Goal: Task Accomplishment & Management: Manage account settings

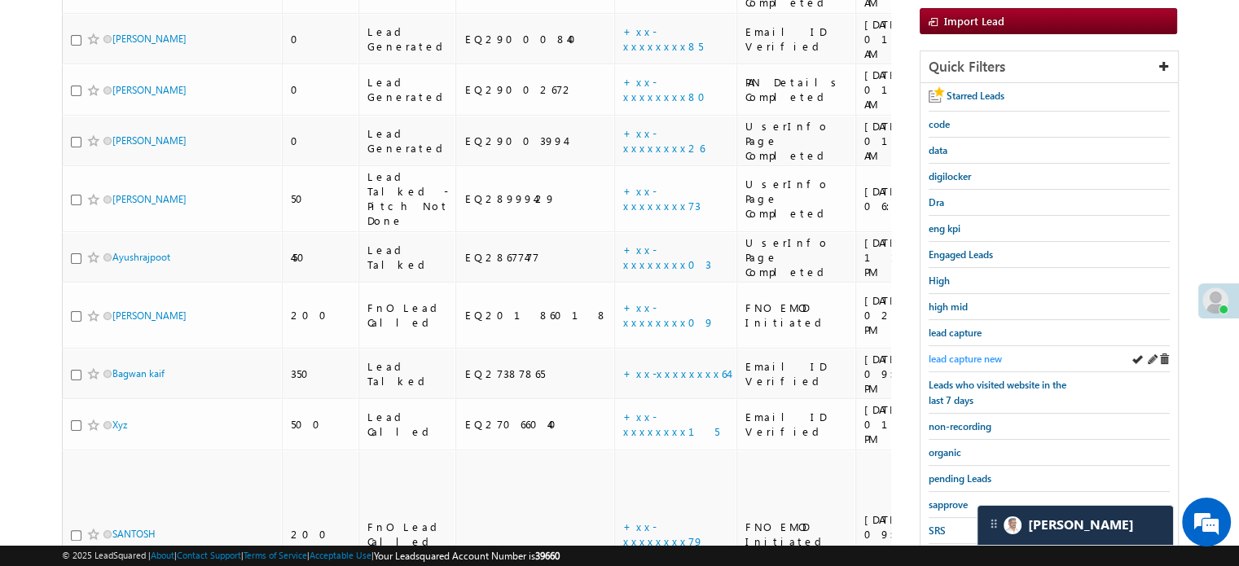
click at [975, 351] on link "lead capture new" at bounding box center [965, 358] width 73 height 15
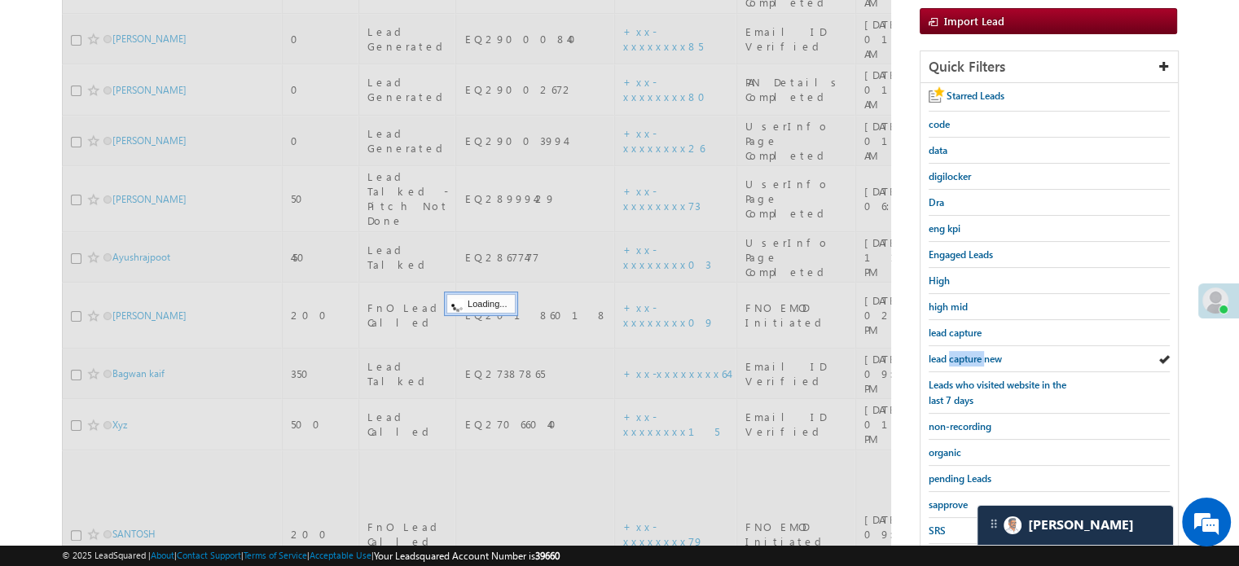
click at [975, 351] on link "lead capture new" at bounding box center [965, 358] width 73 height 15
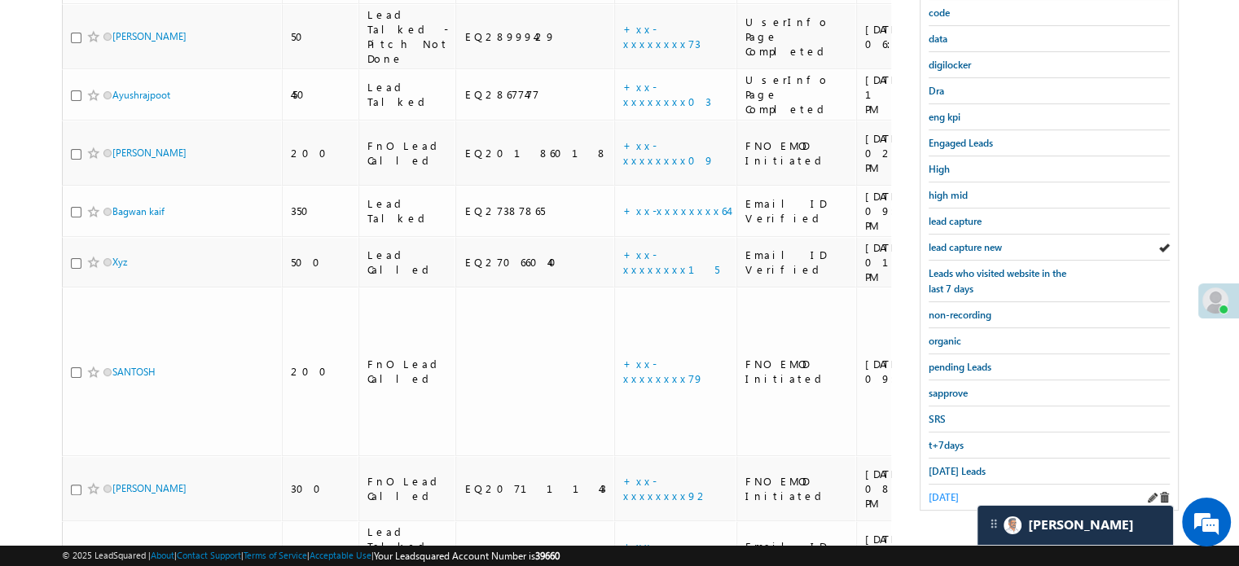
click at [958, 491] on span "[DATE]" at bounding box center [944, 497] width 30 height 12
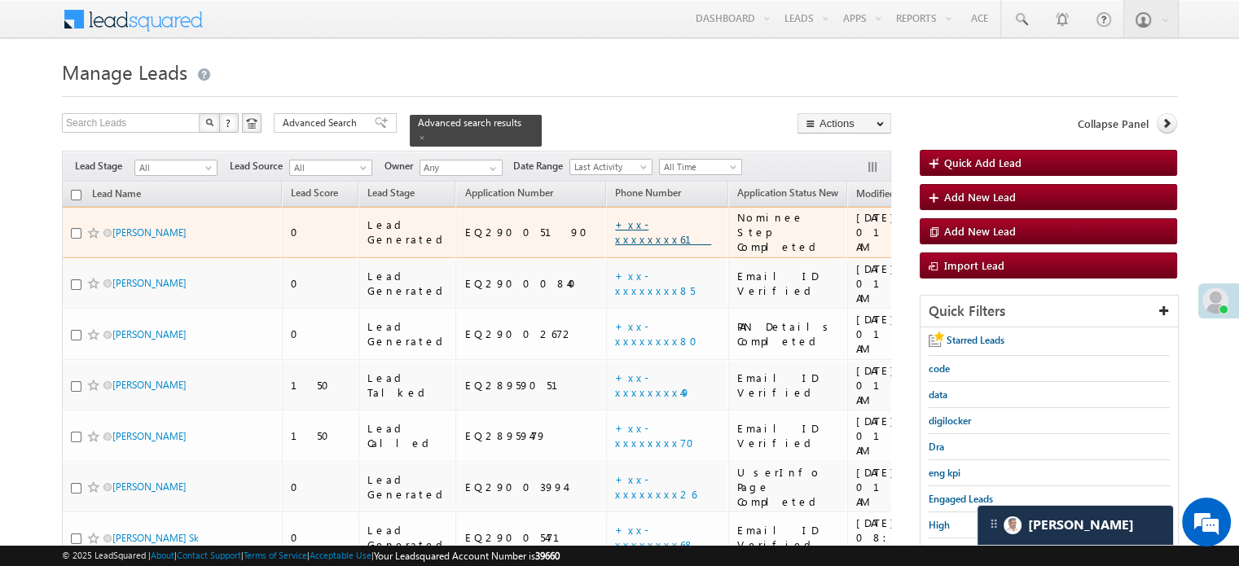
click at [615, 218] on link "+xx-xxxxxxxx61" at bounding box center [663, 232] width 96 height 29
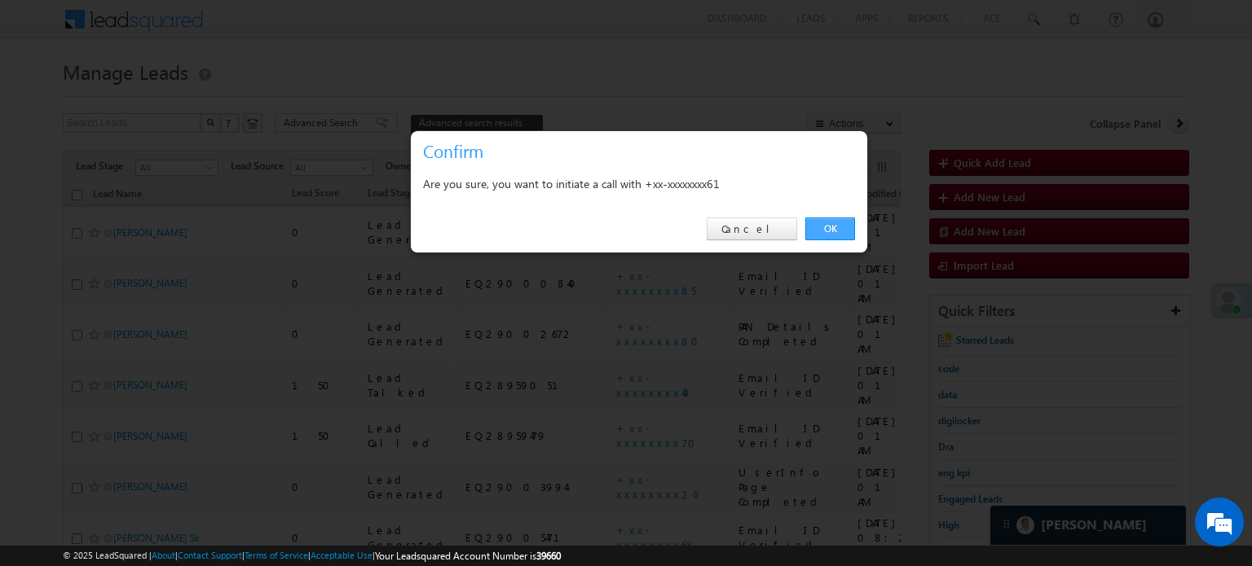
click at [849, 225] on link "OK" at bounding box center [830, 229] width 50 height 23
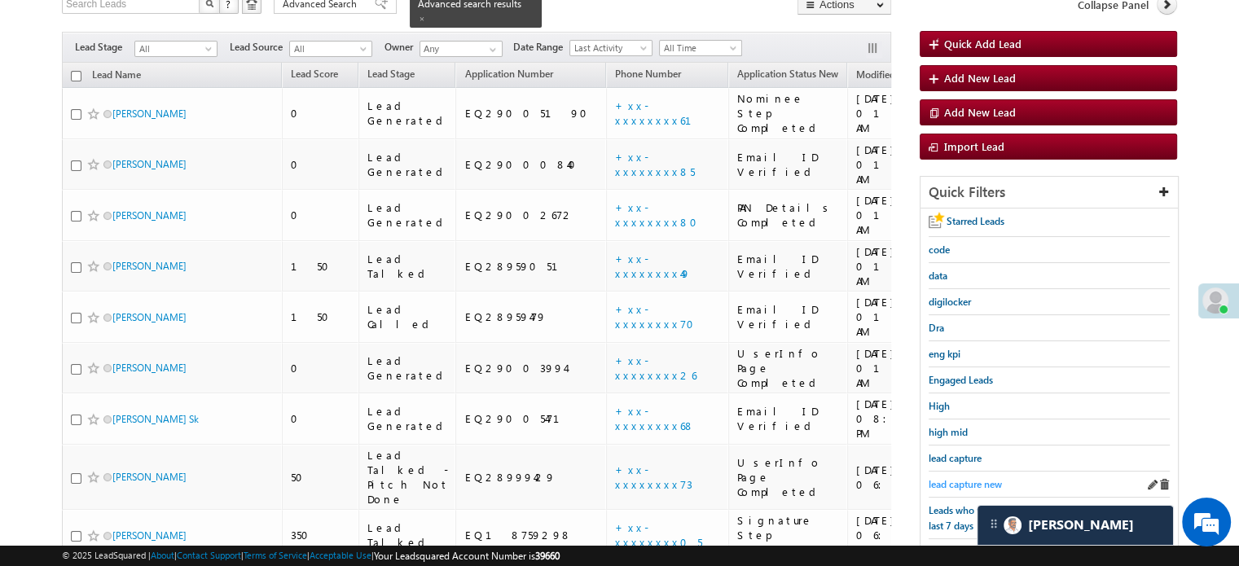
click at [955, 477] on link "lead capture new" at bounding box center [965, 484] width 73 height 15
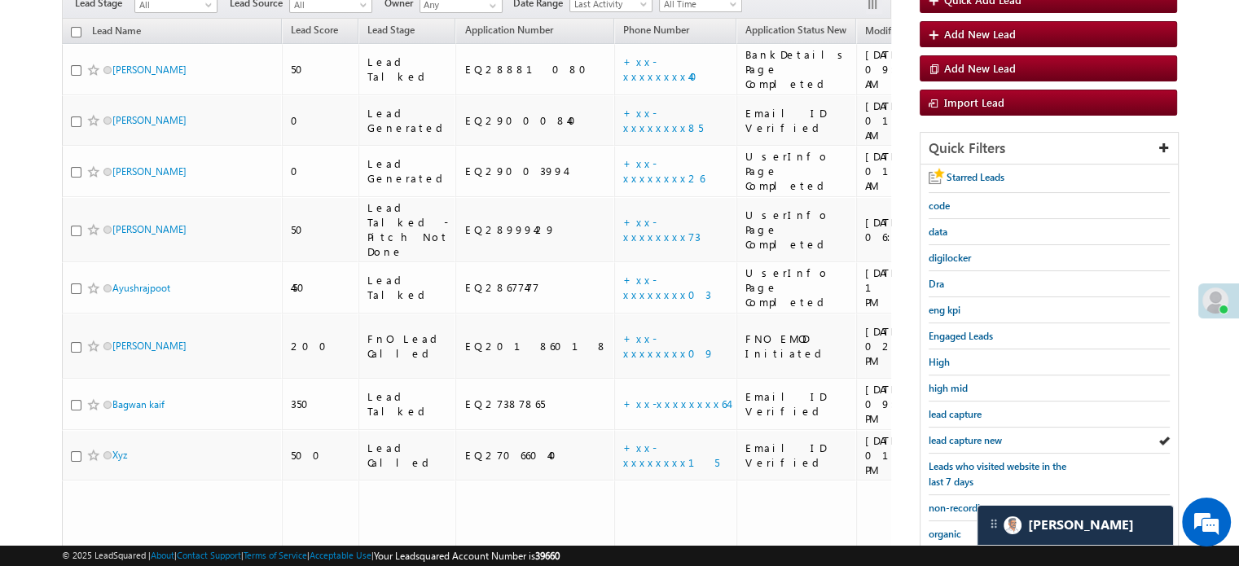
scroll to position [119, 0]
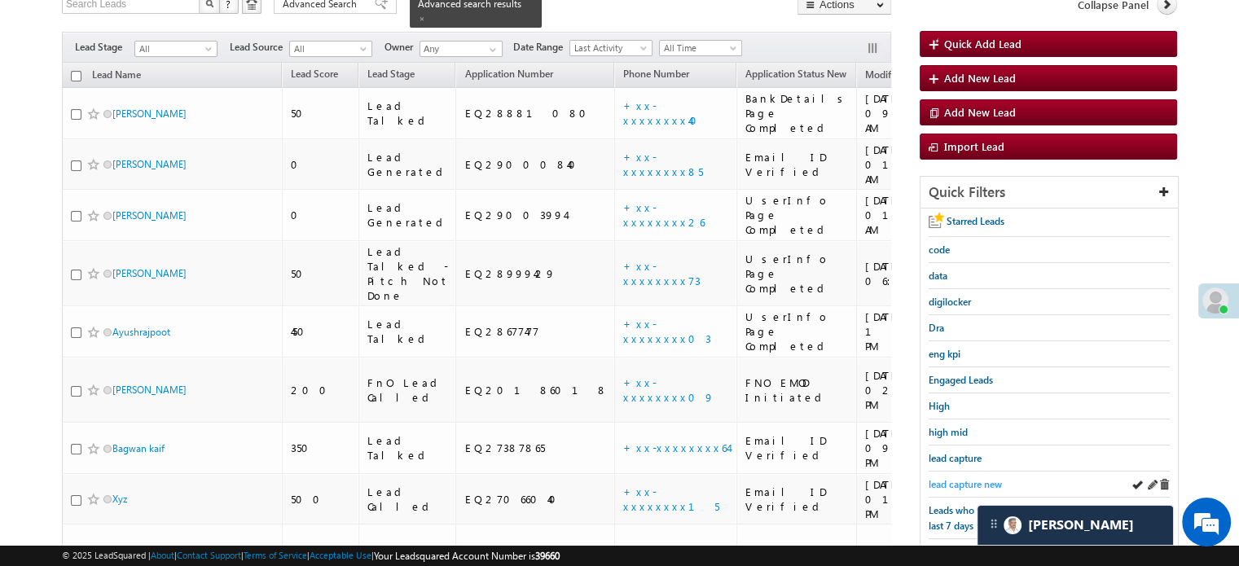
click at [972, 483] on span "lead capture new" at bounding box center [965, 484] width 73 height 12
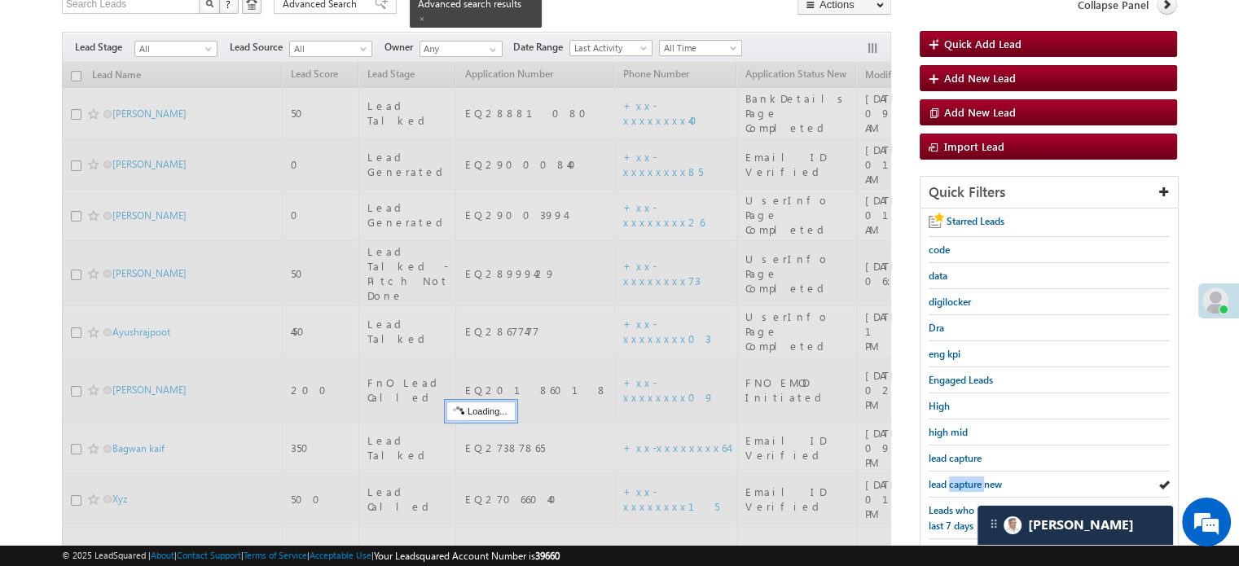
click at [972, 483] on span "lead capture new" at bounding box center [965, 484] width 73 height 12
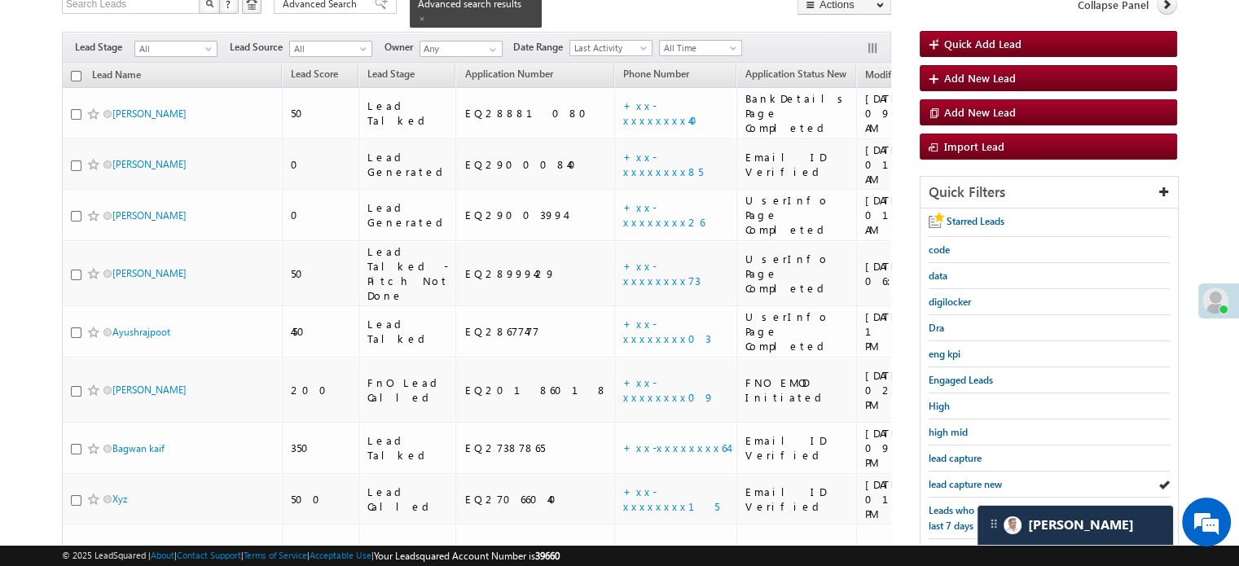
click at [972, 483] on span "lead capture new" at bounding box center [965, 484] width 73 height 12
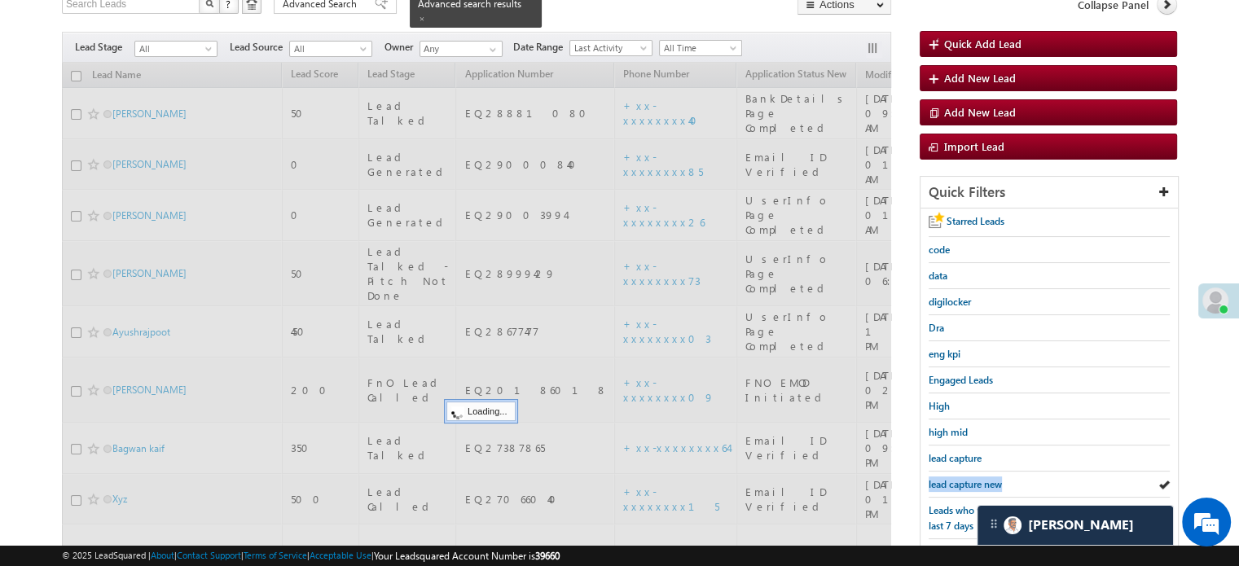
click at [972, 483] on span "lead capture new" at bounding box center [965, 484] width 73 height 12
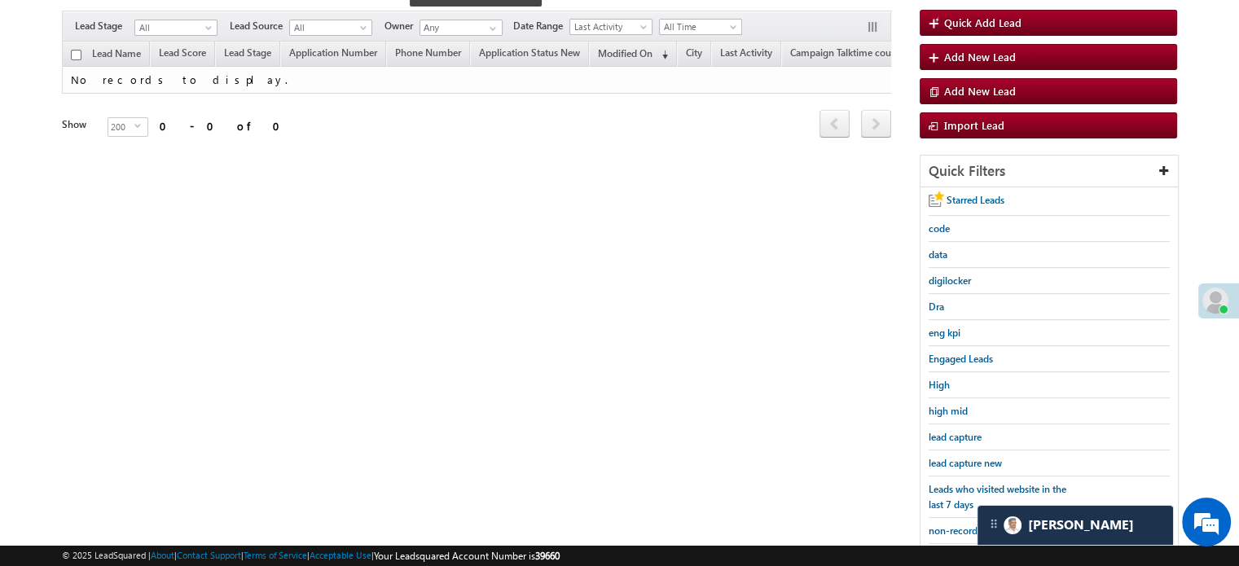
scroll to position [112, 0]
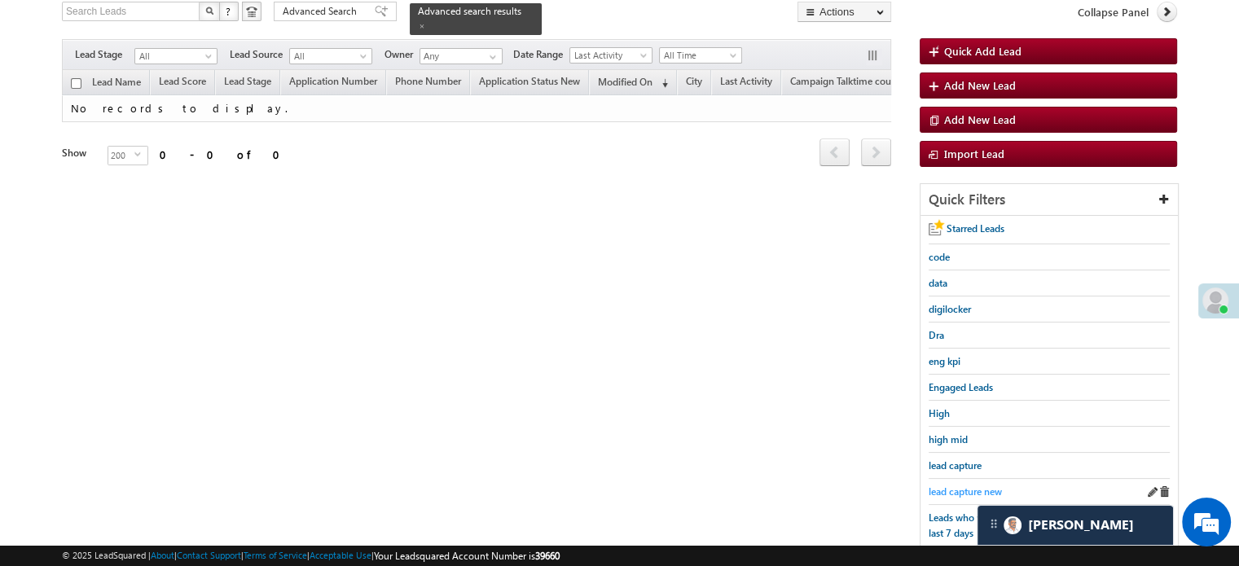
click at [957, 491] on span "lead capture new" at bounding box center [965, 492] width 73 height 12
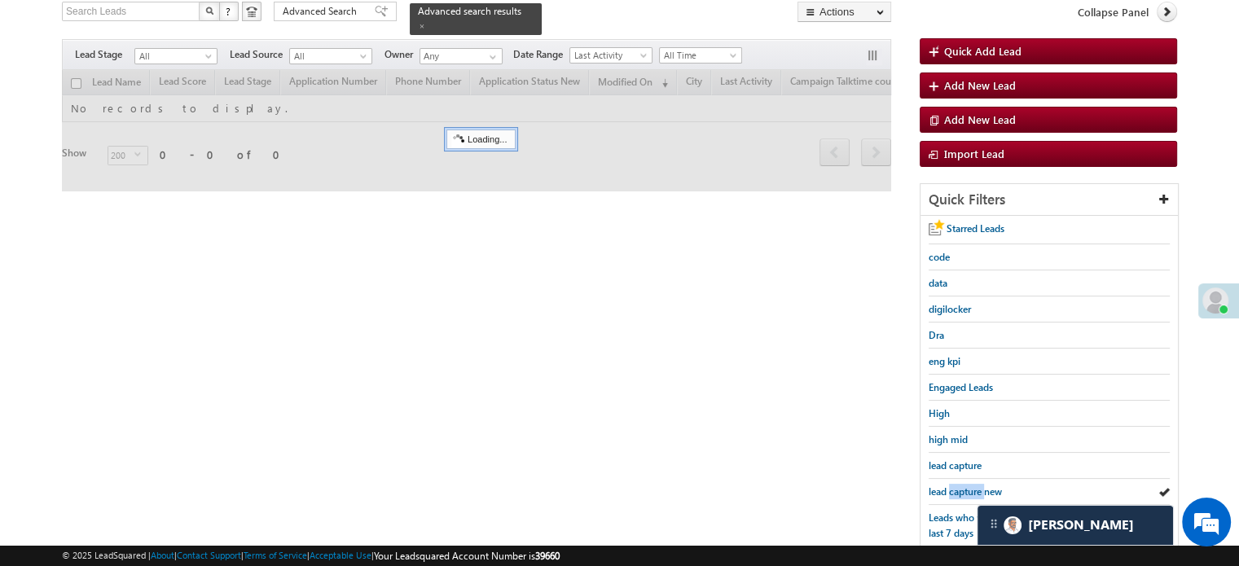
click at [957, 491] on span "lead capture new" at bounding box center [965, 492] width 73 height 12
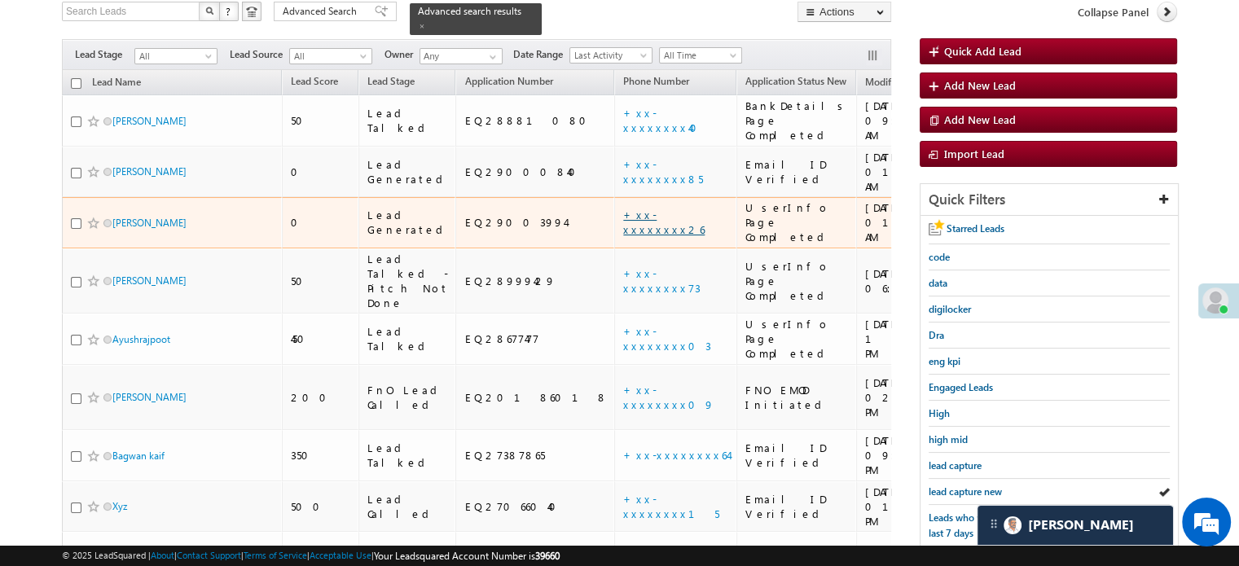
click at [623, 208] on link "+xx-xxxxxxxx26" at bounding box center [663, 222] width 81 height 29
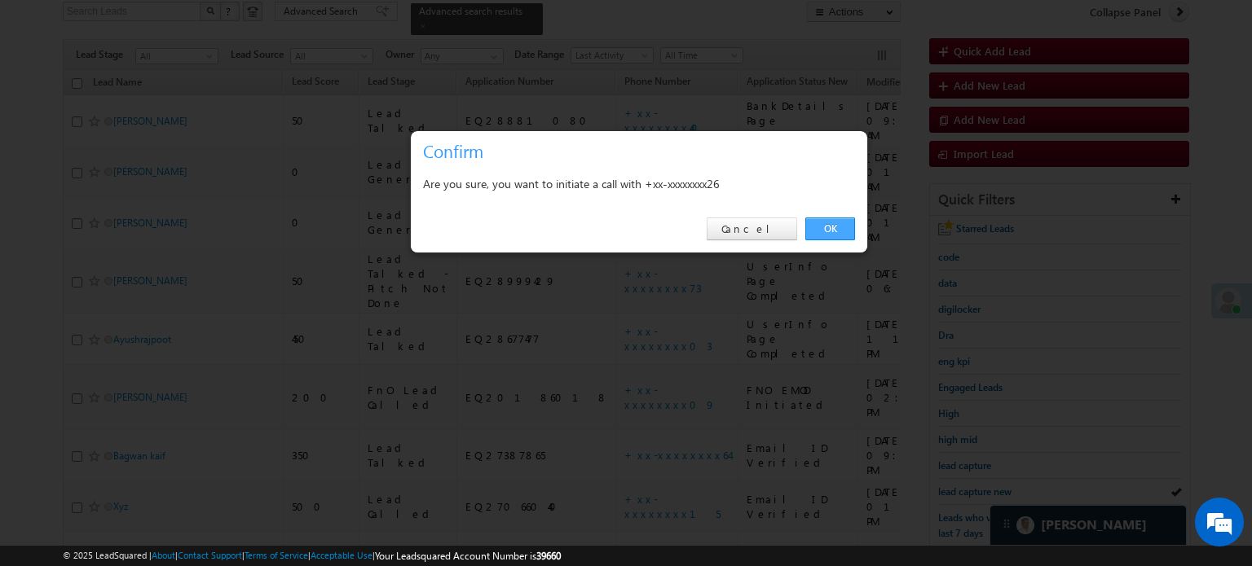
click at [841, 222] on link "OK" at bounding box center [830, 229] width 50 height 23
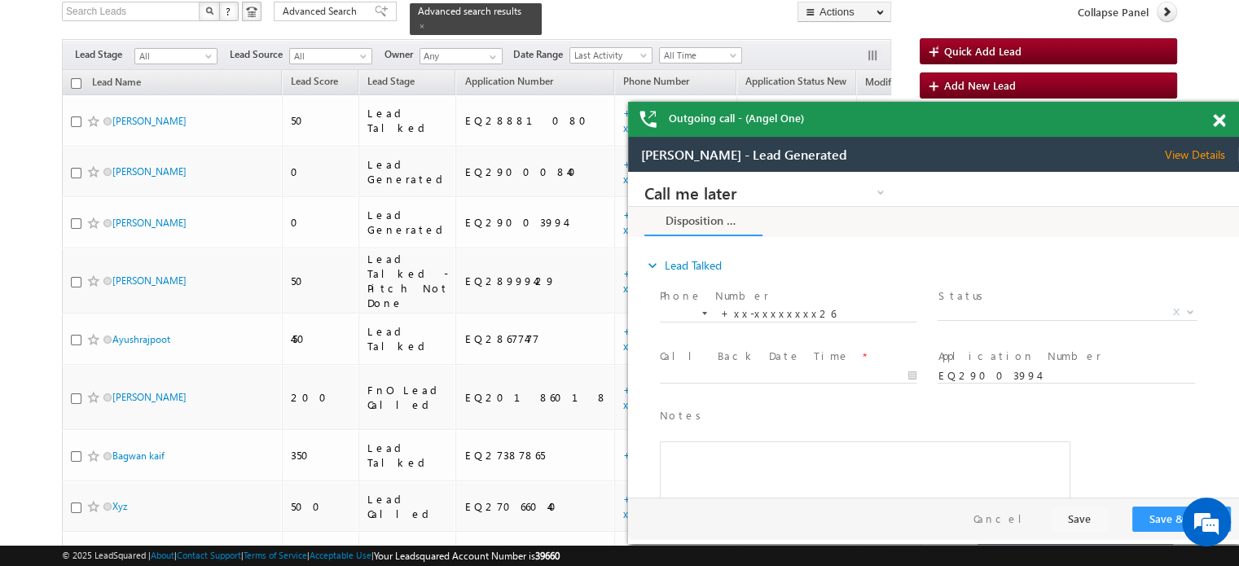
scroll to position [0, 0]
click at [1221, 117] on span at bounding box center [1219, 121] width 12 height 14
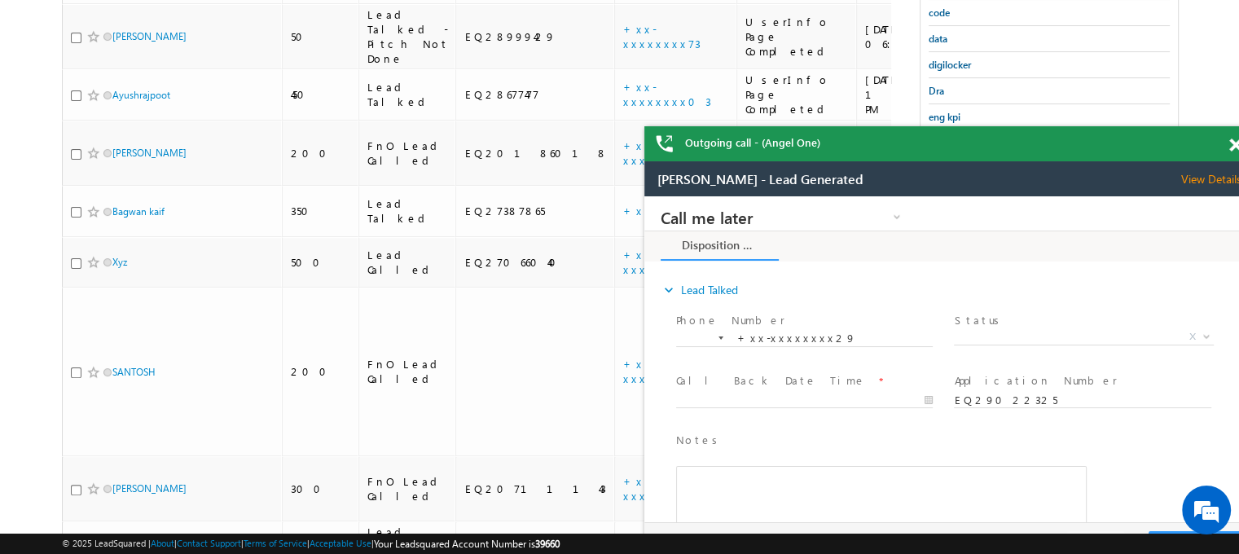
click at [1238, 143] on span at bounding box center [1236, 146] width 12 height 14
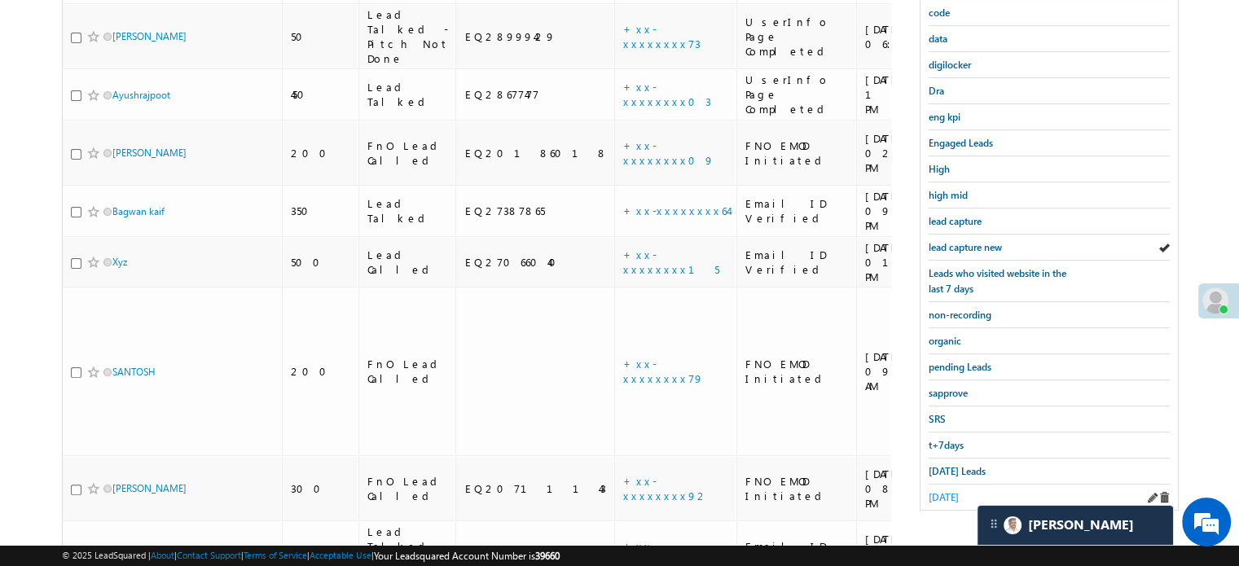
click at [955, 491] on span "yesterday" at bounding box center [944, 497] width 30 height 12
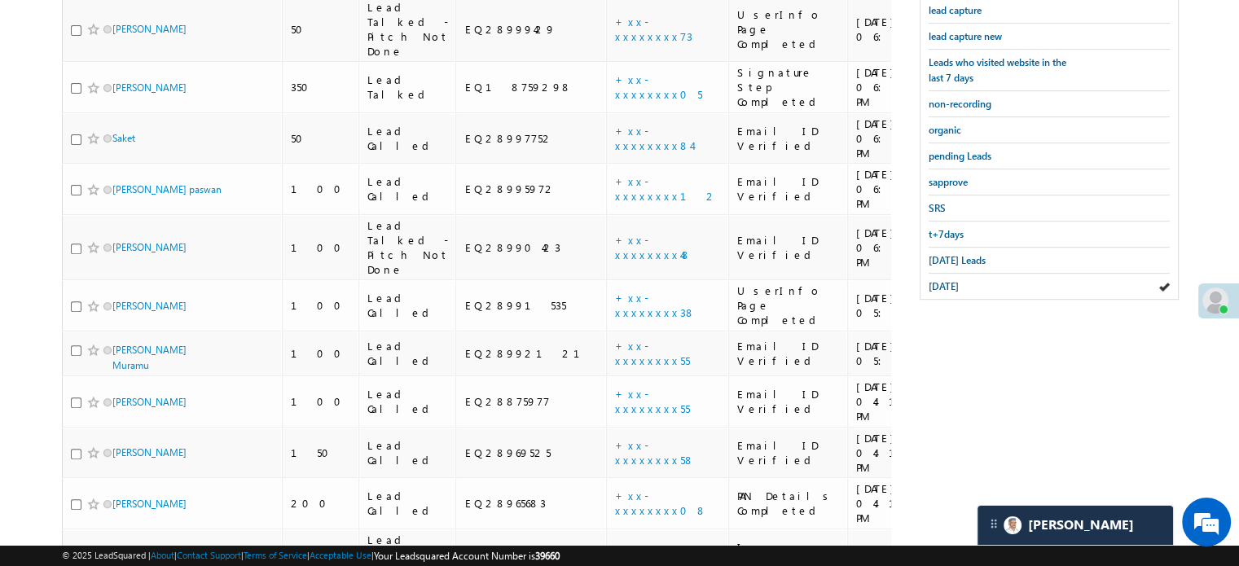
scroll to position [601, 0]
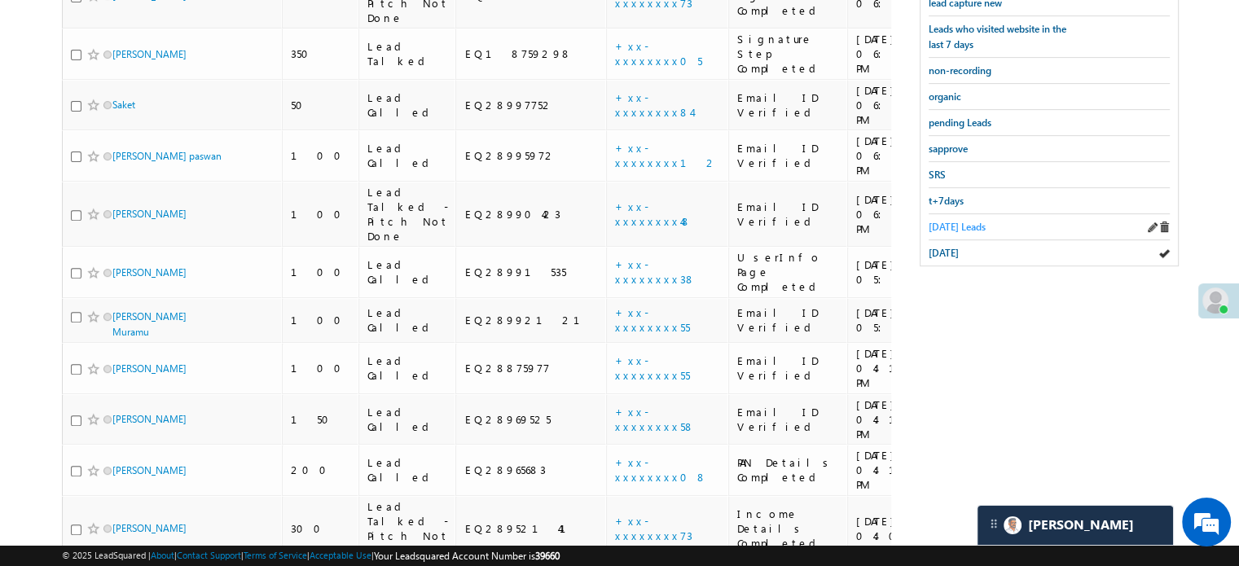
click at [953, 224] on span "Today's Leads" at bounding box center [957, 227] width 57 height 12
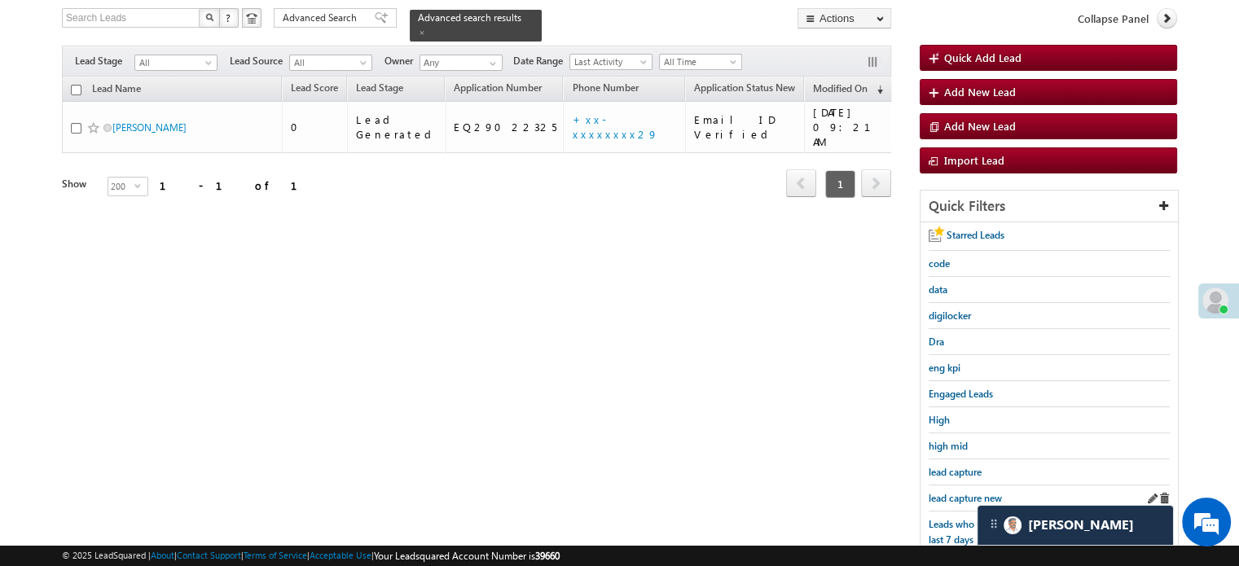
click at [981, 502] on div "lead capture new" at bounding box center [1049, 499] width 241 height 26
click at [970, 498] on span "lead capture new" at bounding box center [965, 498] width 73 height 12
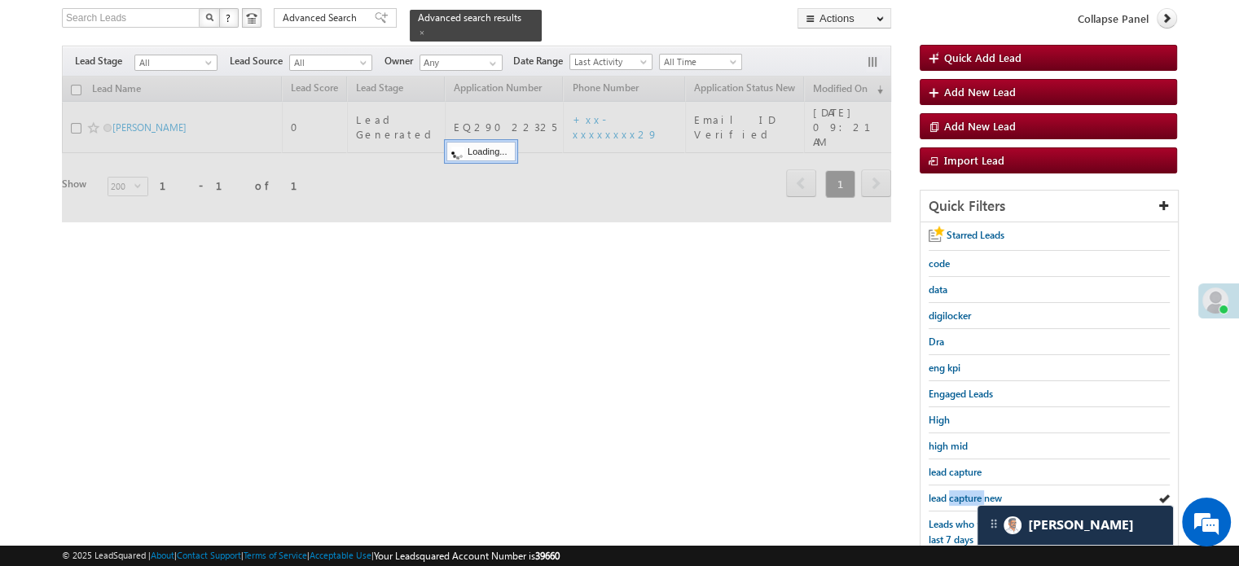
click at [970, 498] on span "lead capture new" at bounding box center [965, 498] width 73 height 12
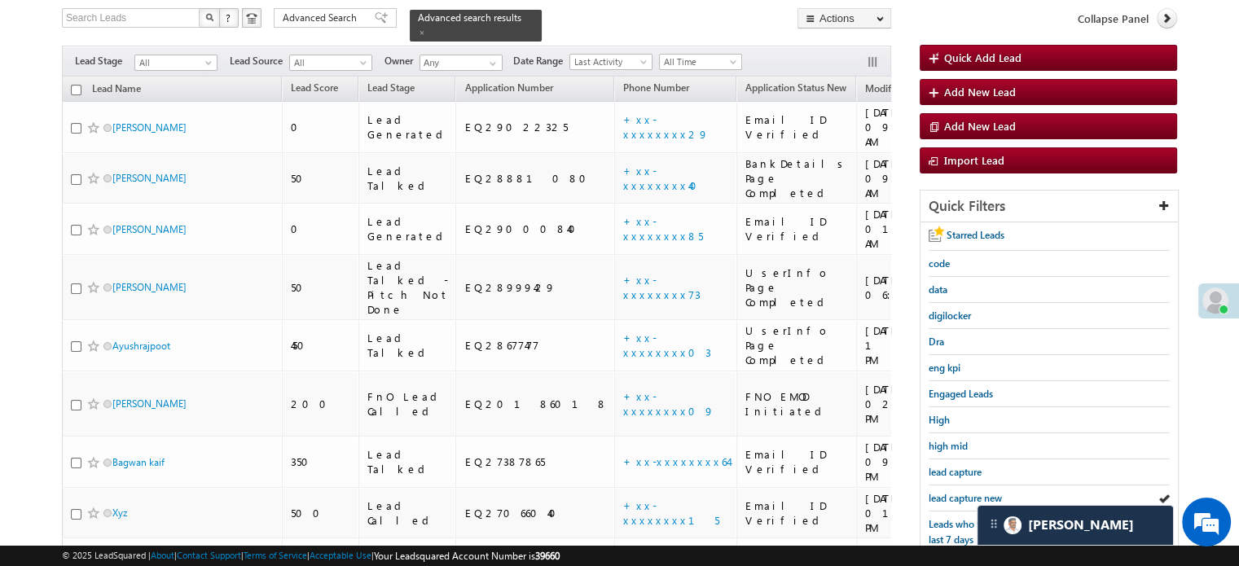
scroll to position [24, 0]
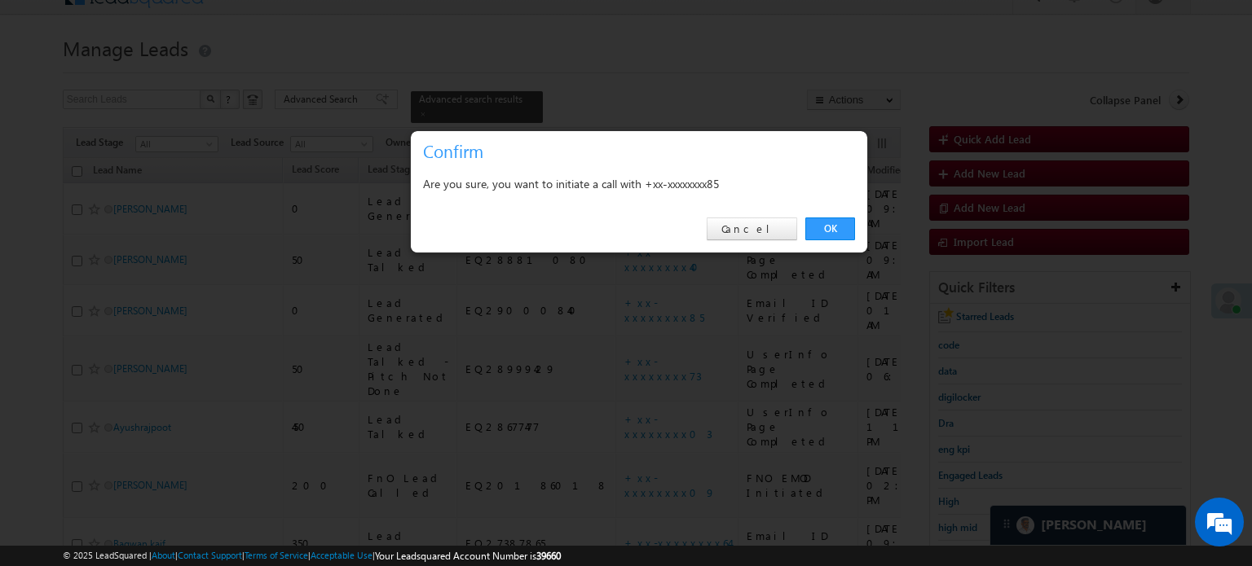
click at [826, 215] on div "OK Cancel" at bounding box center [639, 229] width 456 height 46
click at [830, 227] on link "OK" at bounding box center [830, 229] width 50 height 23
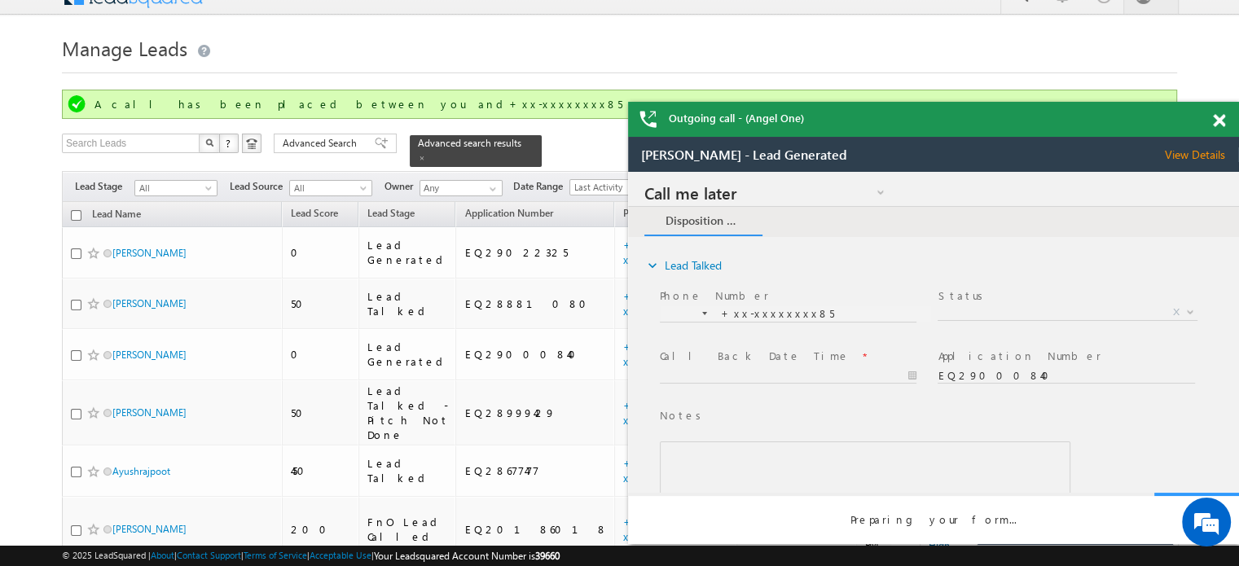
scroll to position [0, 0]
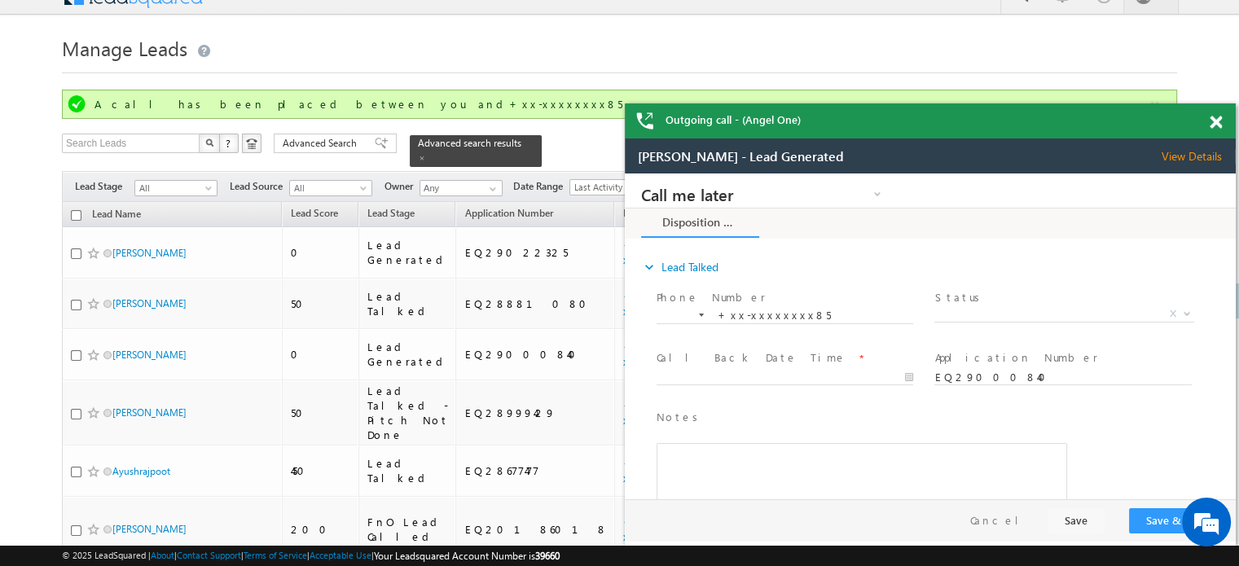
click at [1214, 118] on span at bounding box center [1216, 123] width 12 height 14
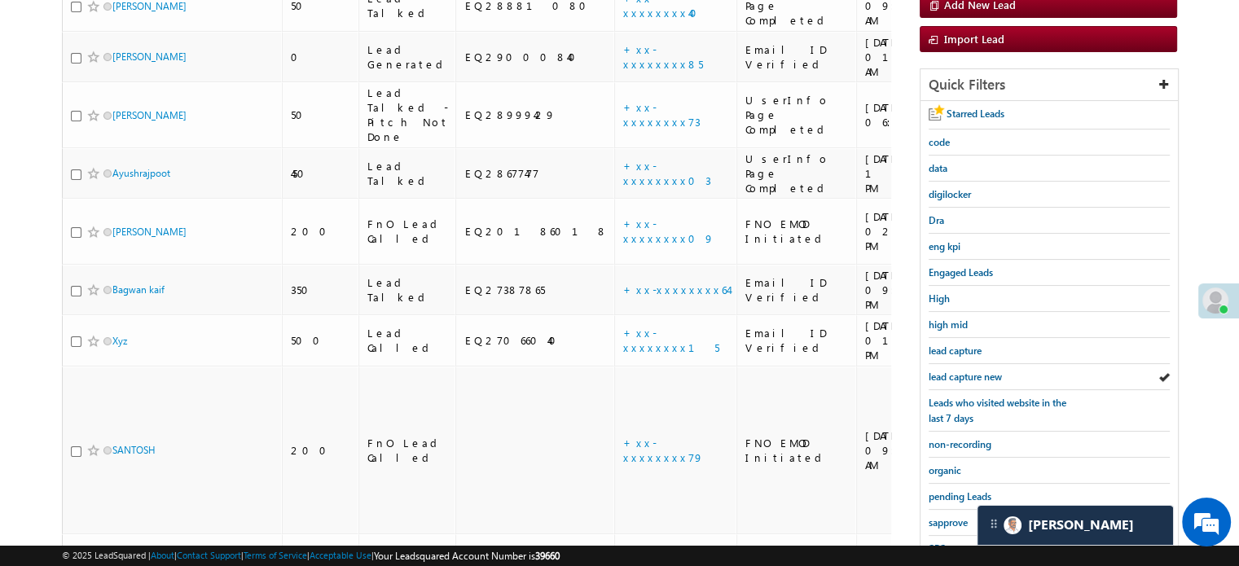
scroll to position [187, 0]
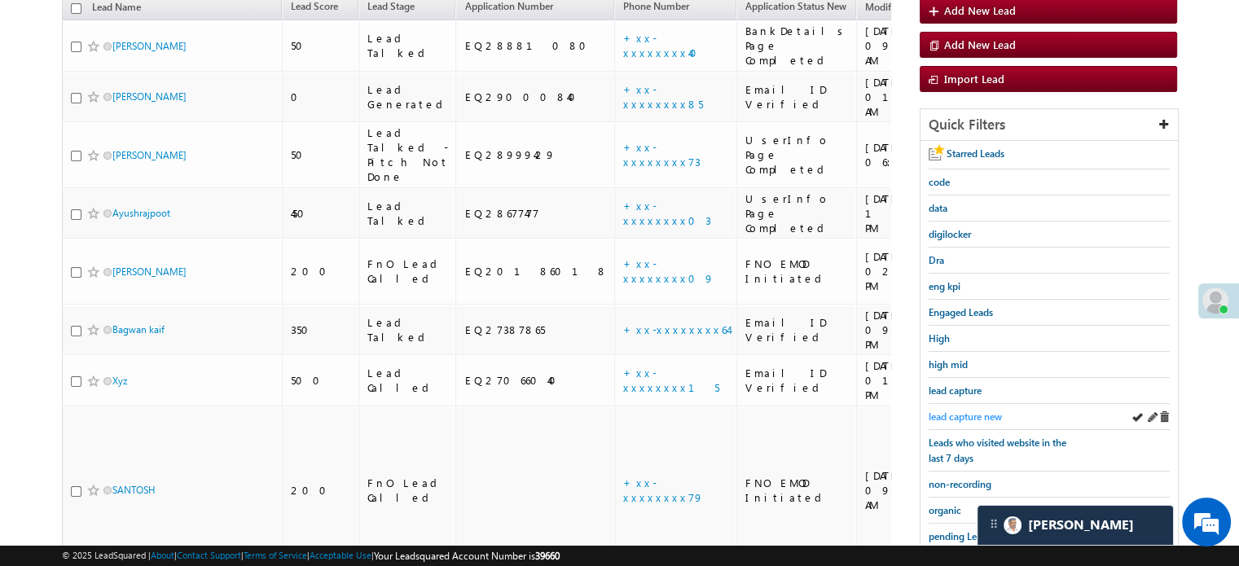
click at [967, 411] on span "lead capture new" at bounding box center [965, 417] width 73 height 12
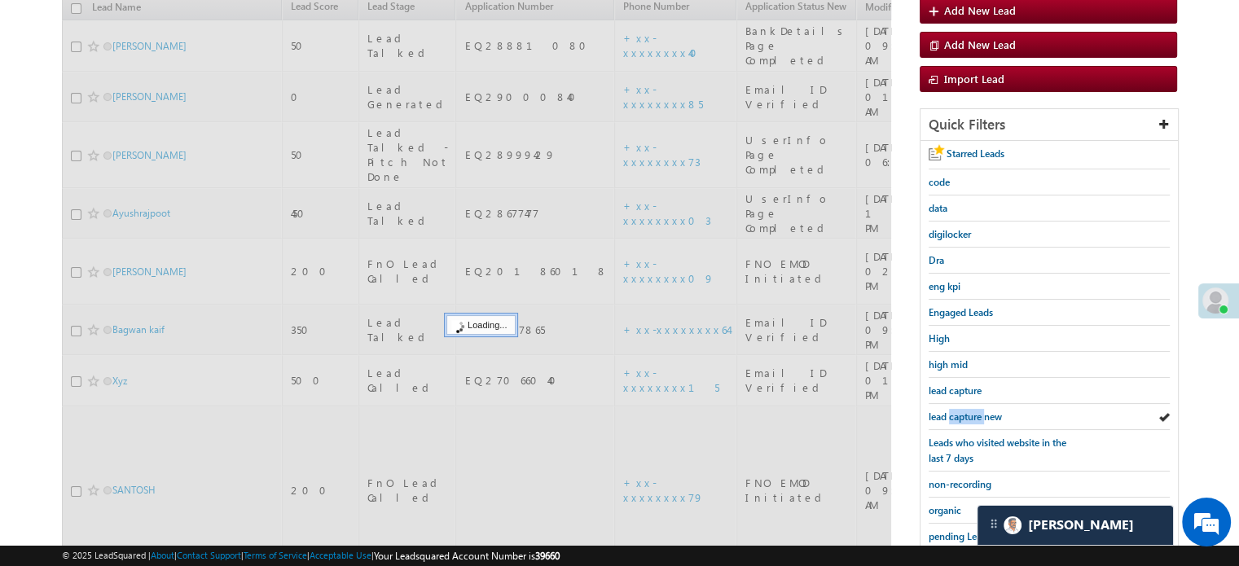
click at [967, 411] on span "lead capture new" at bounding box center [965, 417] width 73 height 12
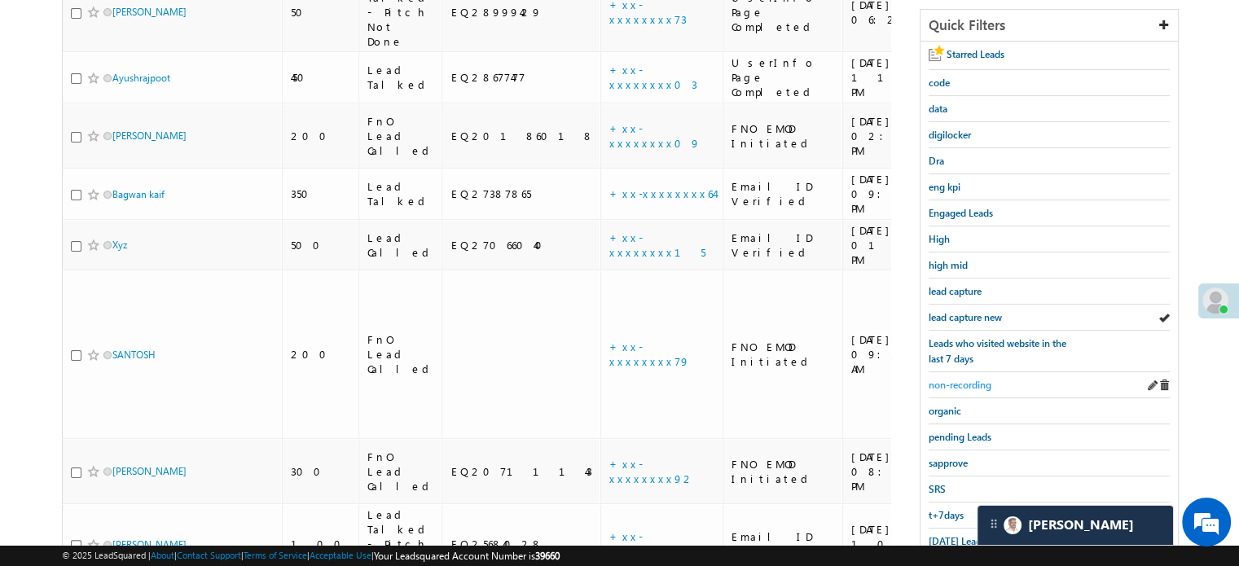
scroll to position [350, 0]
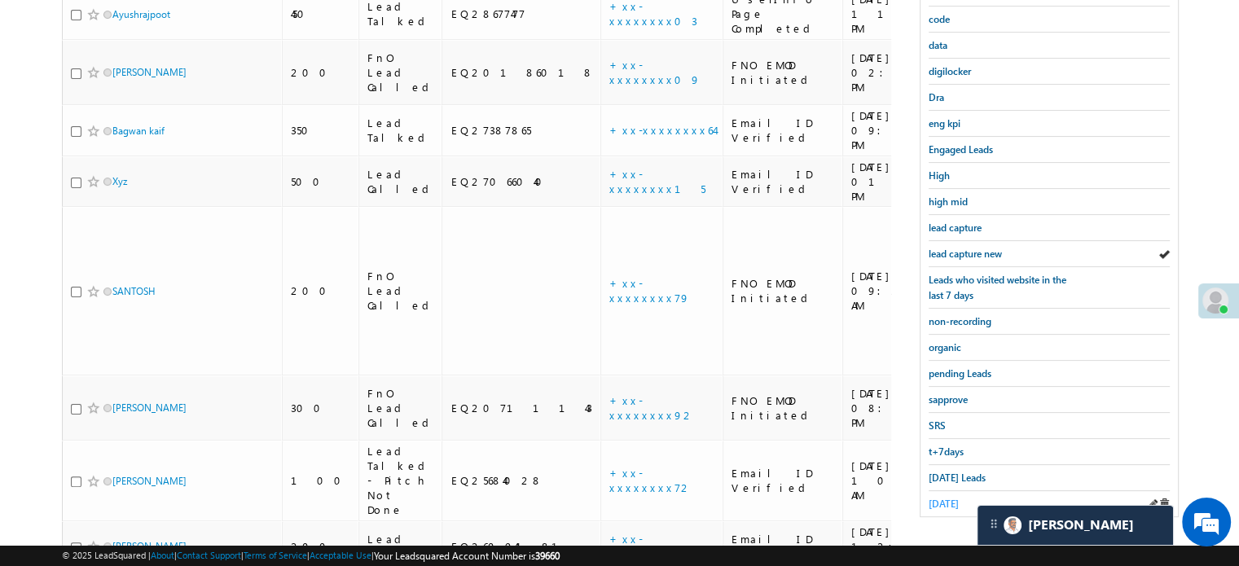
click at [940, 498] on span "yesterday" at bounding box center [944, 504] width 30 height 12
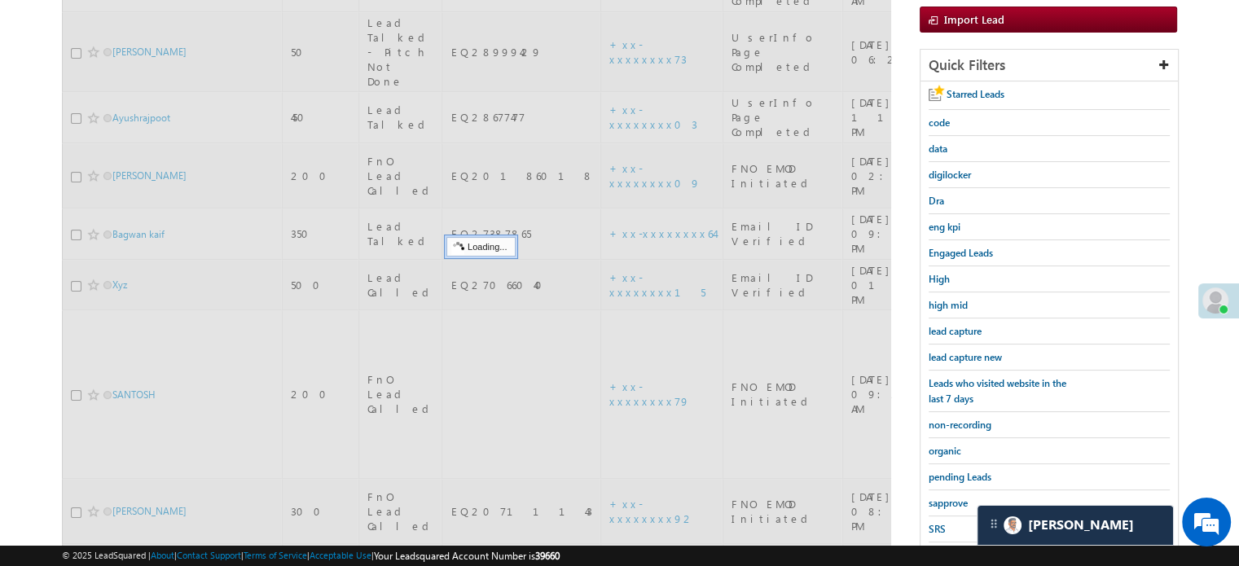
scroll to position [105, 0]
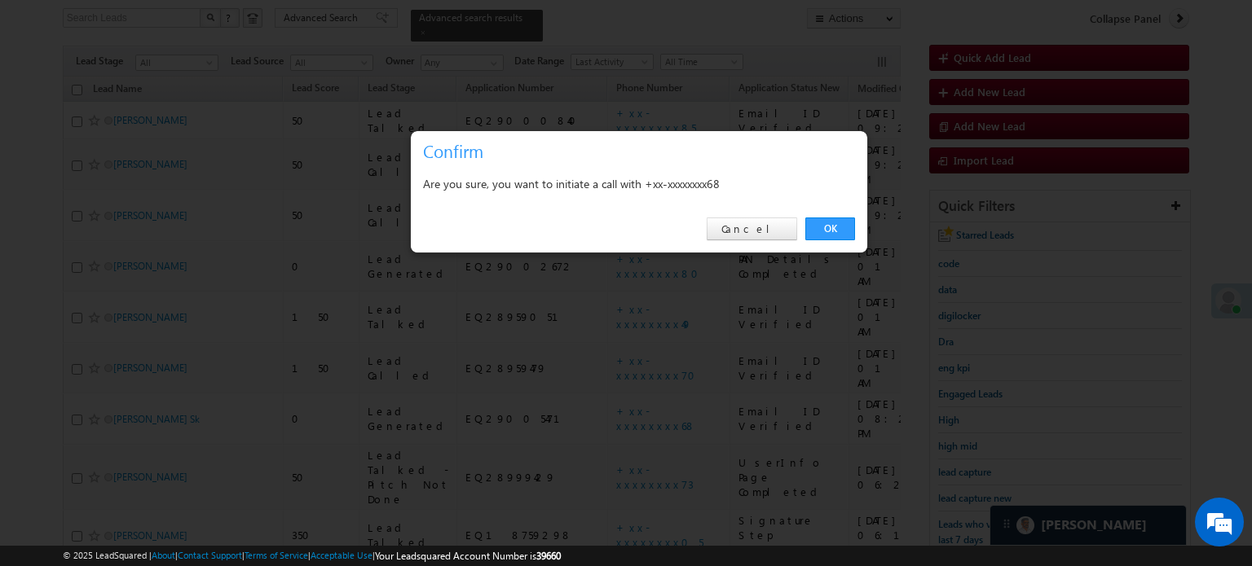
click at [828, 240] on div "OK Cancel" at bounding box center [639, 229] width 456 height 46
click at [833, 230] on link "OK" at bounding box center [830, 229] width 50 height 23
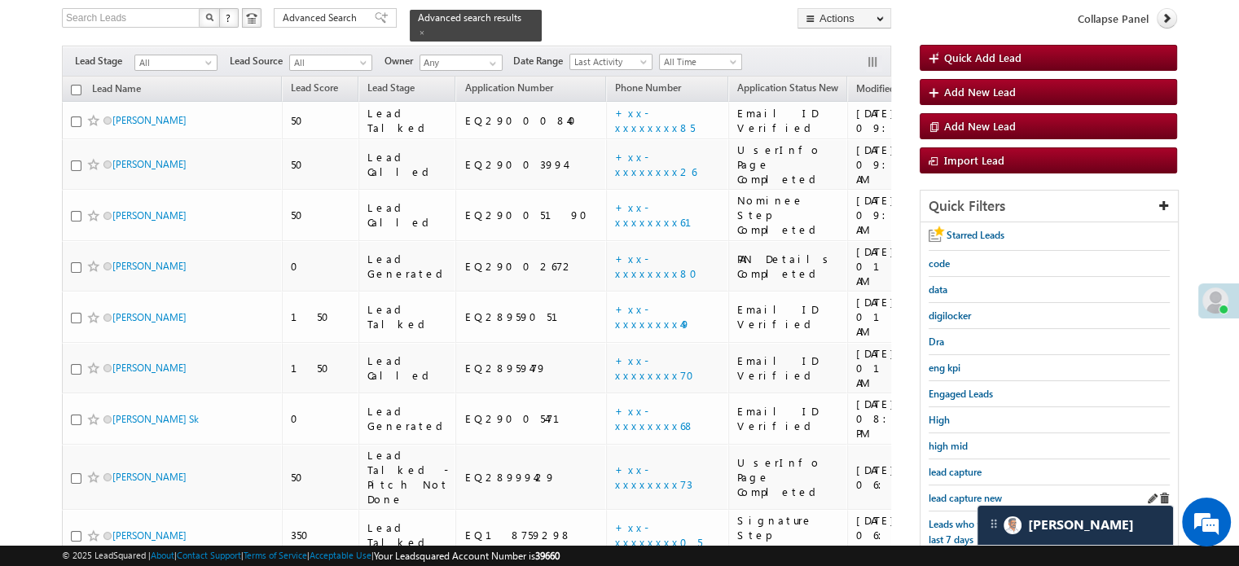
click at [961, 486] on div "lead capture new" at bounding box center [1049, 499] width 241 height 26
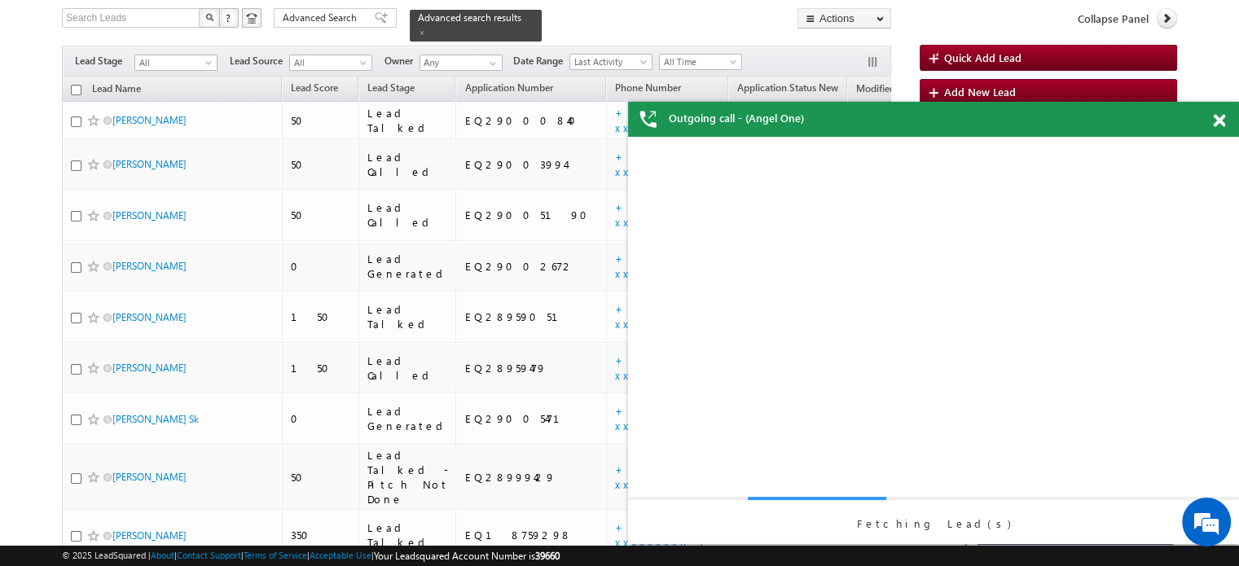
scroll to position [0, 0]
click at [959, 487] on div "Fetching Lead(s)" at bounding box center [933, 340] width 611 height 407
click at [959, 487] on div "Altab Sk - Lead Generated View Details Change Lead View Details Change Opportun…" at bounding box center [934, 340] width 579 height 407
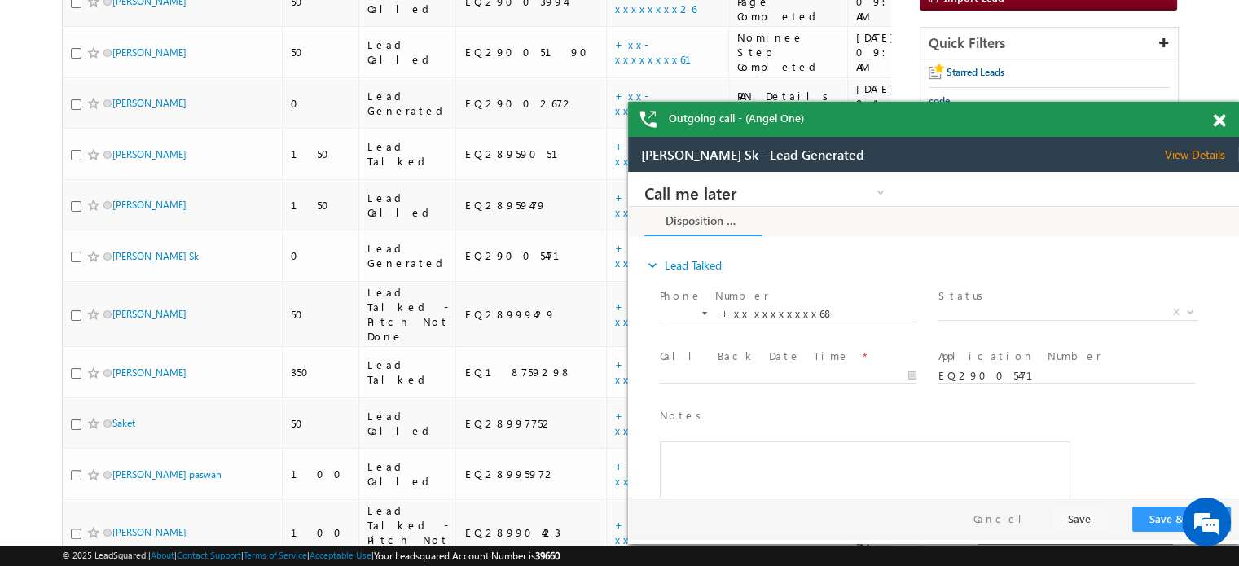
click at [1214, 123] on span at bounding box center [1219, 121] width 12 height 14
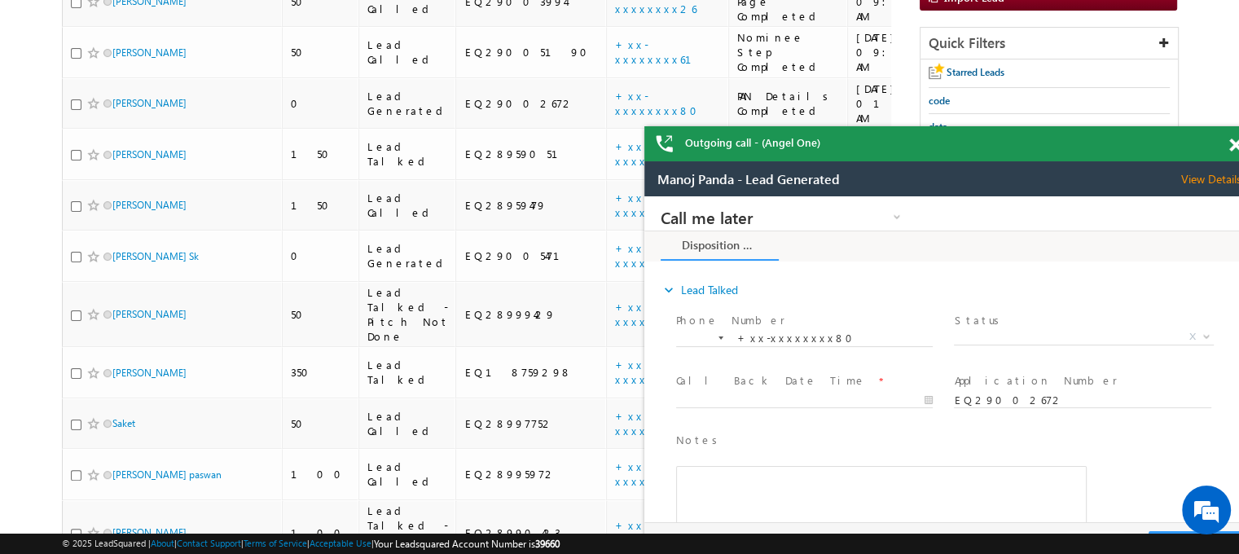
click at [1230, 143] on span at bounding box center [1236, 146] width 12 height 14
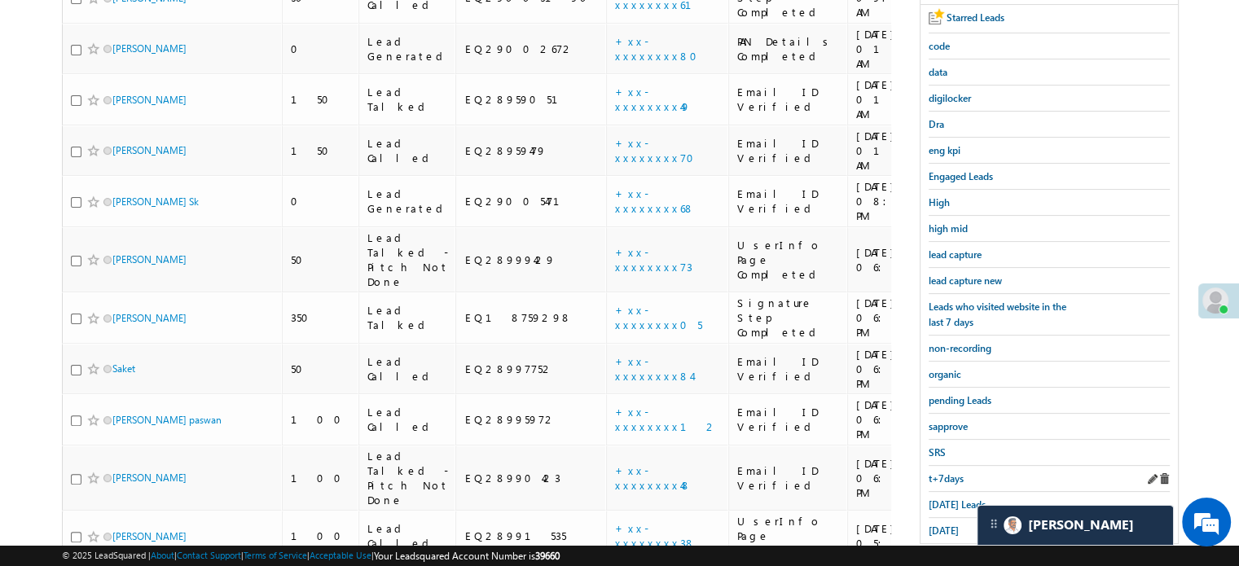
scroll to position [394, 0]
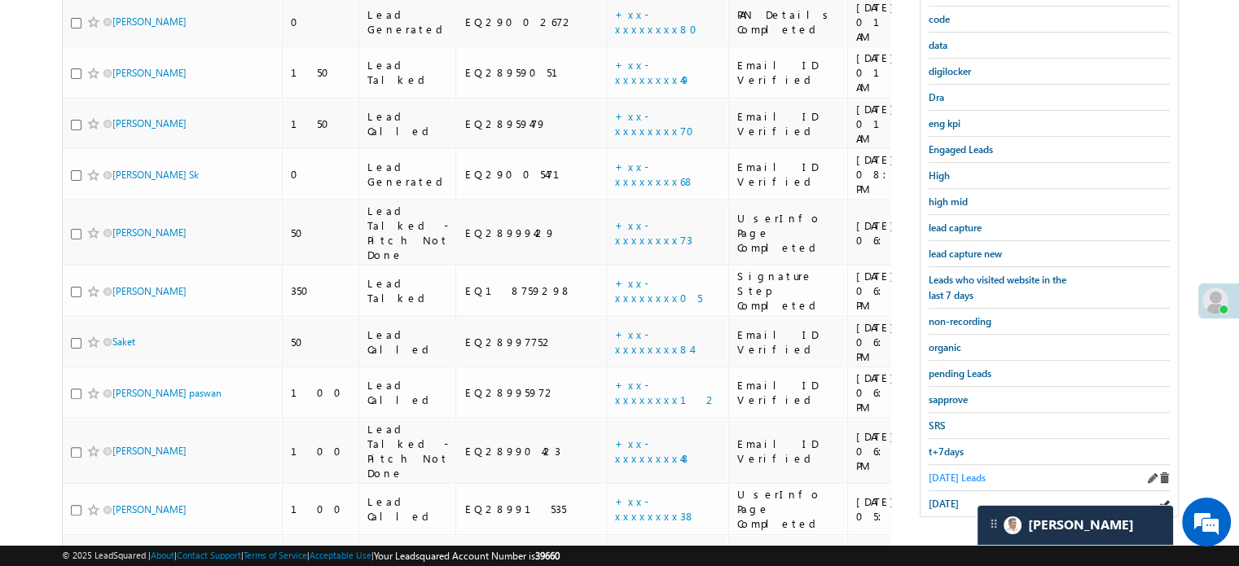
click at [971, 472] on span "Today's Leads" at bounding box center [957, 478] width 57 height 12
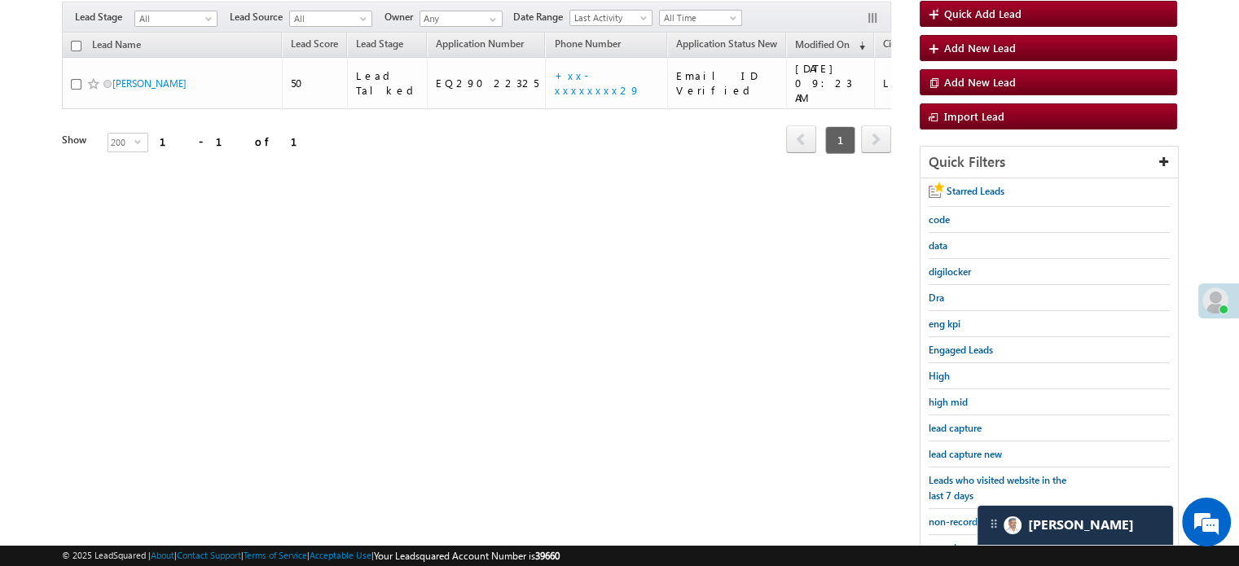
scroll to position [105, 0]
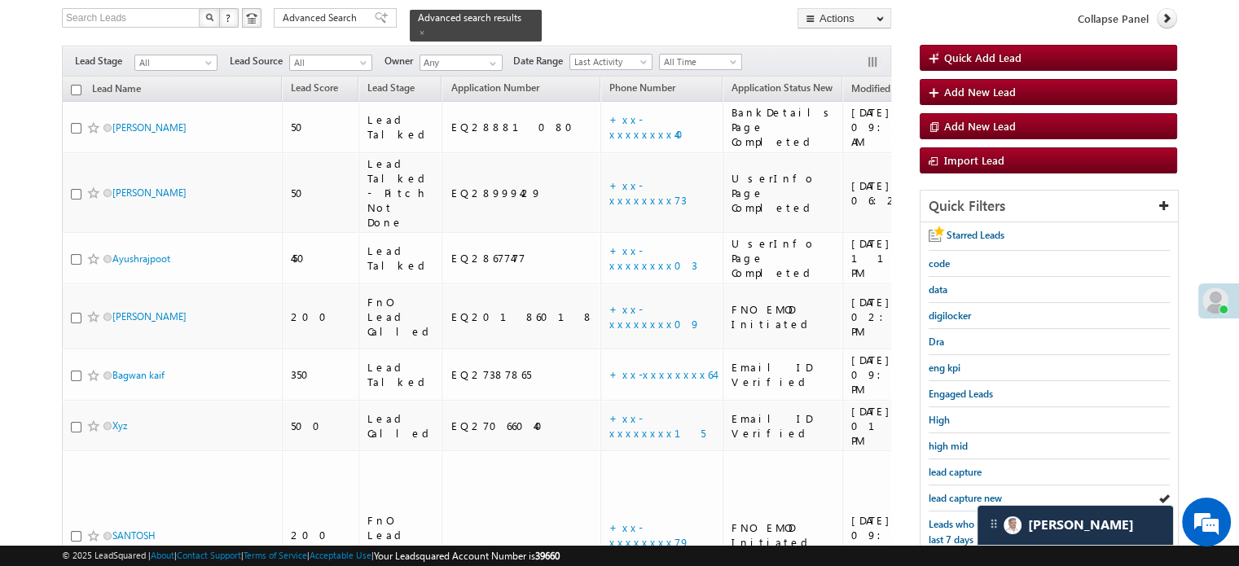
click at [968, 495] on span "lead capture new" at bounding box center [965, 498] width 73 height 12
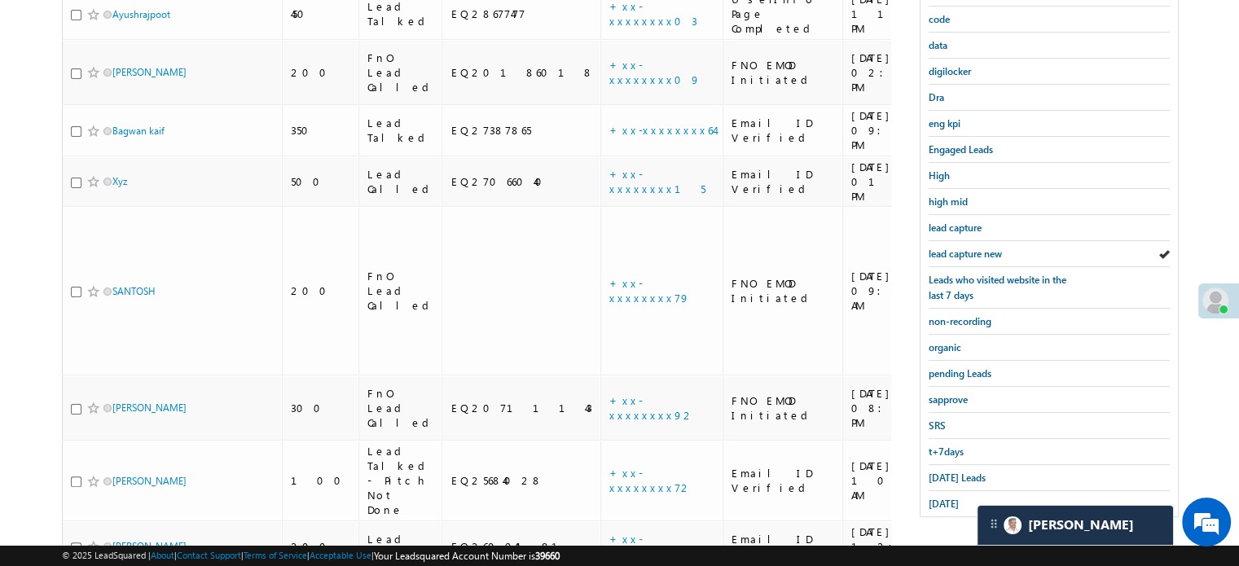
click at [959, 498] on span "yesterday" at bounding box center [944, 504] width 30 height 12
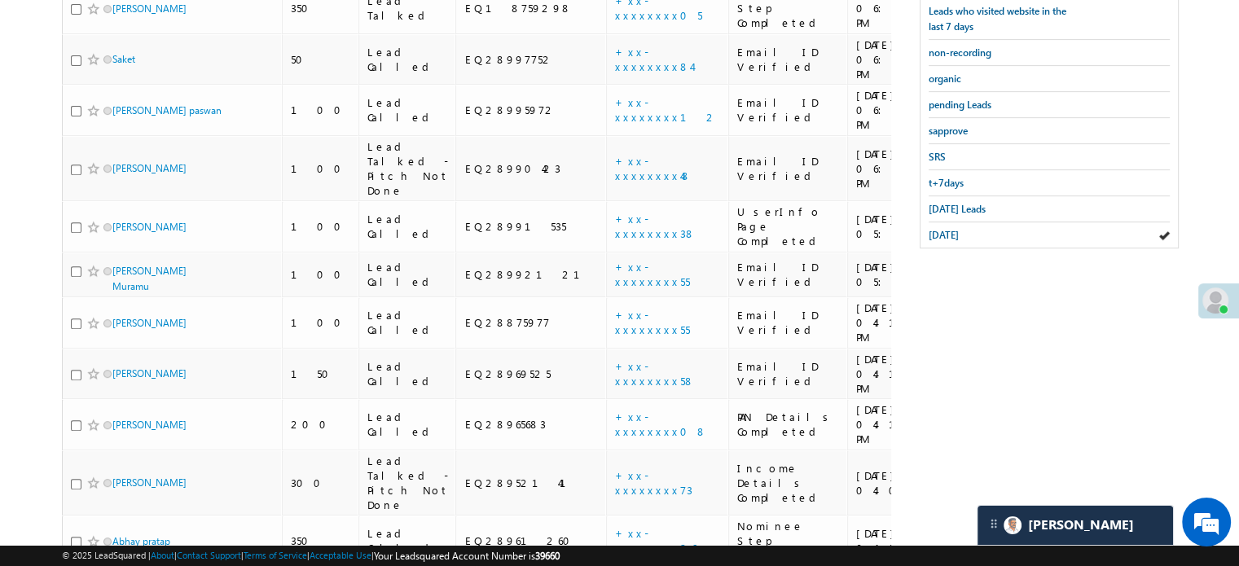
scroll to position [130, 0]
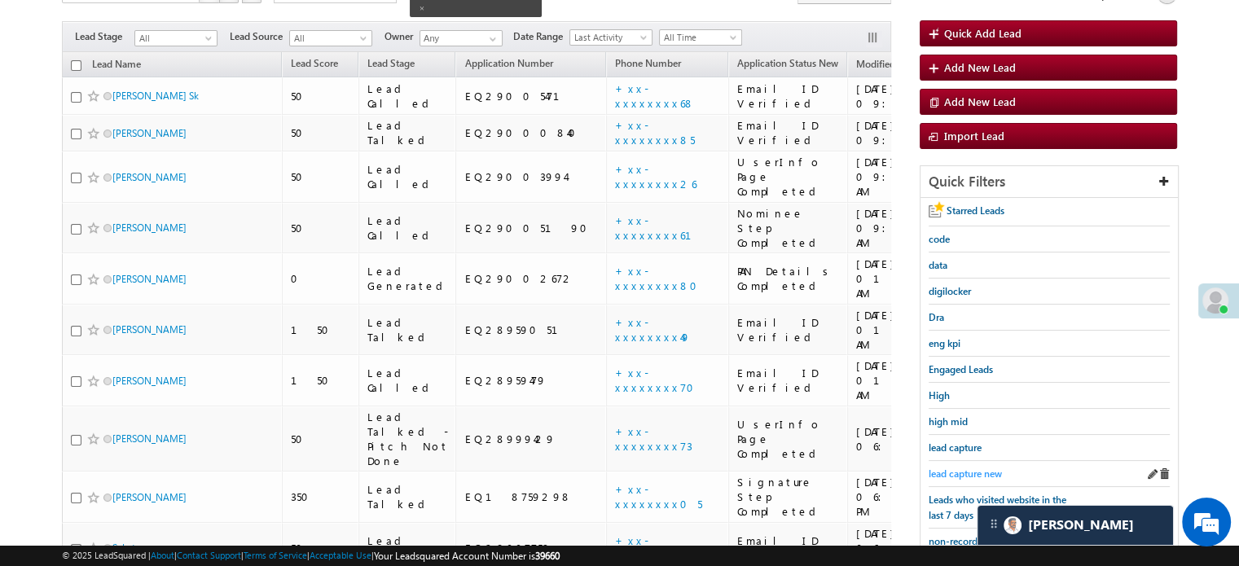
click at [965, 468] on span "lead capture new" at bounding box center [965, 474] width 73 height 12
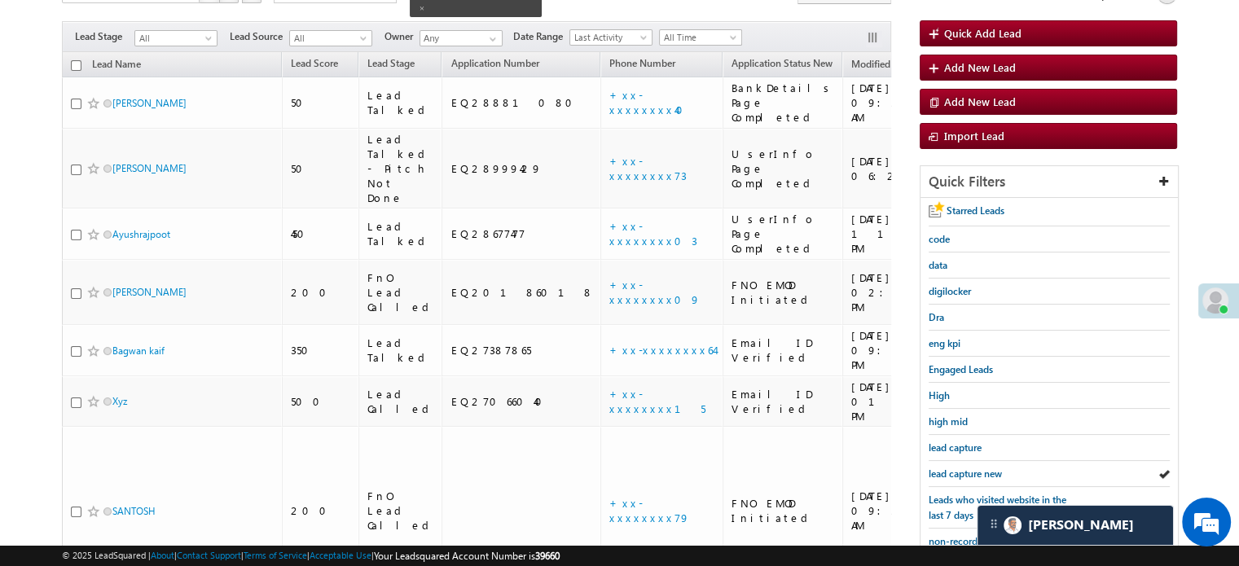
click at [965, 468] on span "lead capture new" at bounding box center [965, 474] width 73 height 12
click at [968, 469] on span "lead capture new" at bounding box center [965, 474] width 73 height 12
click at [969, 469] on span "lead capture new" at bounding box center [965, 474] width 73 height 12
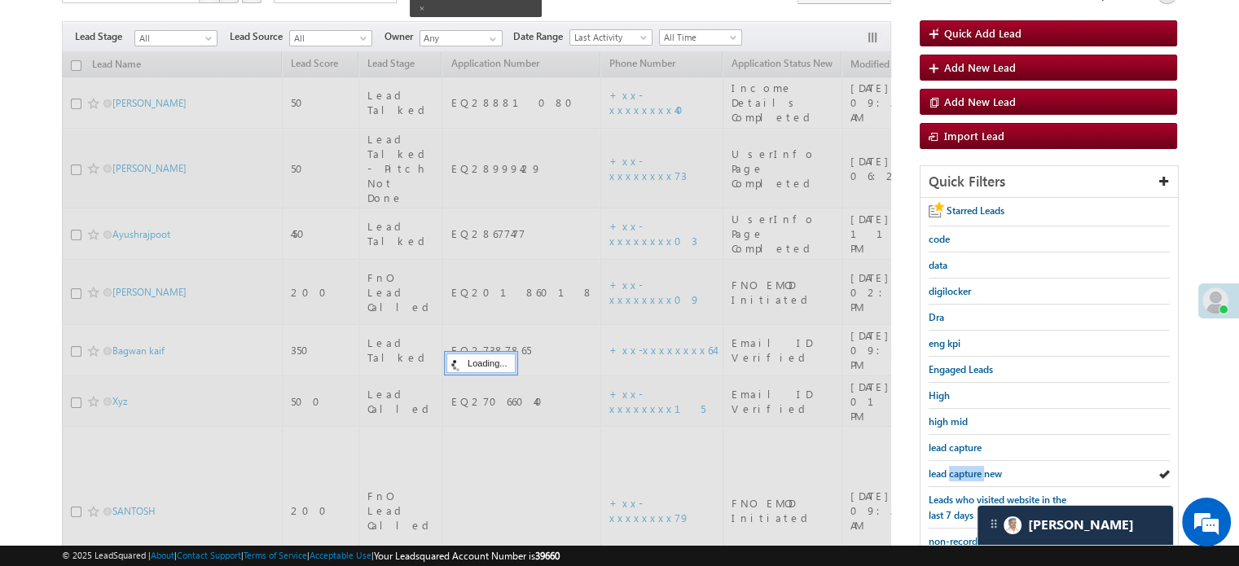
click at [969, 469] on span "lead capture new" at bounding box center [965, 474] width 73 height 12
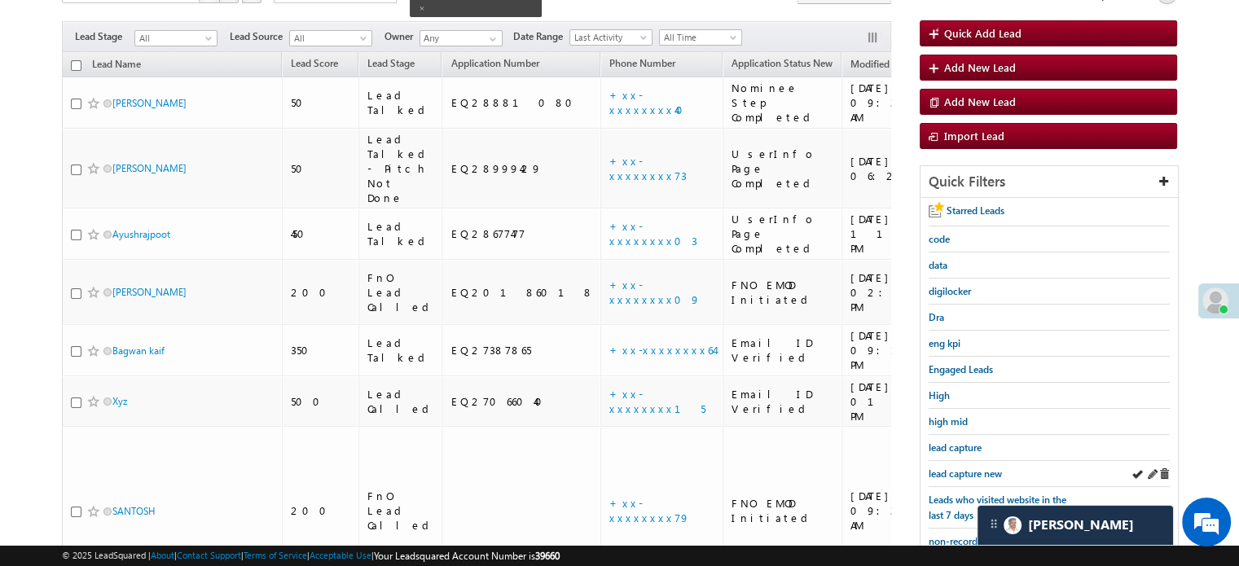
click at [965, 478] on div "lead capture new" at bounding box center [1049, 474] width 241 height 26
click at [972, 469] on span "lead capture new" at bounding box center [965, 474] width 73 height 12
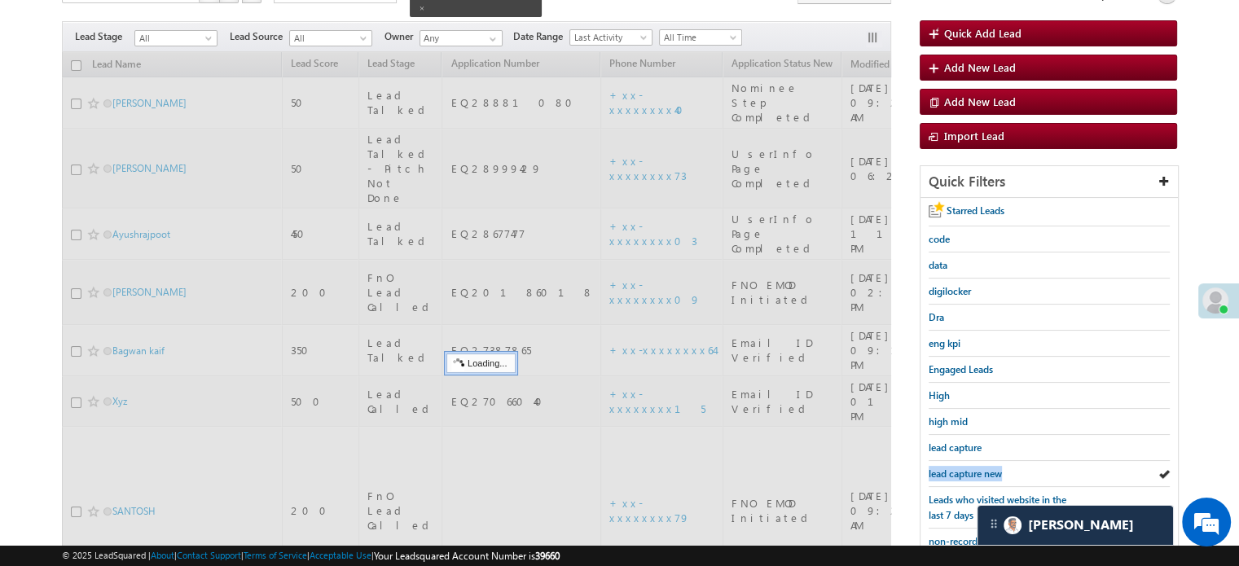
click at [972, 469] on span "lead capture new" at bounding box center [965, 474] width 73 height 12
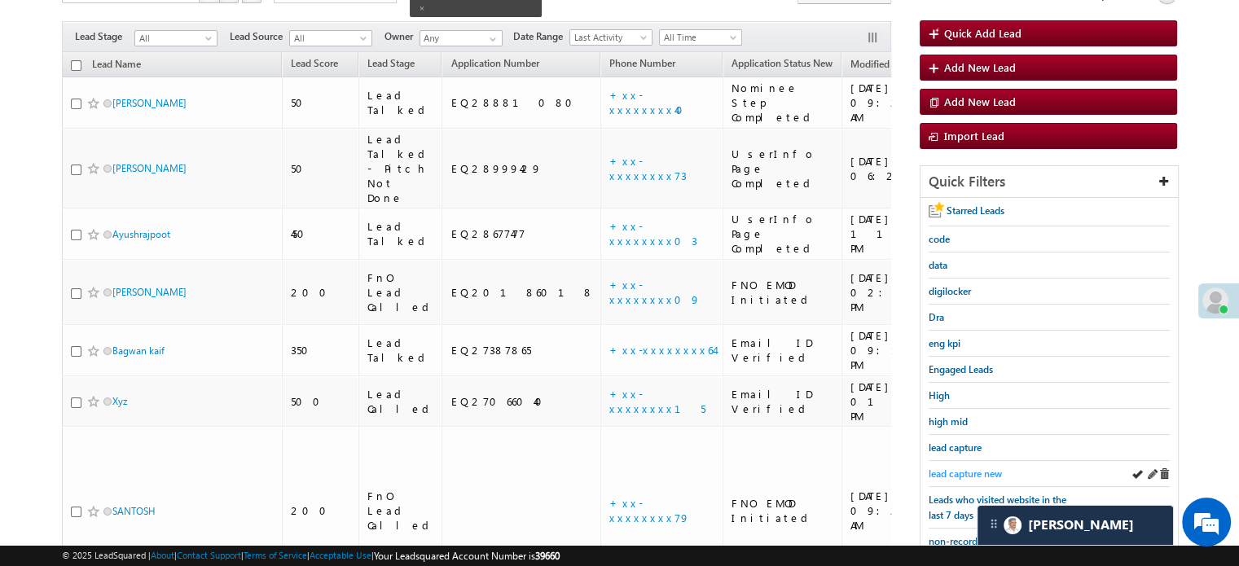
click at [971, 468] on span "lead capture new" at bounding box center [965, 474] width 73 height 12
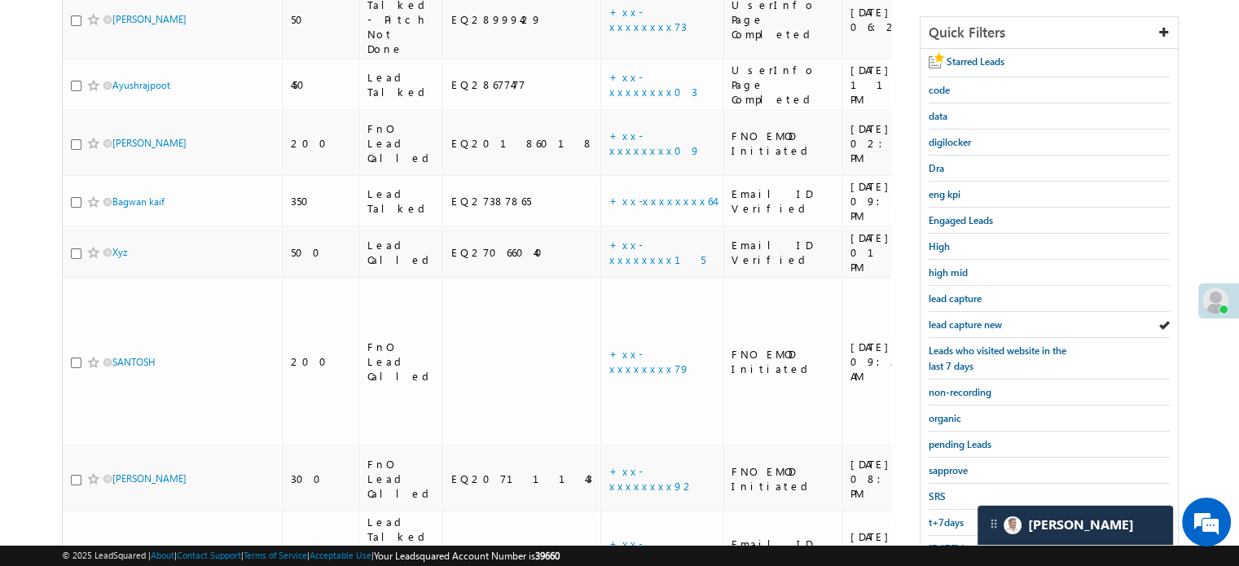
scroll to position [105, 0]
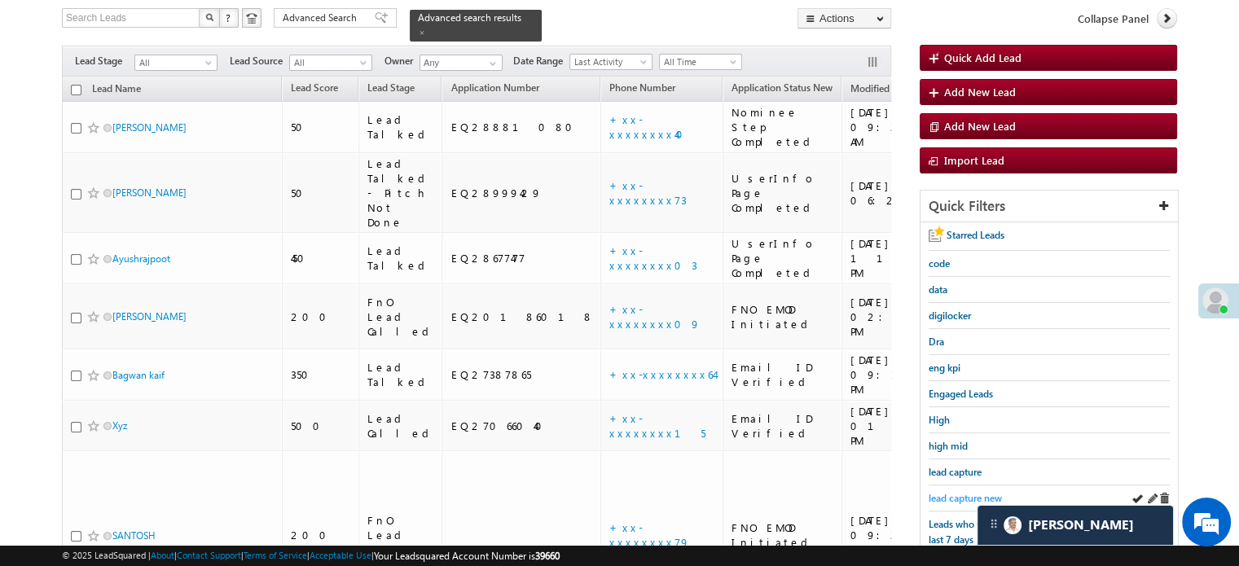
click at [962, 492] on span "lead capture new" at bounding box center [965, 498] width 73 height 12
click at [971, 497] on span "lead capture new" at bounding box center [965, 498] width 73 height 12
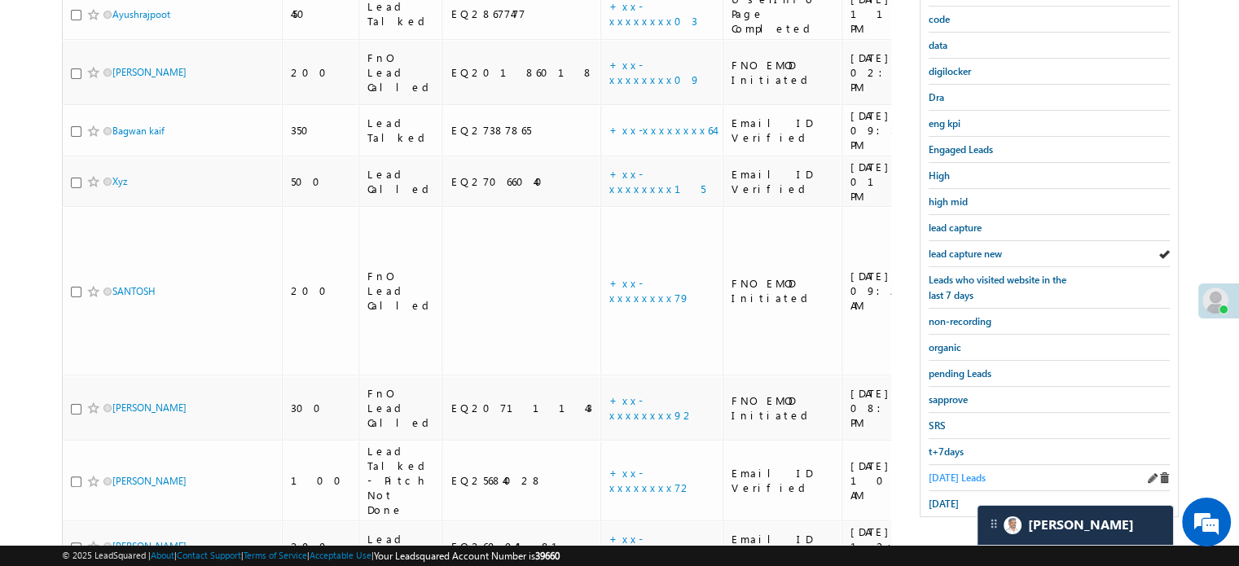
click at [951, 475] on span "Today's Leads" at bounding box center [957, 478] width 57 height 12
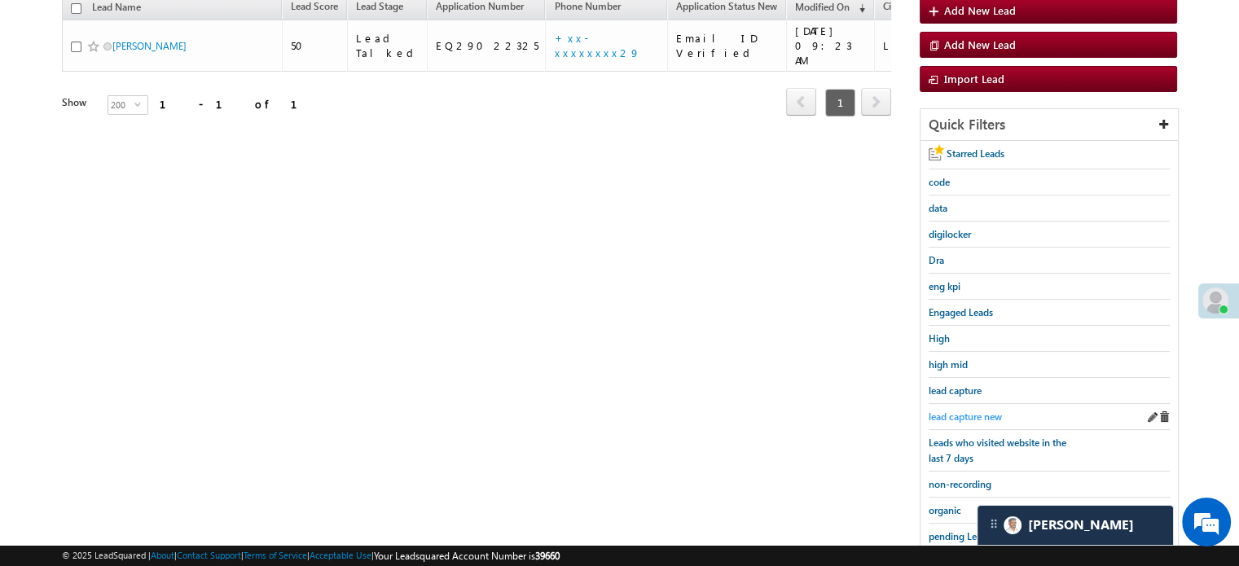
click at [958, 411] on span "lead capture new" at bounding box center [965, 417] width 73 height 12
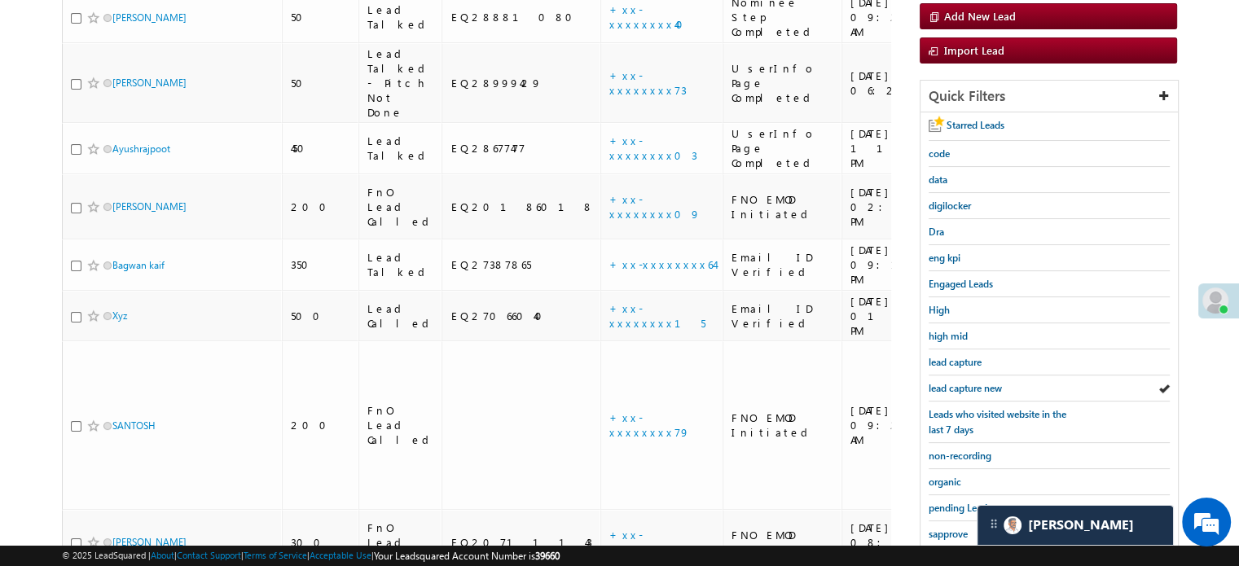
scroll to position [187, 0]
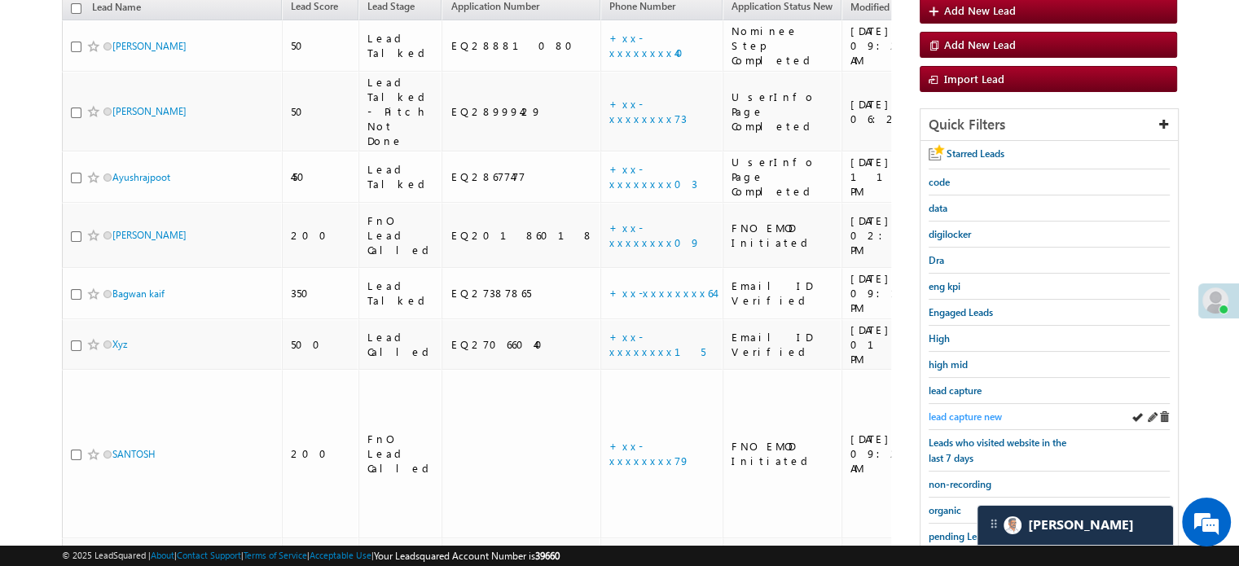
click at [955, 413] on span "lead capture new" at bounding box center [965, 417] width 73 height 12
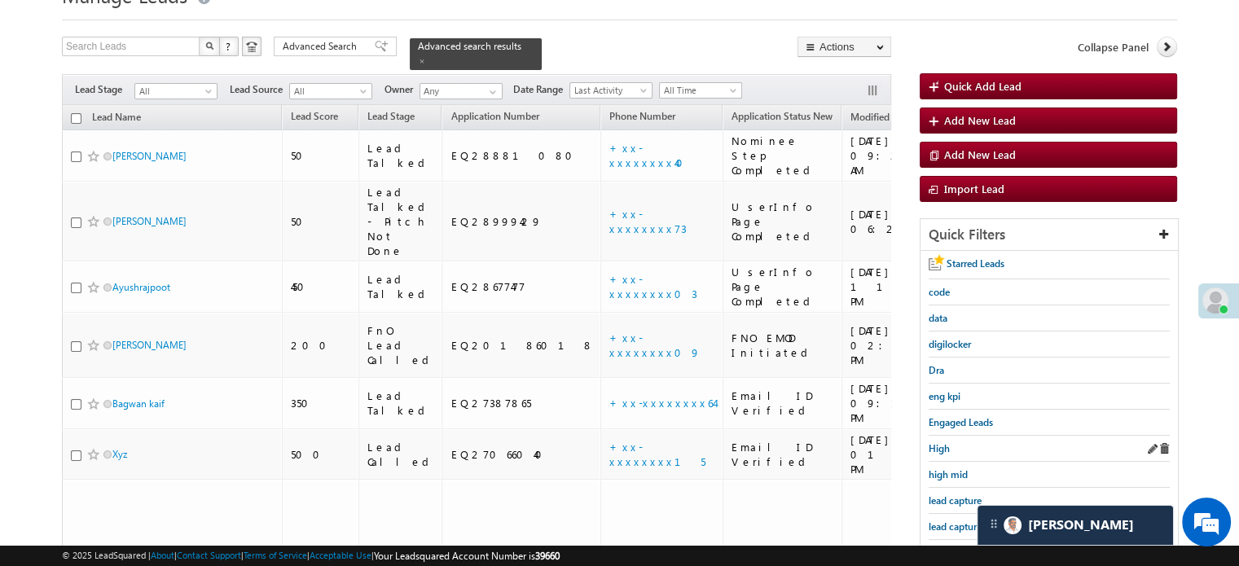
scroll to position [105, 0]
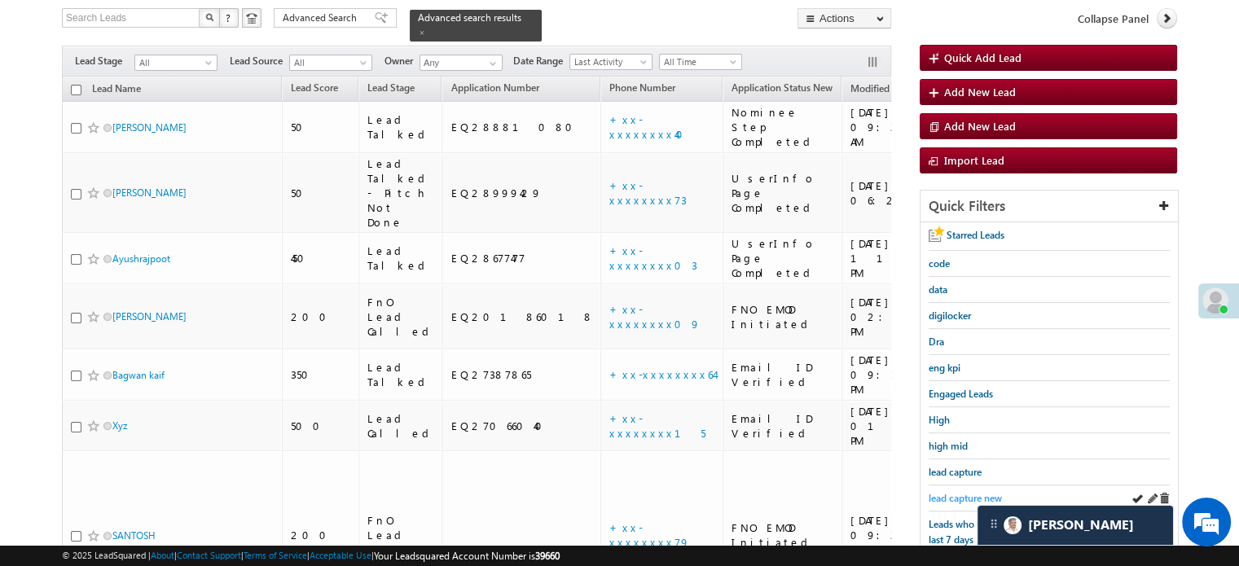
click at [966, 492] on span "lead capture new" at bounding box center [965, 498] width 73 height 12
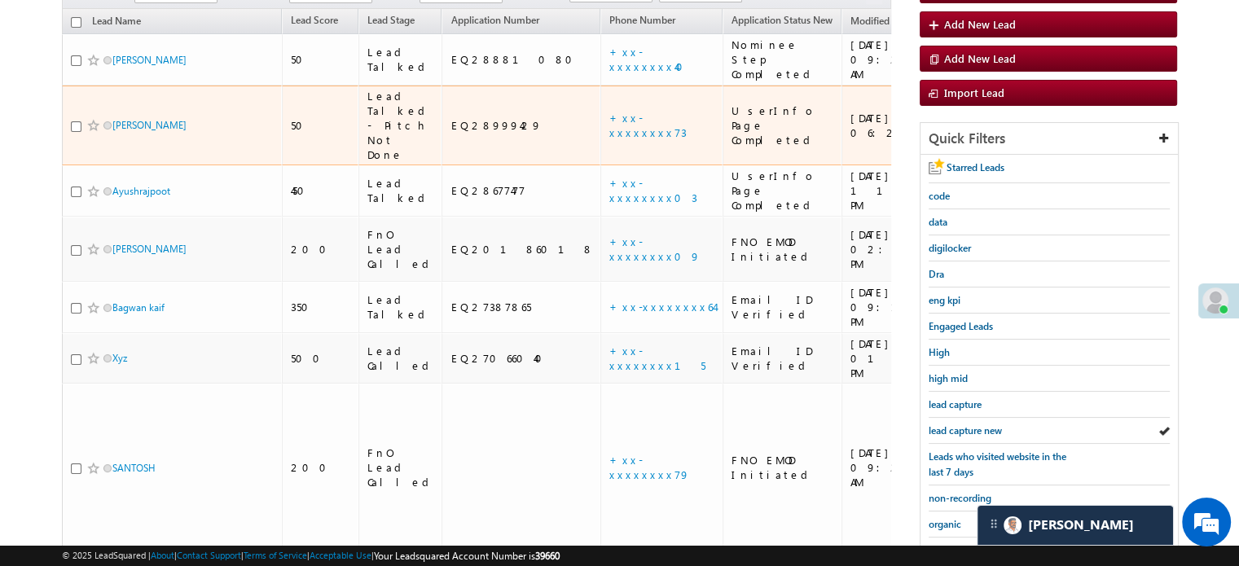
scroll to position [268, 0]
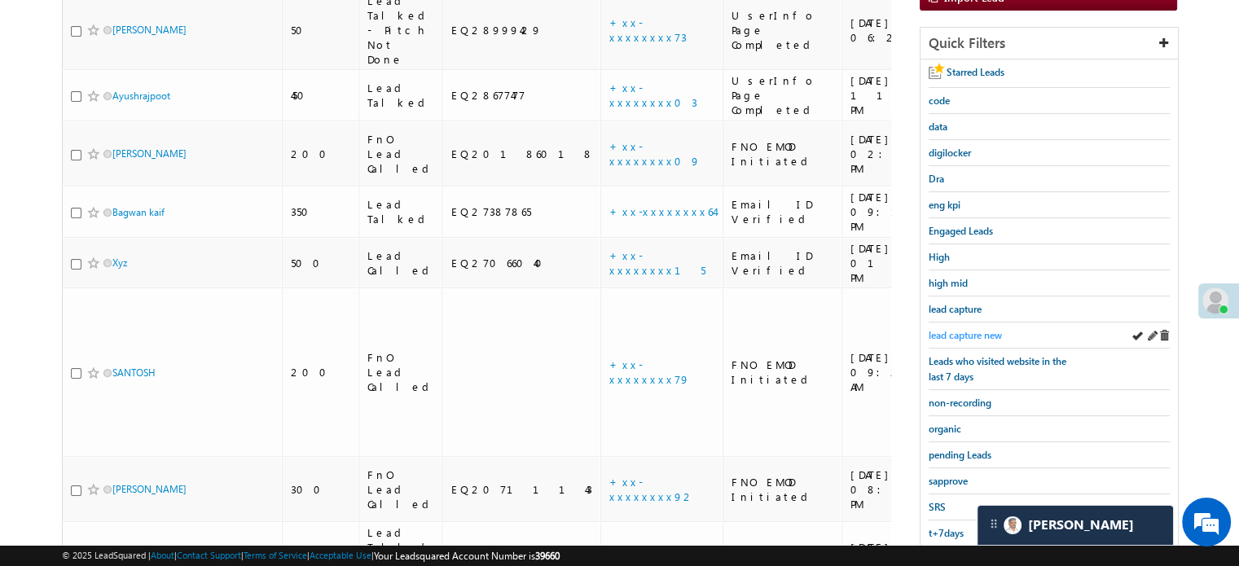
click at [944, 329] on span "lead capture new" at bounding box center [965, 335] width 73 height 12
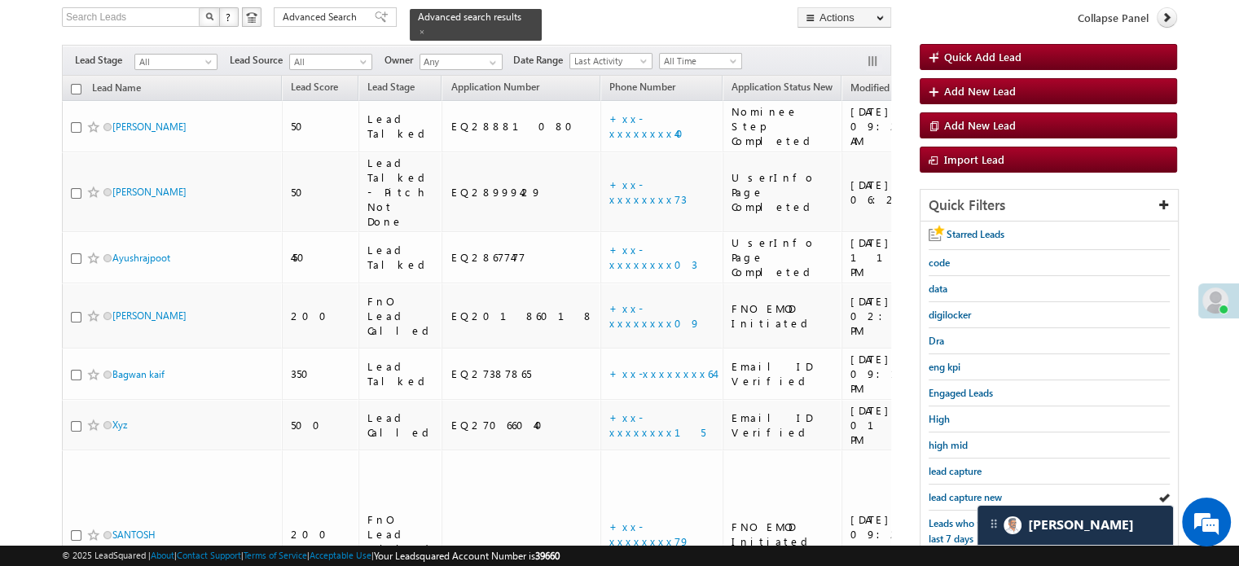
scroll to position [105, 0]
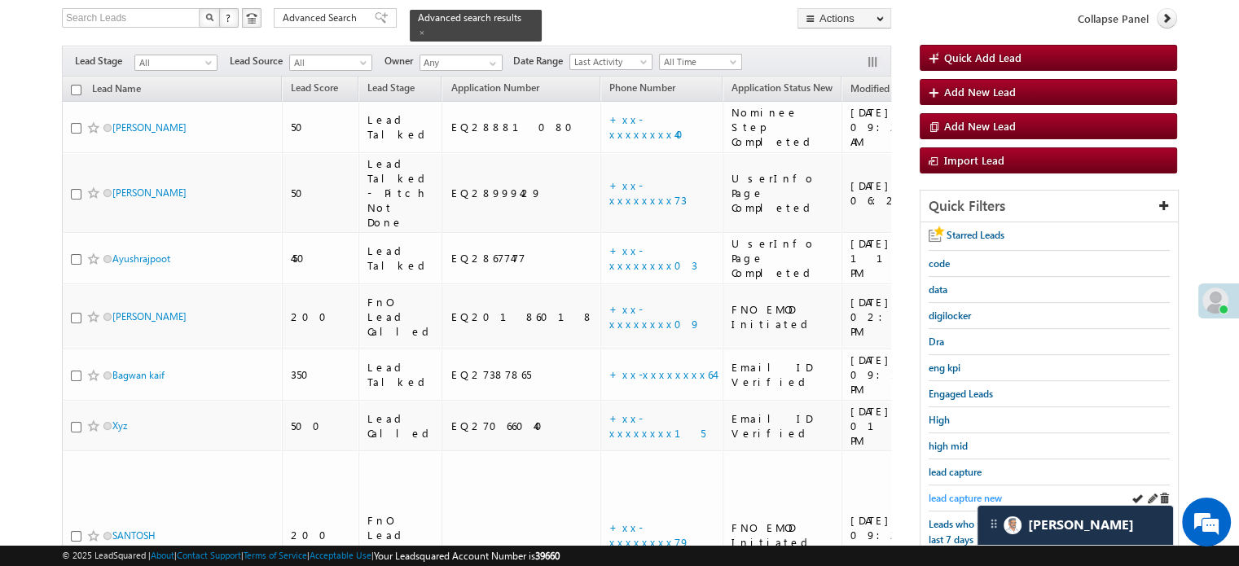
click at [952, 492] on span "lead capture new" at bounding box center [965, 498] width 73 height 12
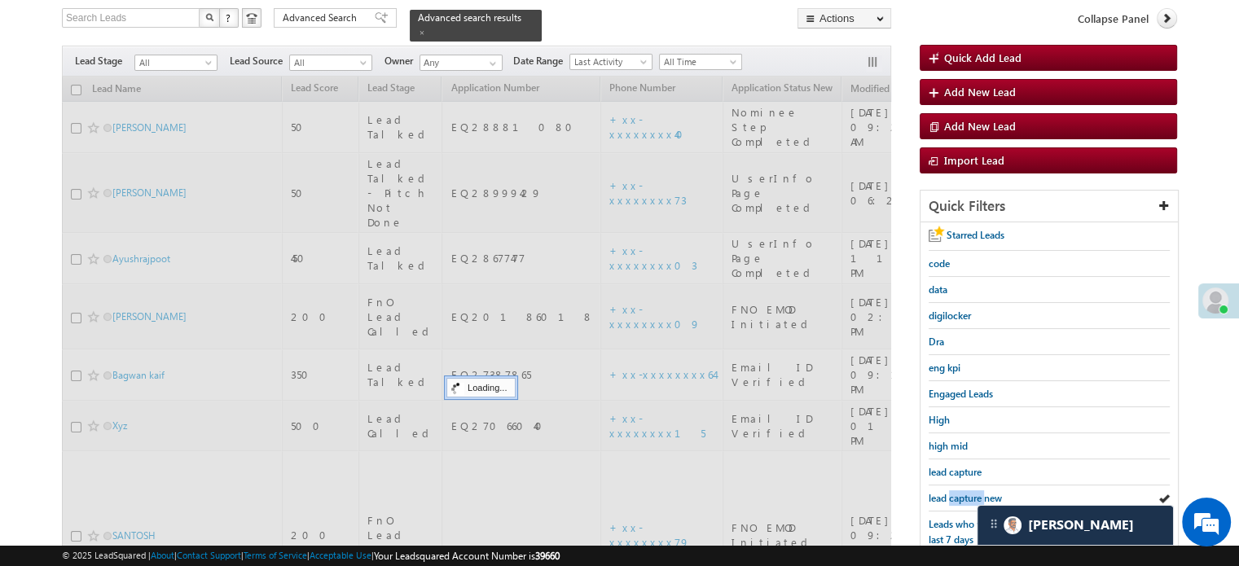
click at [952, 492] on span "lead capture new" at bounding box center [965, 498] width 73 height 12
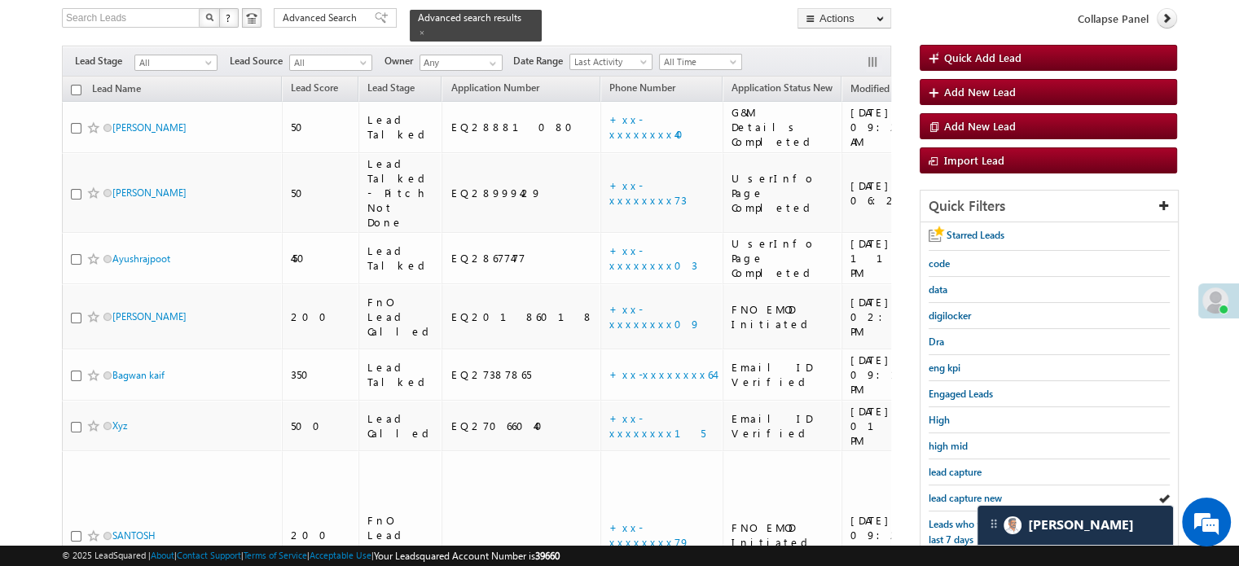
click at [952, 492] on span "lead capture new" at bounding box center [965, 498] width 73 height 12
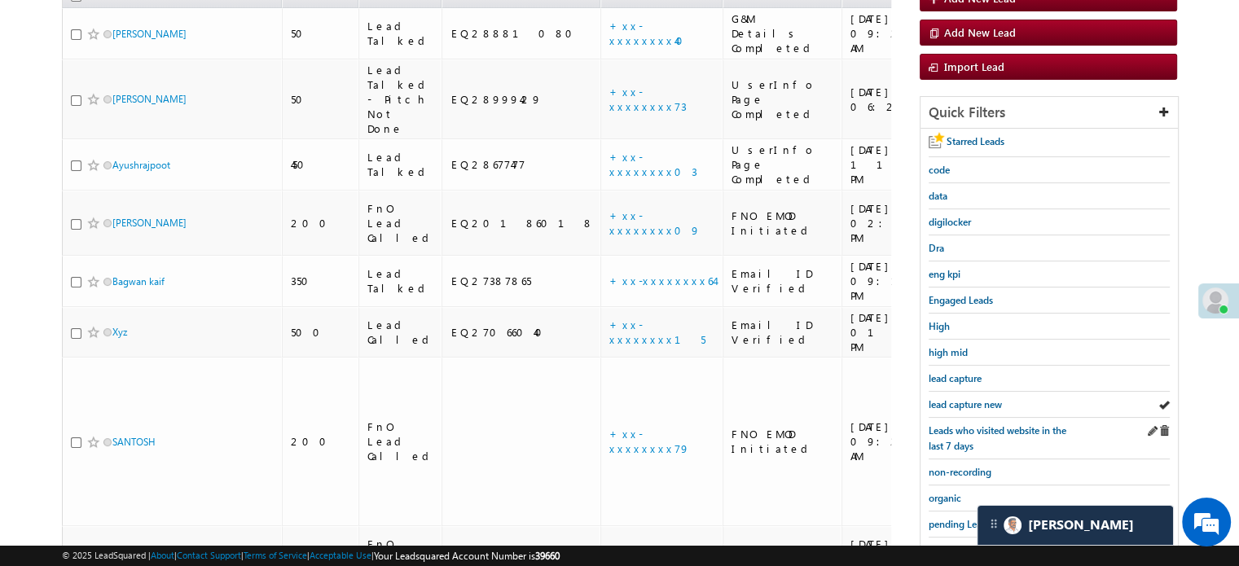
scroll to position [350, 0]
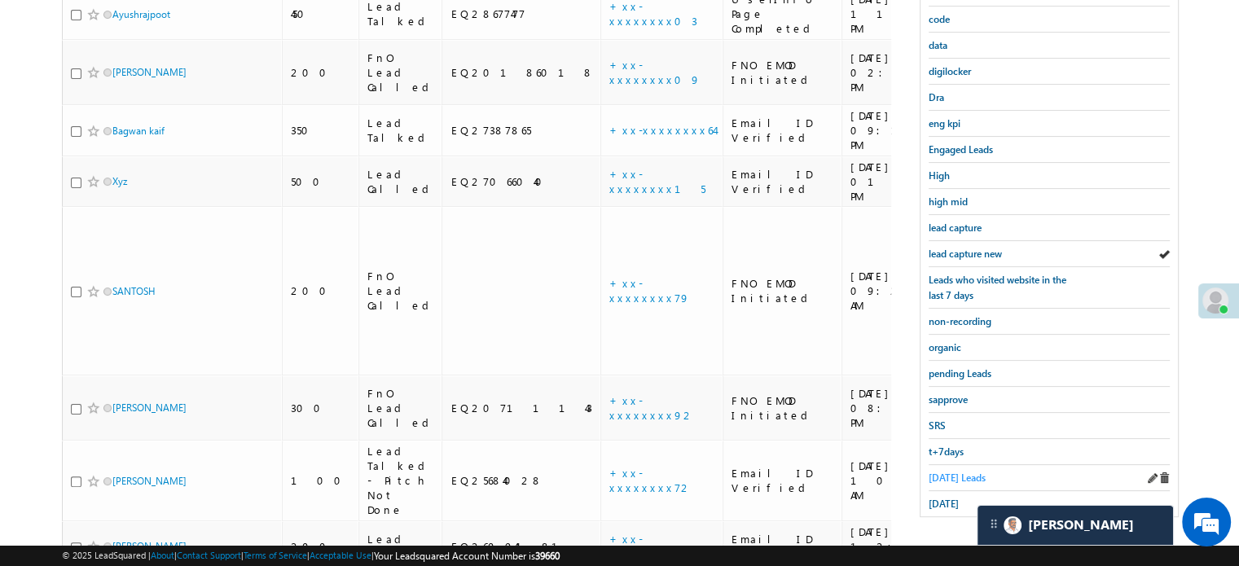
click at [939, 472] on span "Today's Leads" at bounding box center [957, 478] width 57 height 12
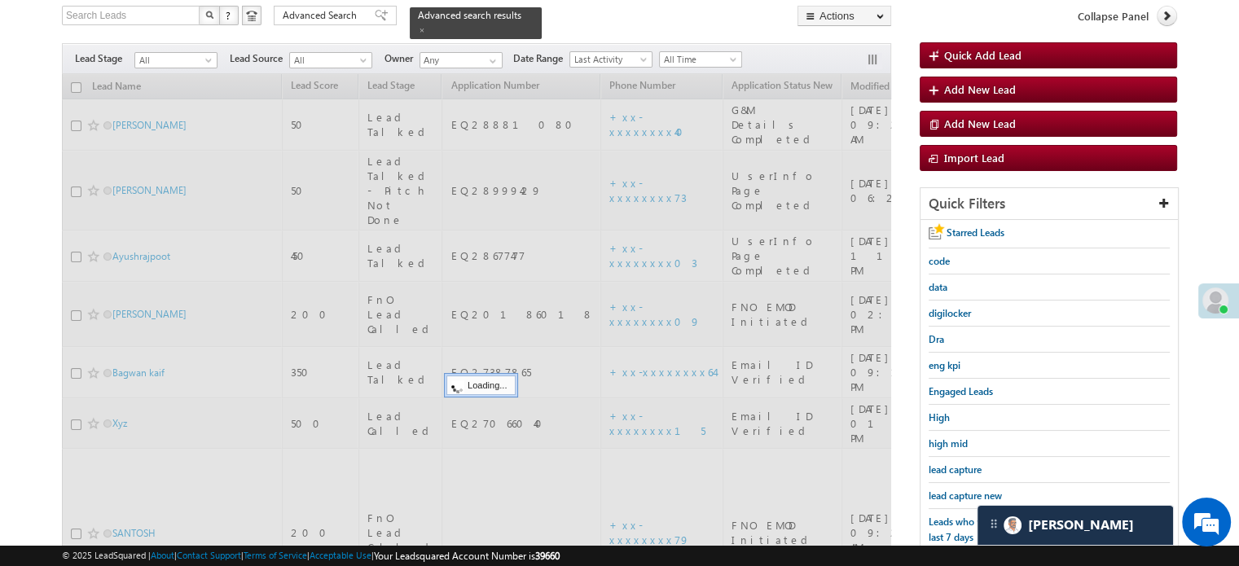
scroll to position [105, 0]
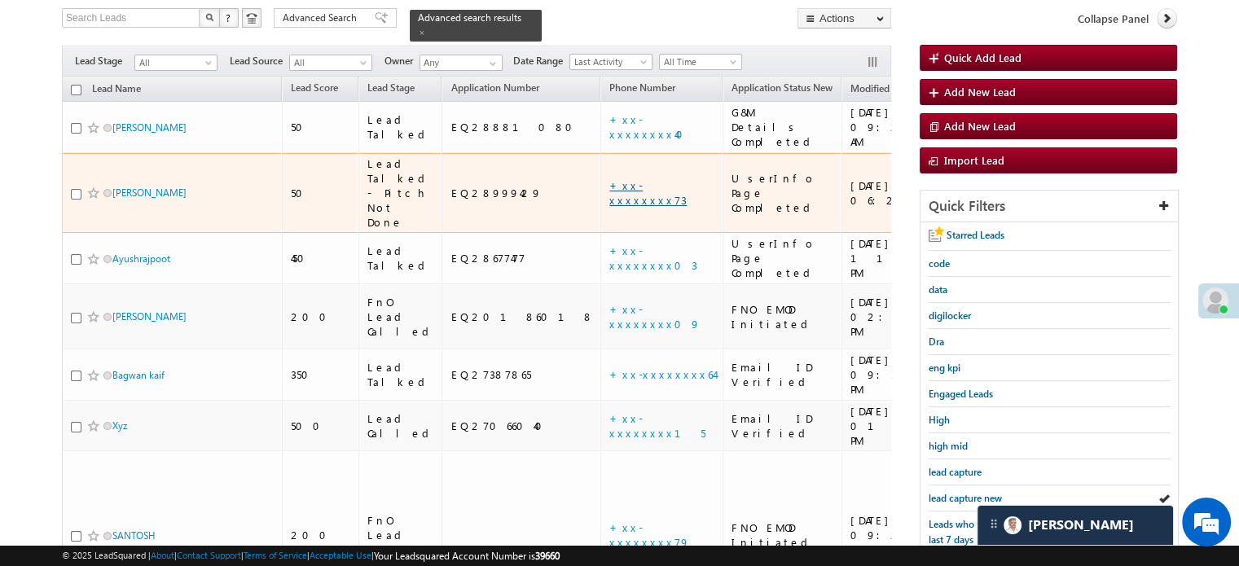
click at [610, 178] on link "+xx-xxxxxxxx73" at bounding box center [648, 192] width 77 height 29
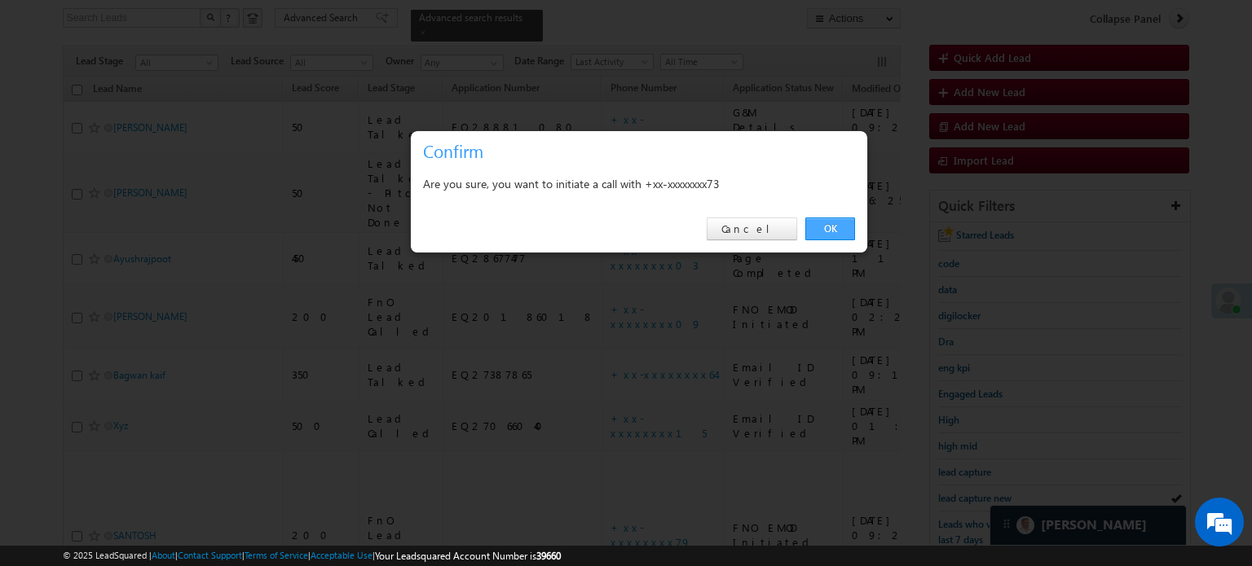
click at [821, 227] on link "OK" at bounding box center [830, 229] width 50 height 23
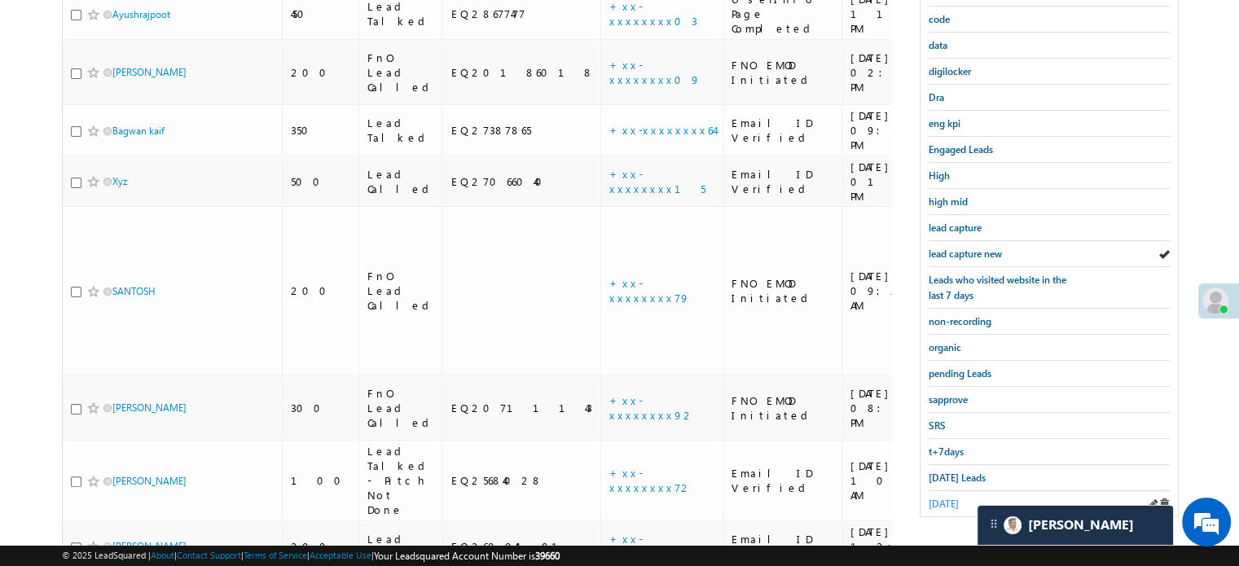
click at [949, 498] on span "yesterday" at bounding box center [944, 504] width 30 height 12
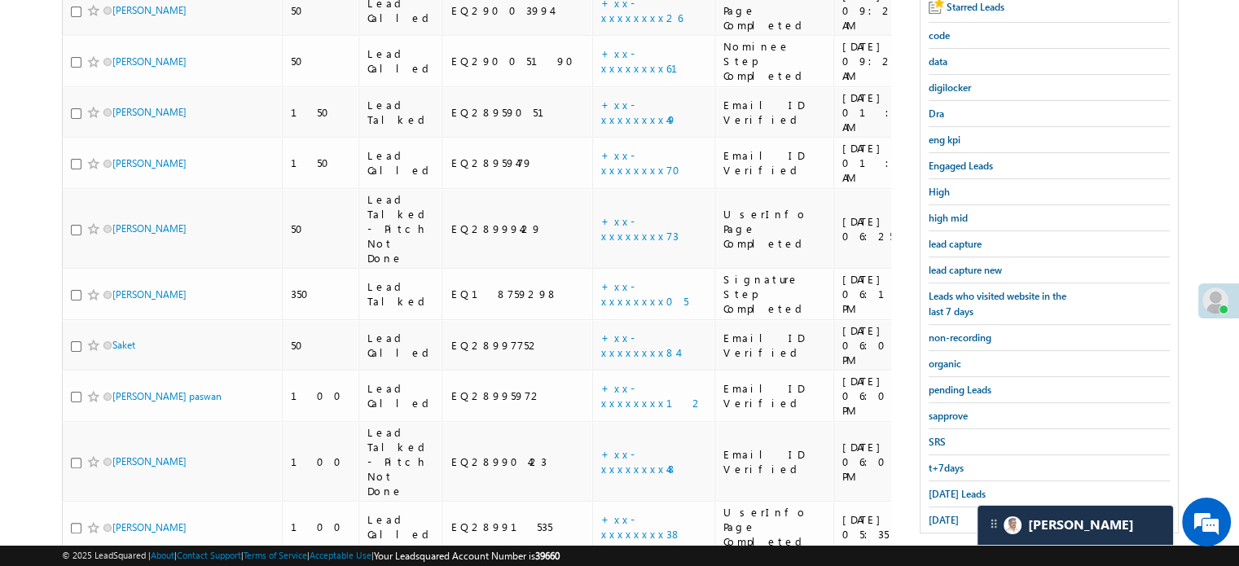
scroll to position [231, 0]
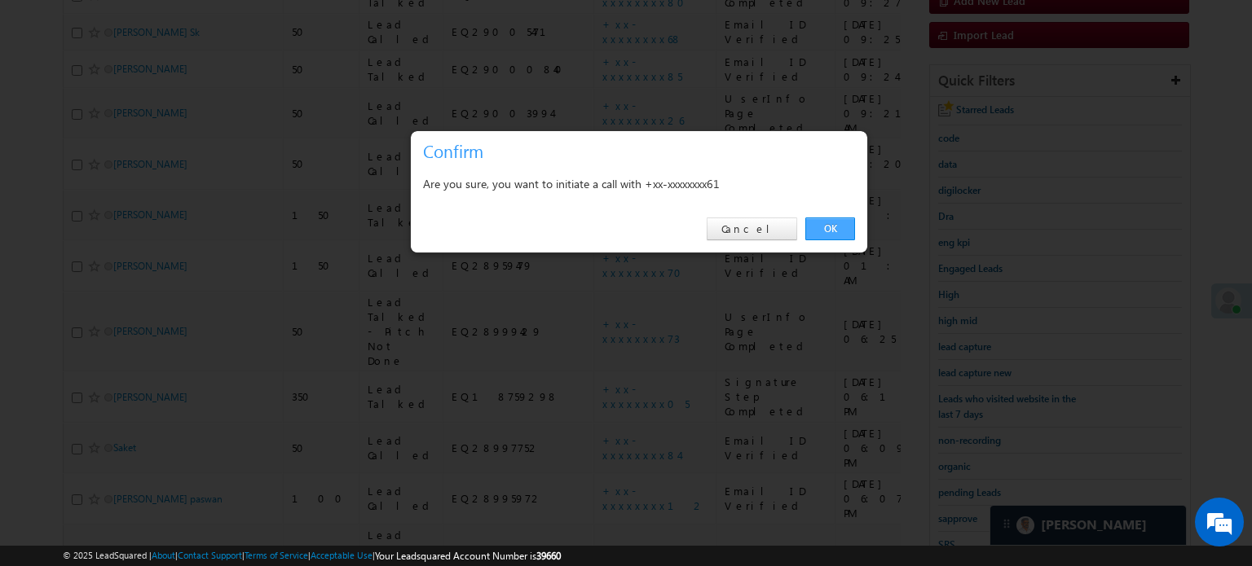
click at [814, 223] on link "OK" at bounding box center [830, 229] width 50 height 23
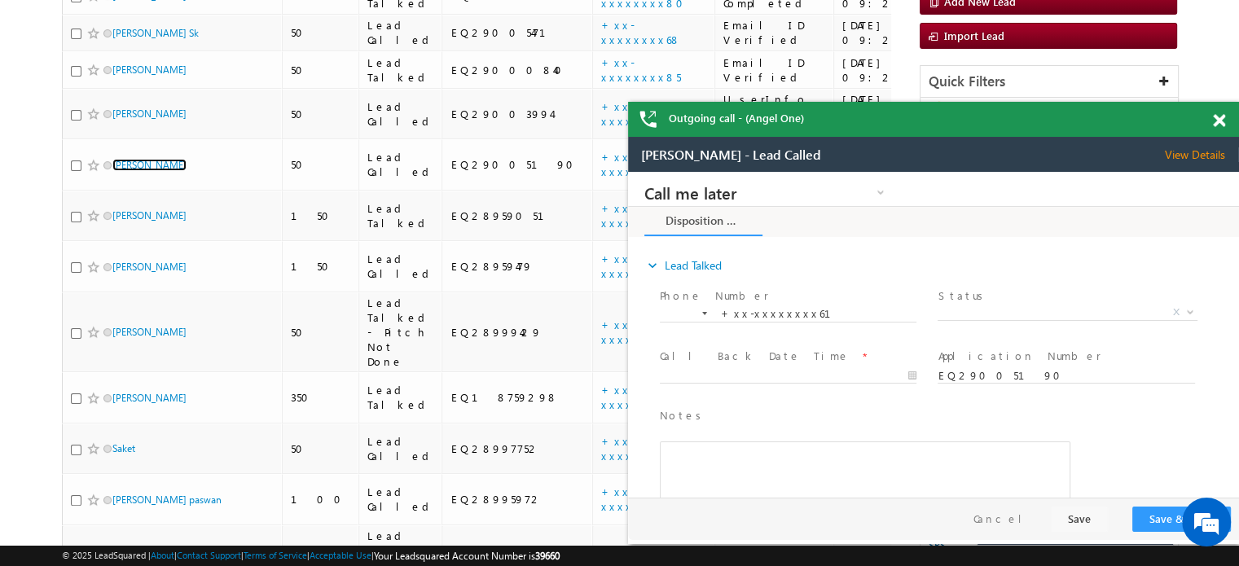
scroll to position [0, 0]
click at [1215, 117] on span at bounding box center [1219, 121] width 12 height 14
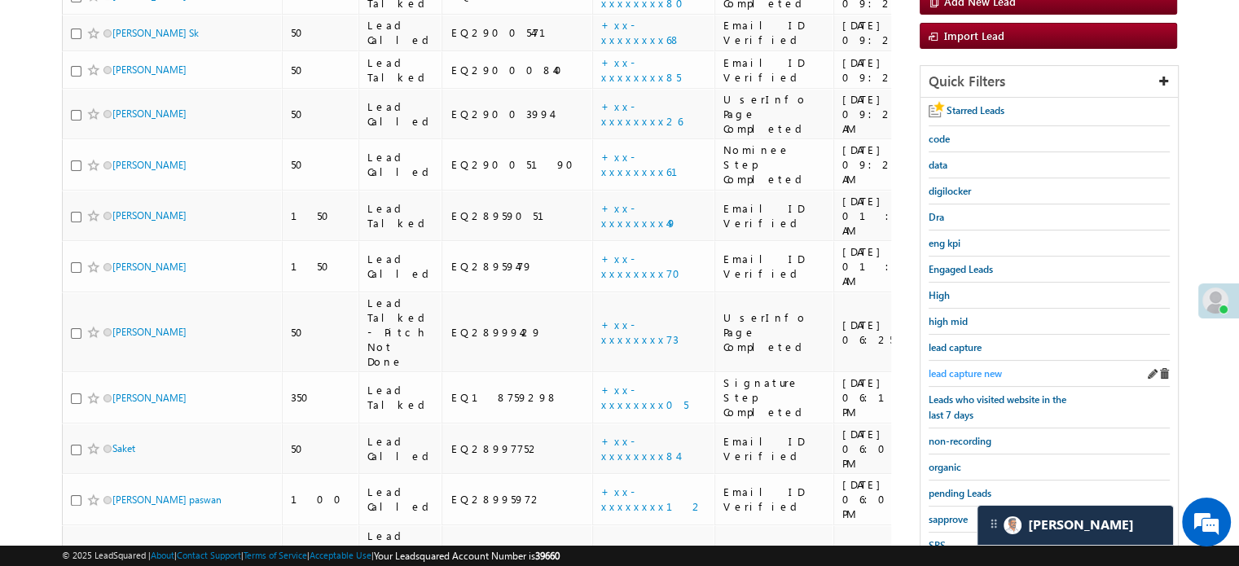
click at [966, 368] on span "lead capture new" at bounding box center [965, 374] width 73 height 12
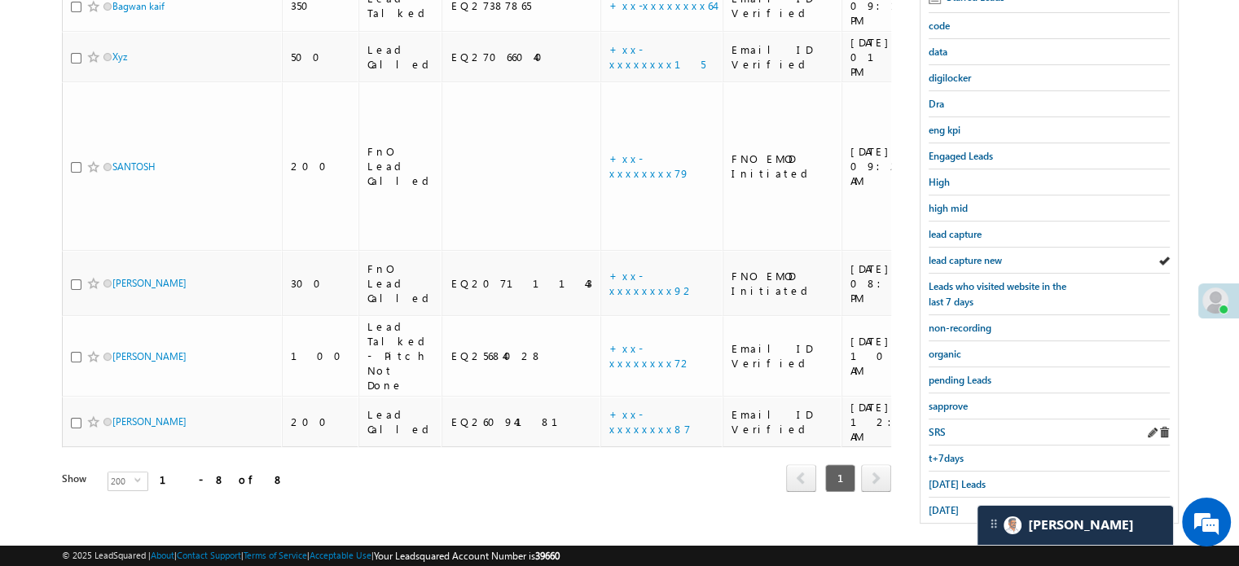
scroll to position [350, 0]
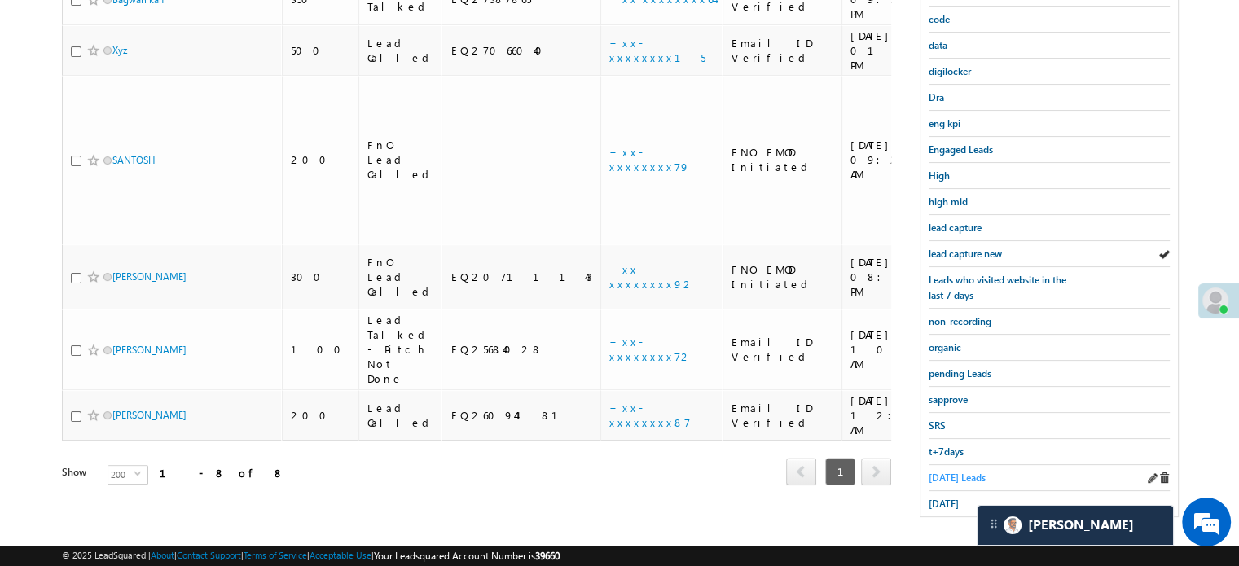
click at [958, 473] on span "Today's Leads" at bounding box center [957, 478] width 57 height 12
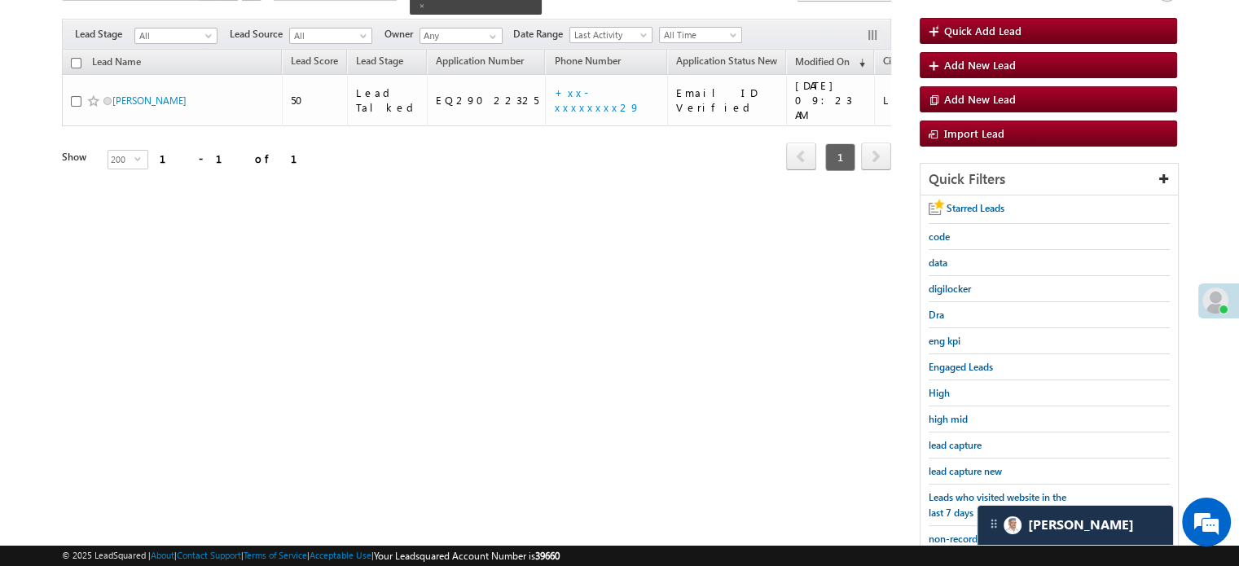
scroll to position [105, 0]
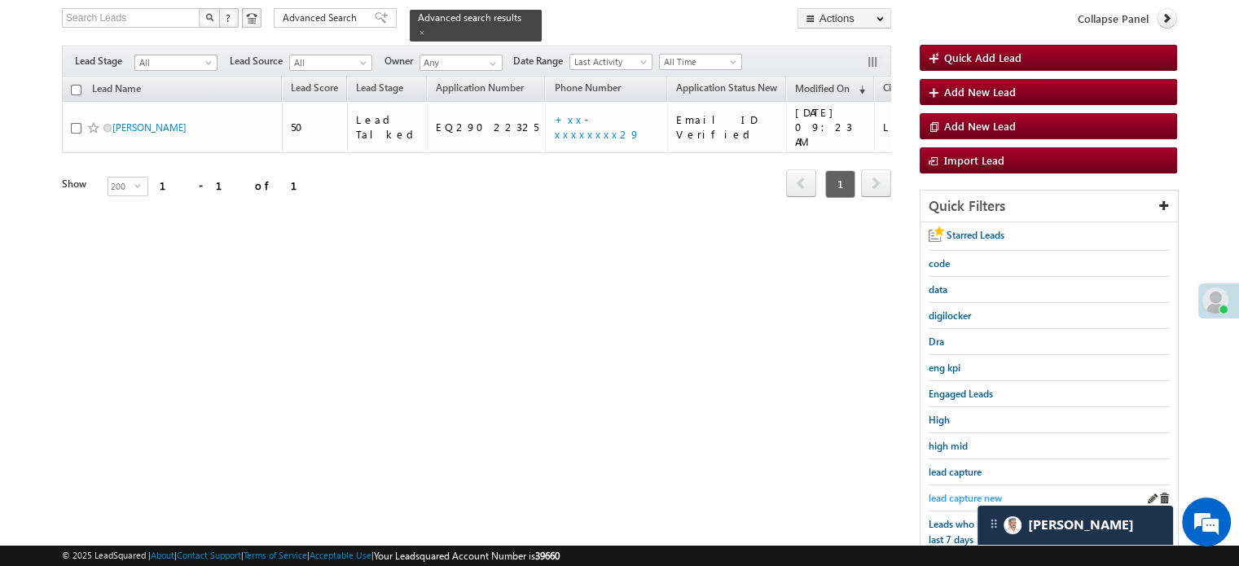
click at [960, 496] on span "lead capture new" at bounding box center [965, 498] width 73 height 12
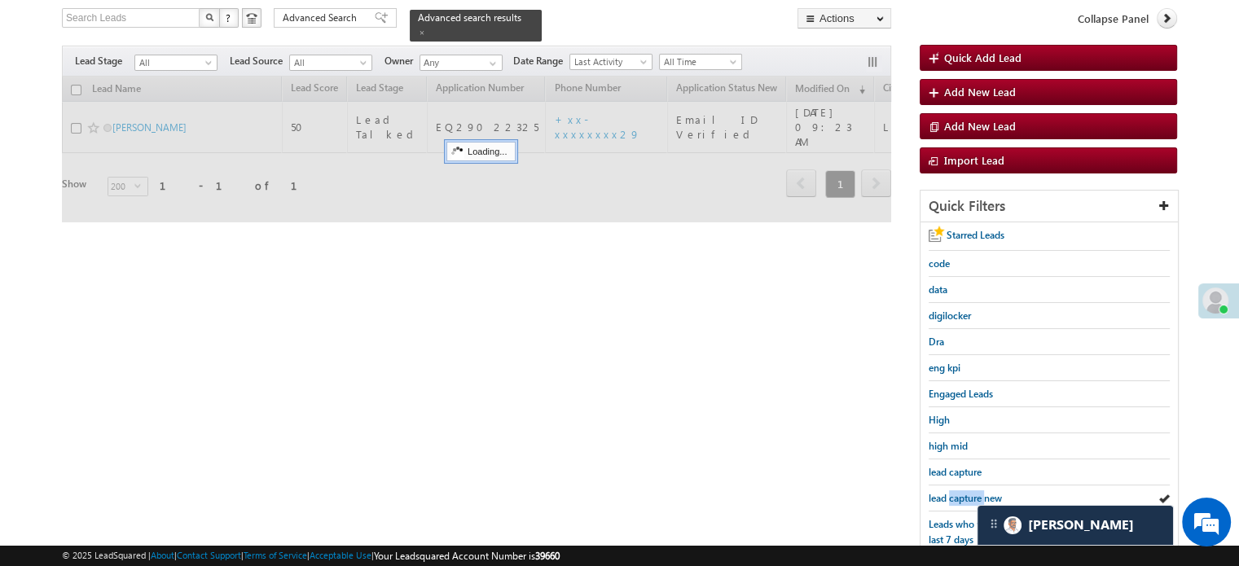
click at [960, 496] on span "lead capture new" at bounding box center [965, 498] width 73 height 12
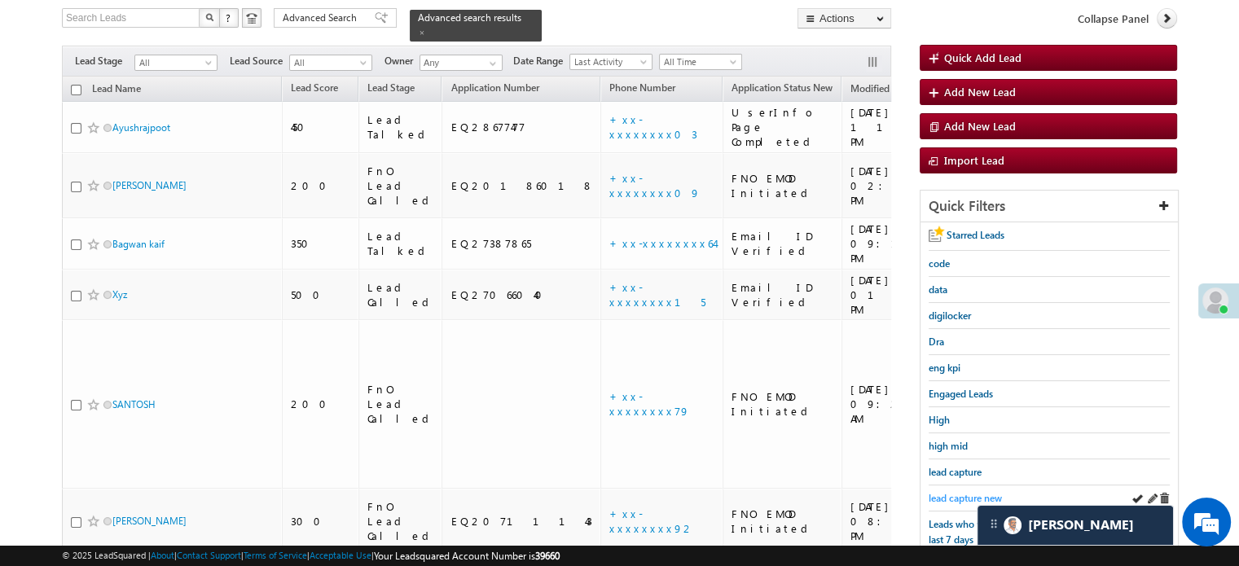
click at [954, 496] on span "lead capture new" at bounding box center [965, 498] width 73 height 12
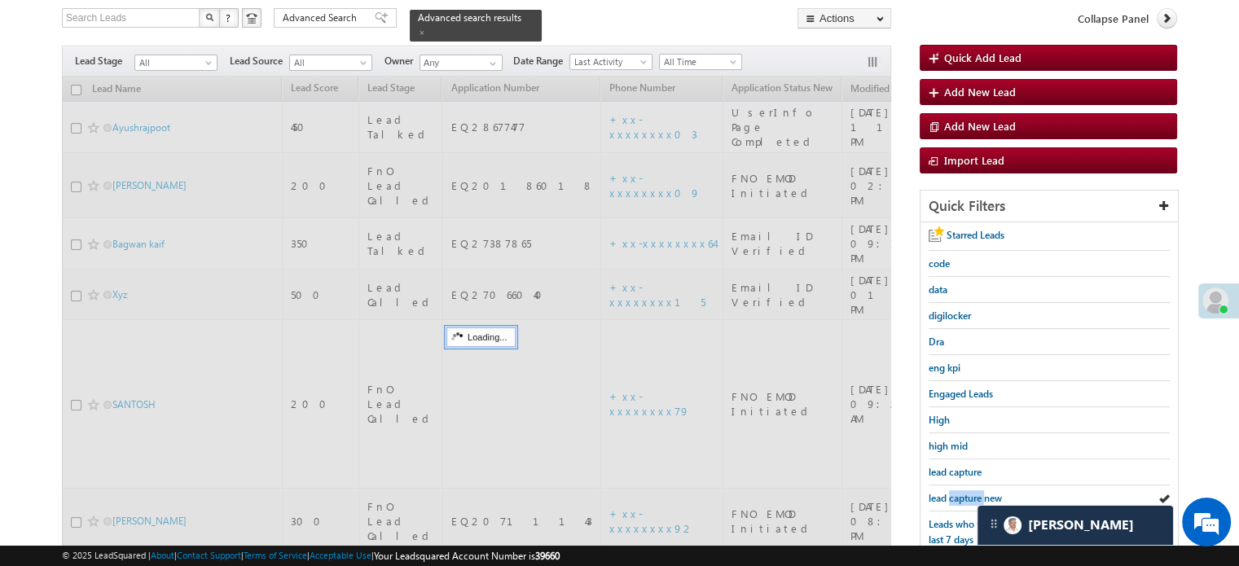
click at [954, 496] on span "lead capture new" at bounding box center [965, 498] width 73 height 12
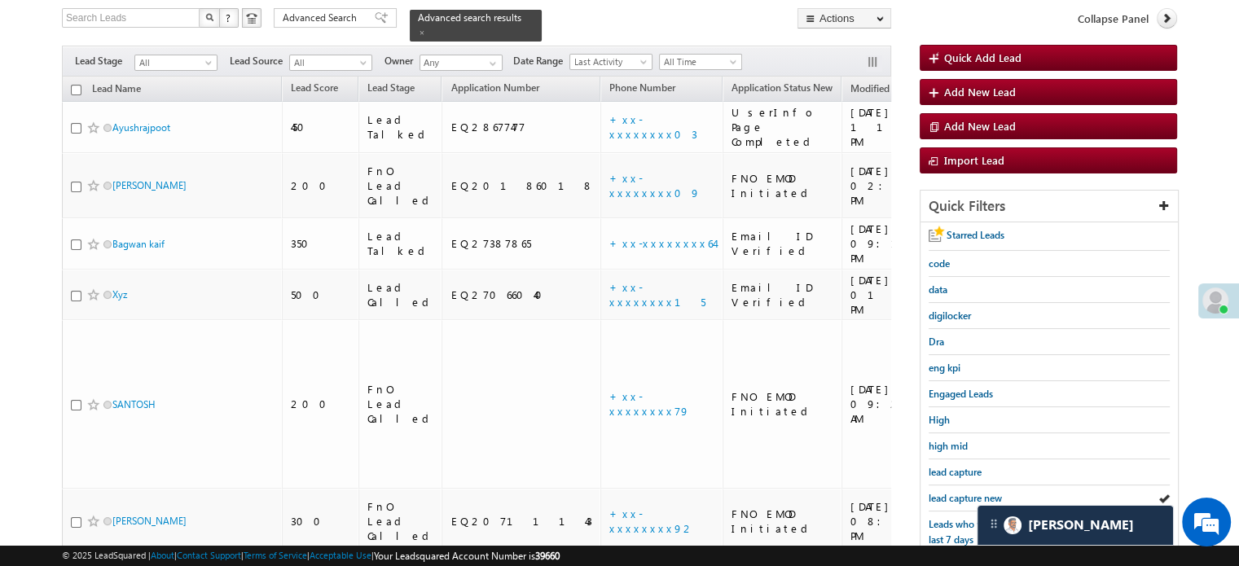
click at [954, 496] on span "lead capture new" at bounding box center [965, 498] width 73 height 12
click at [953, 492] on span "lead capture new" at bounding box center [965, 498] width 73 height 12
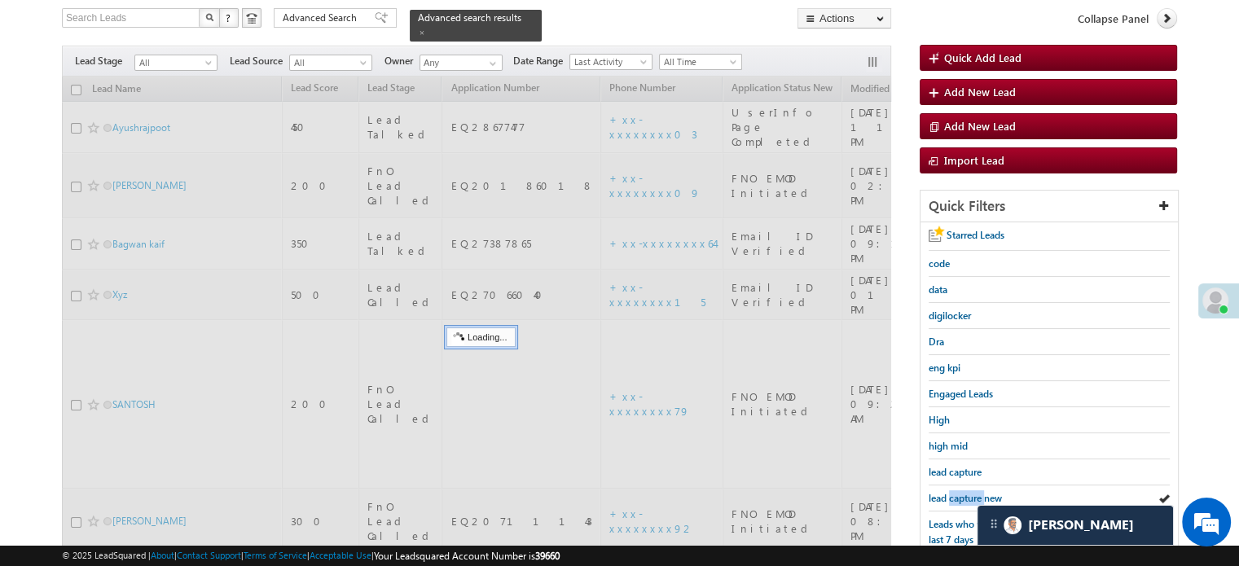
click at [953, 492] on span "lead capture new" at bounding box center [965, 498] width 73 height 12
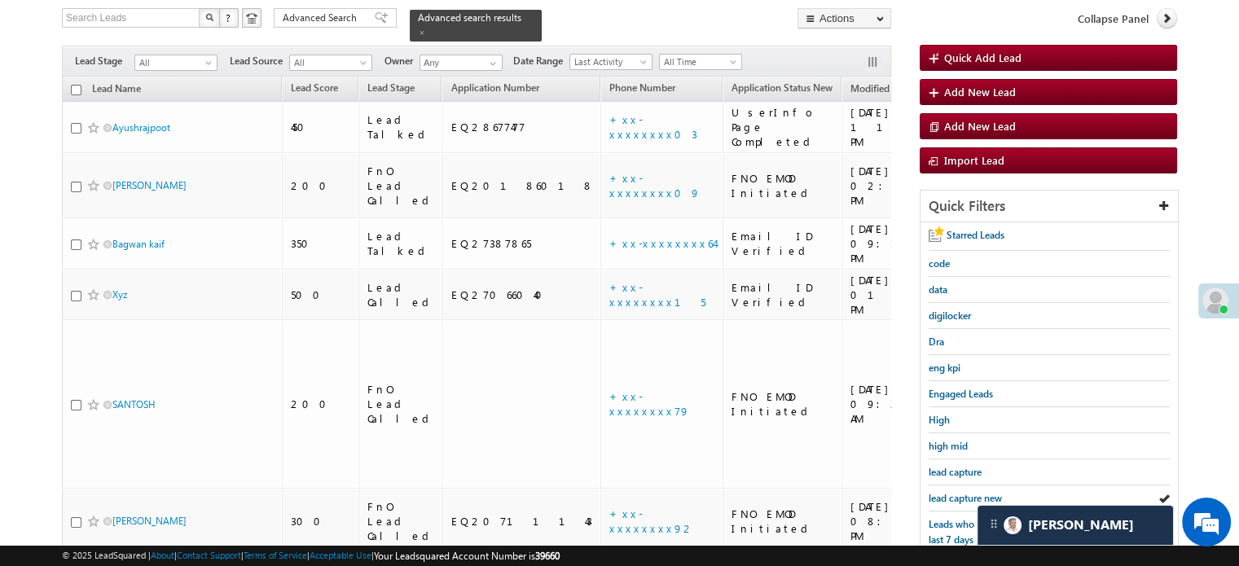
click at [953, 492] on span "lead capture new" at bounding box center [965, 498] width 73 height 12
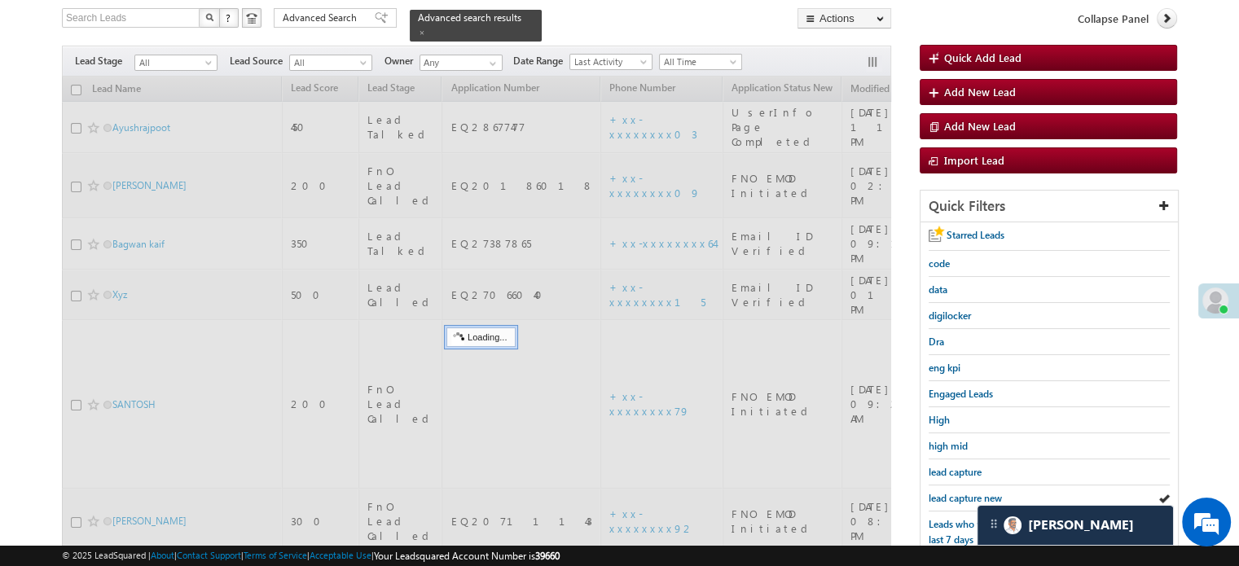
click at [938, 492] on span "lead capture new" at bounding box center [965, 498] width 73 height 12
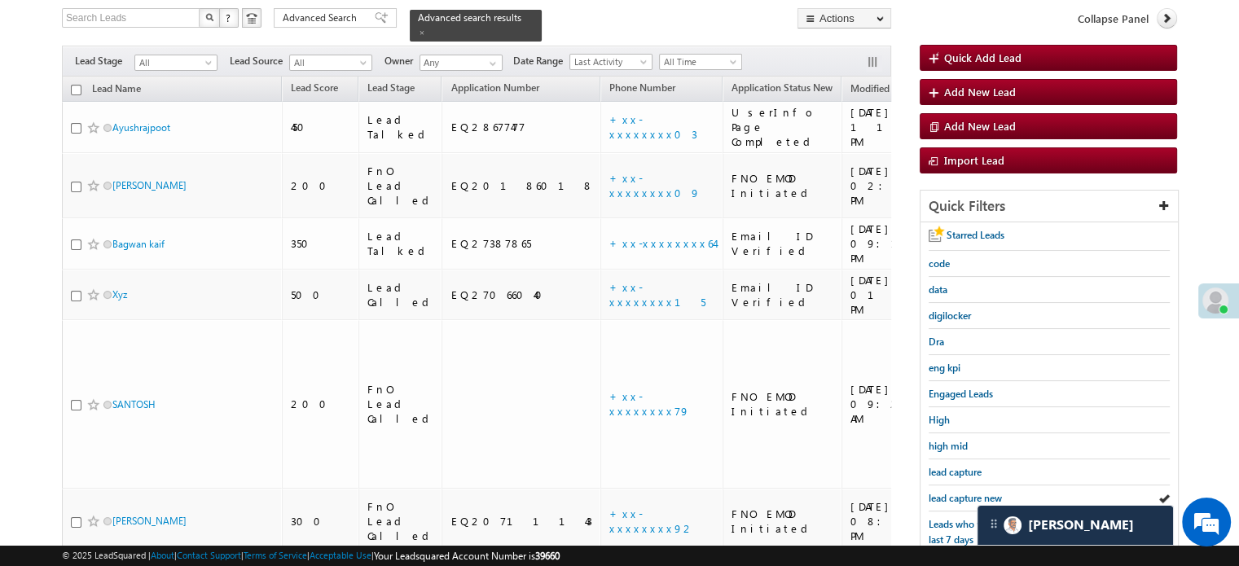
click at [938, 492] on span "lead capture new" at bounding box center [965, 498] width 73 height 12
click at [949, 492] on span "lead capture new" at bounding box center [965, 498] width 73 height 12
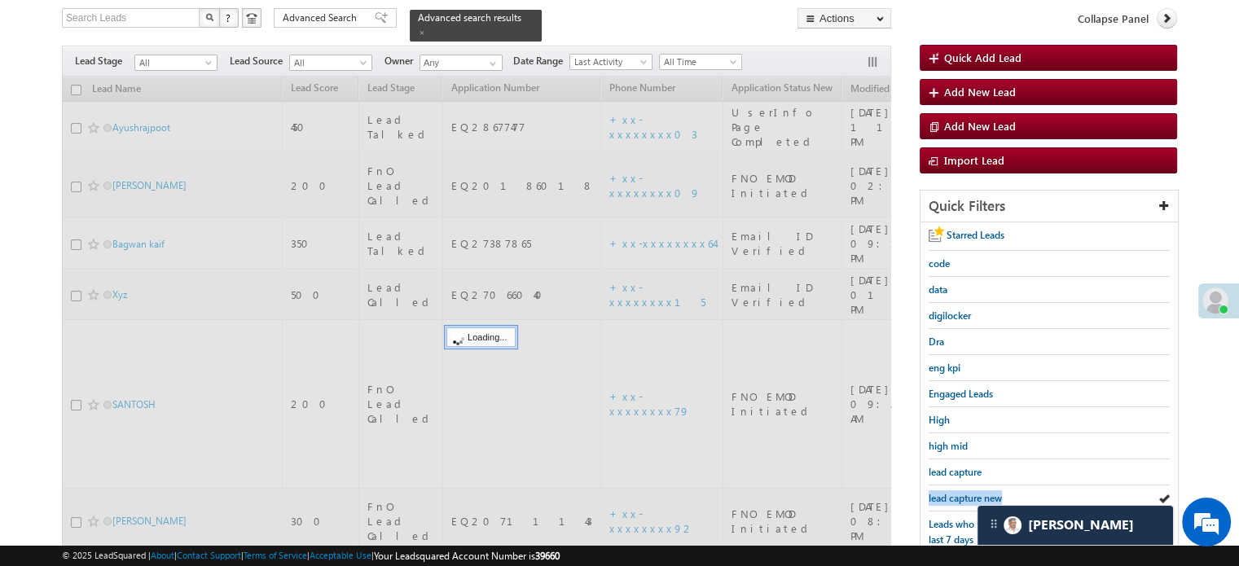
click at [949, 492] on span "lead capture new" at bounding box center [965, 498] width 73 height 12
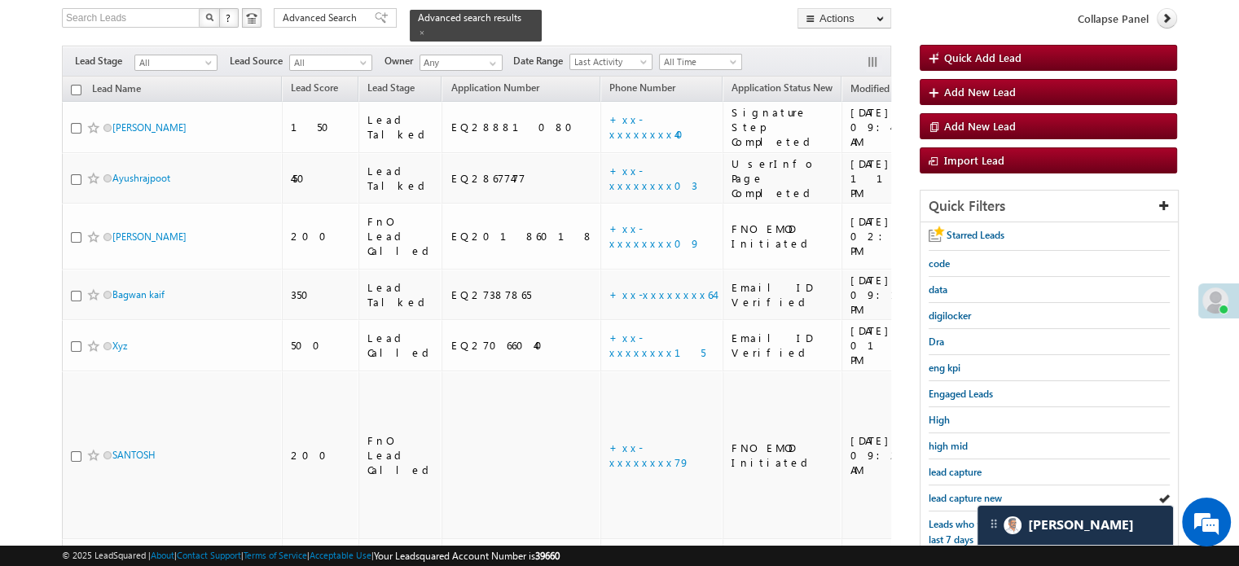
click at [949, 492] on span "lead capture new" at bounding box center [965, 498] width 73 height 12
click at [963, 492] on span "lead capture new" at bounding box center [965, 498] width 73 height 12
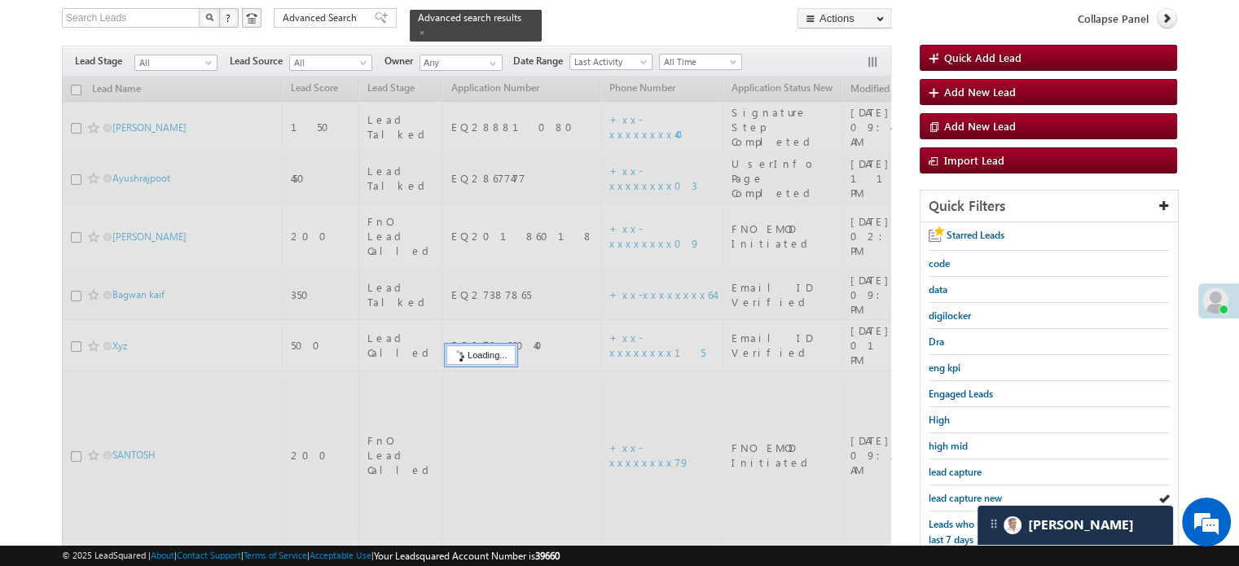
click at [963, 492] on span "lead capture new" at bounding box center [965, 498] width 73 height 12
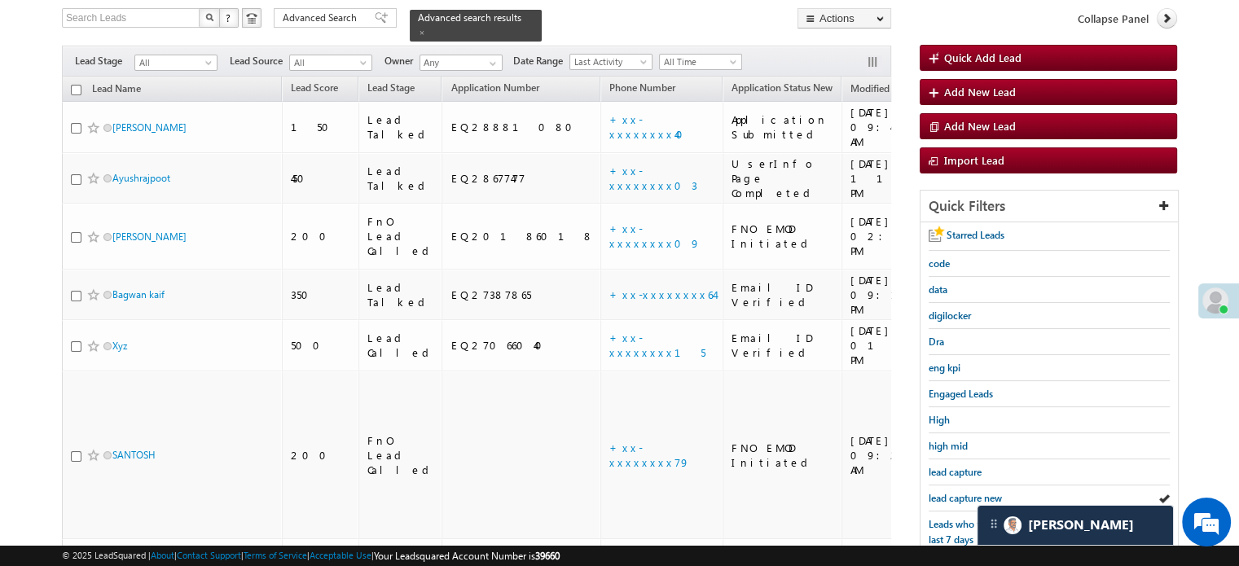
click at [963, 492] on span "lead capture new" at bounding box center [965, 498] width 73 height 12
click at [931, 475] on div "lead capture" at bounding box center [1049, 473] width 241 height 26
click at [944, 499] on span "lead capture new" at bounding box center [965, 498] width 73 height 12
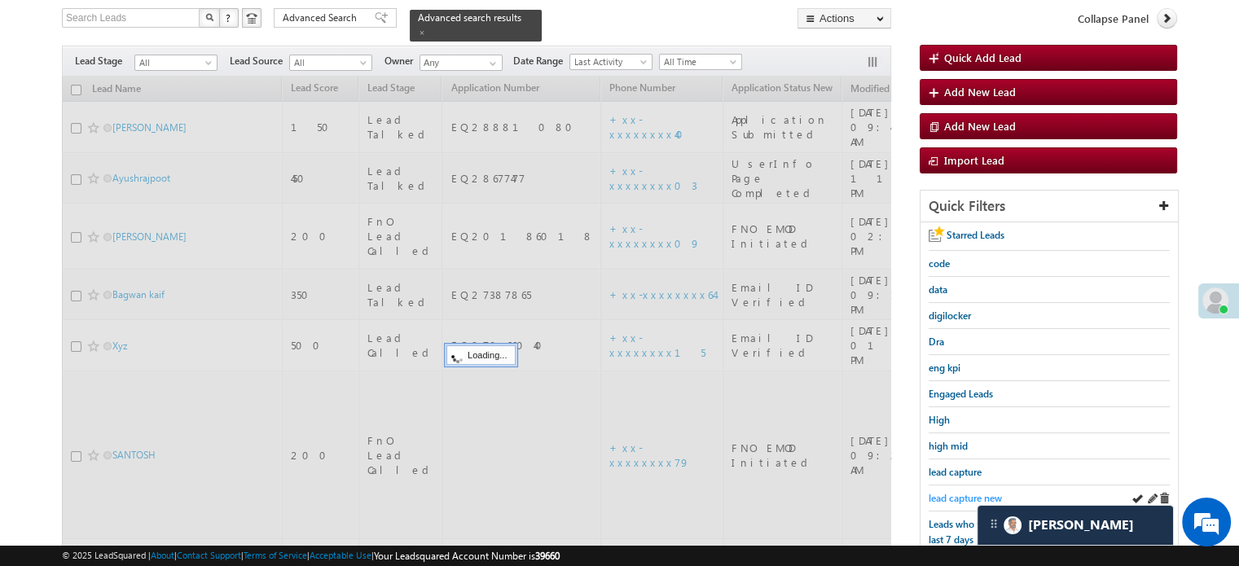
click at [952, 492] on span "lead capture new" at bounding box center [965, 498] width 73 height 12
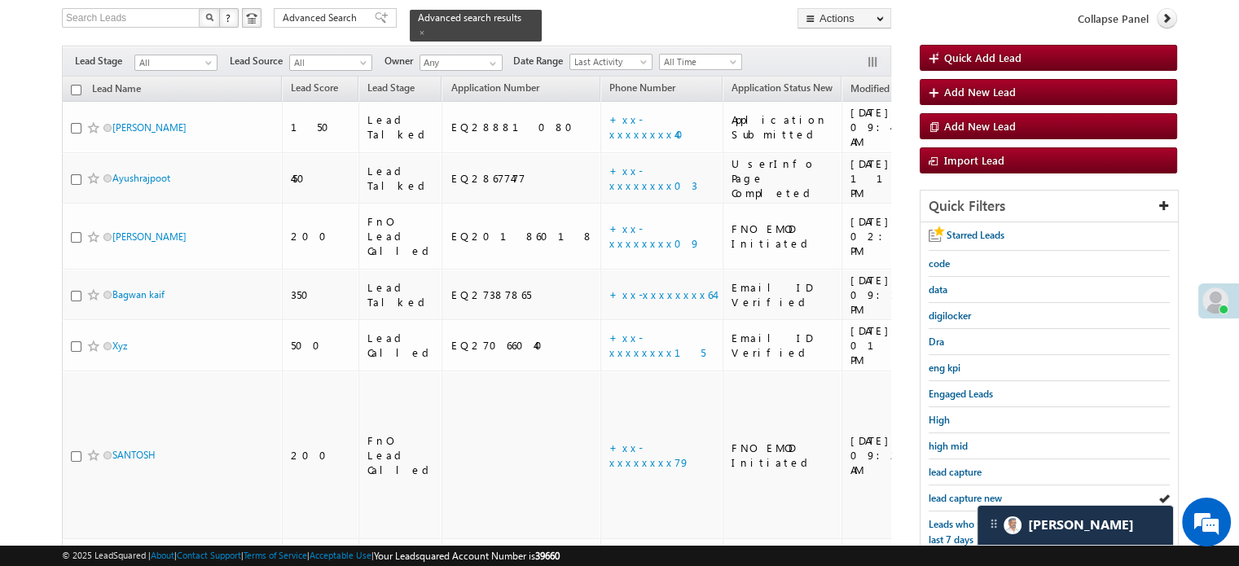
click at [952, 492] on span "lead capture new" at bounding box center [965, 498] width 73 height 12
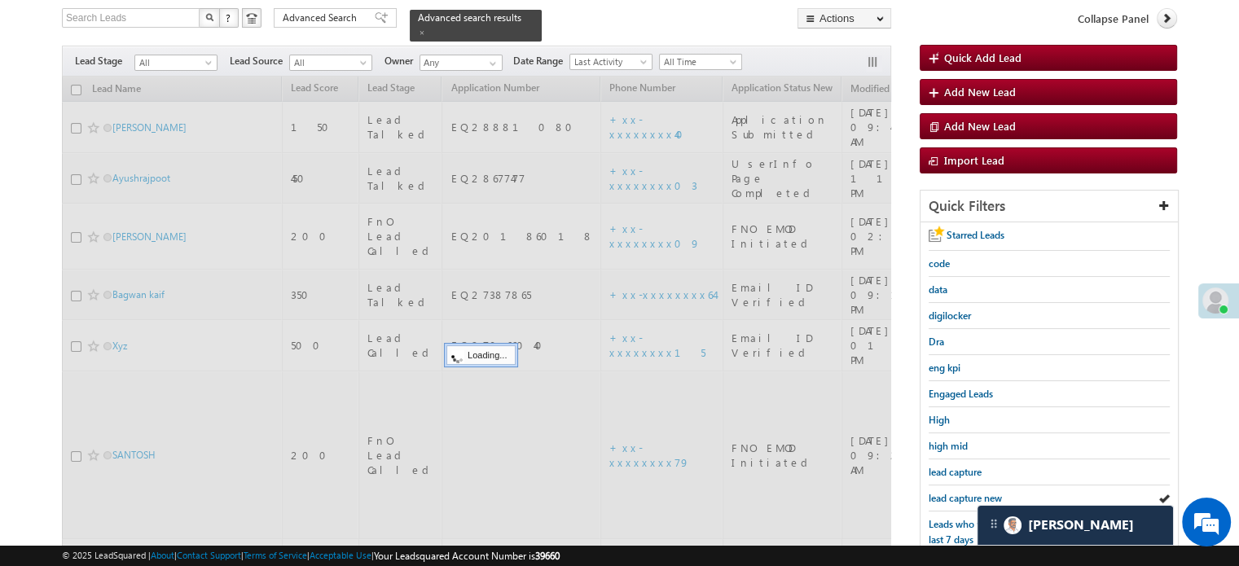
click at [952, 492] on span "lead capture new" at bounding box center [965, 498] width 73 height 12
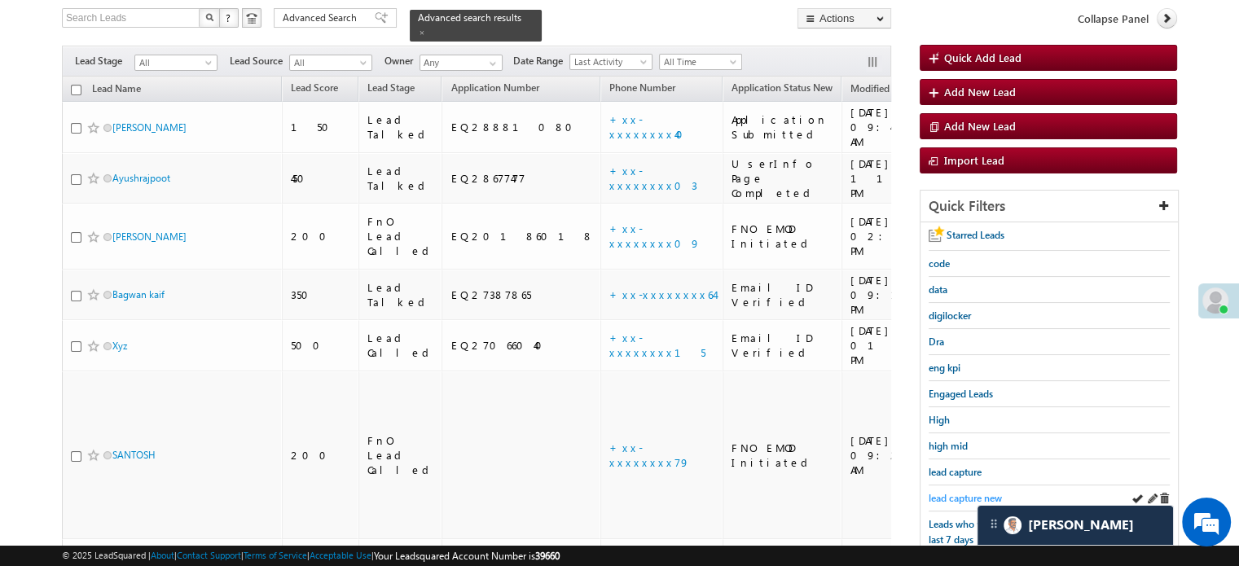
click at [949, 492] on span "lead capture new" at bounding box center [965, 498] width 73 height 12
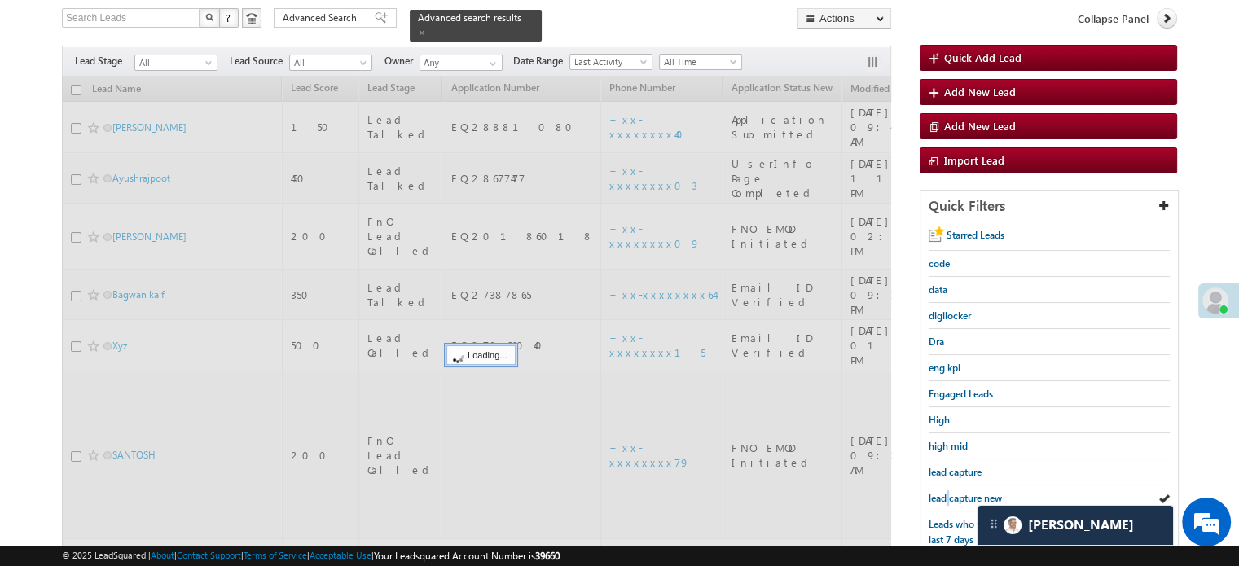
click at [949, 492] on span "lead capture new" at bounding box center [965, 498] width 73 height 12
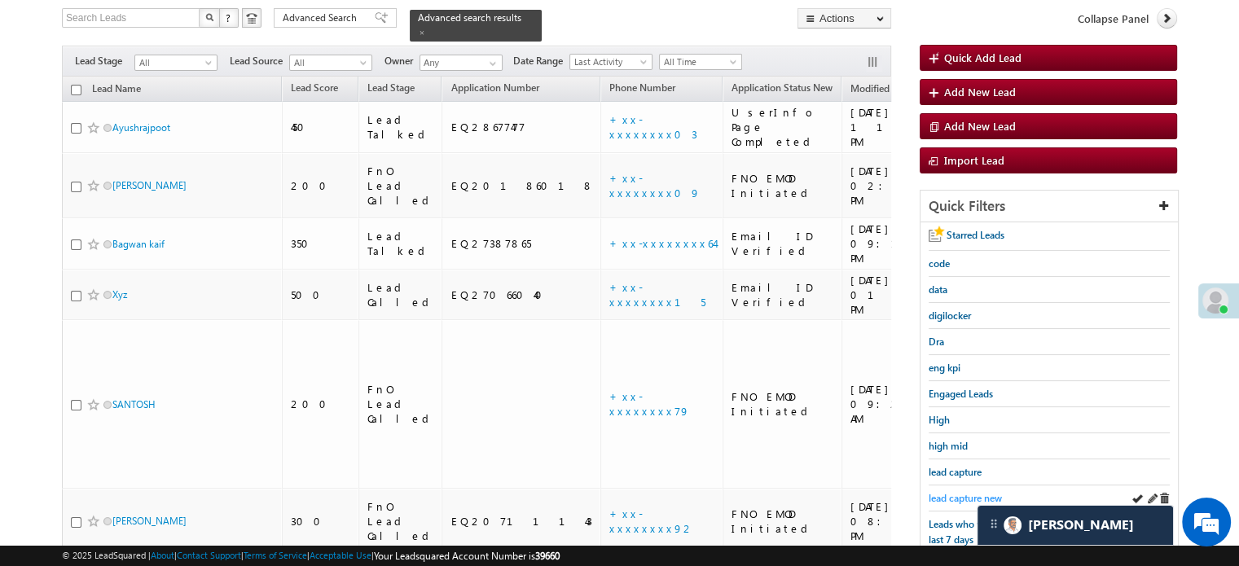
click at [955, 492] on span "lead capture new" at bounding box center [965, 498] width 73 height 12
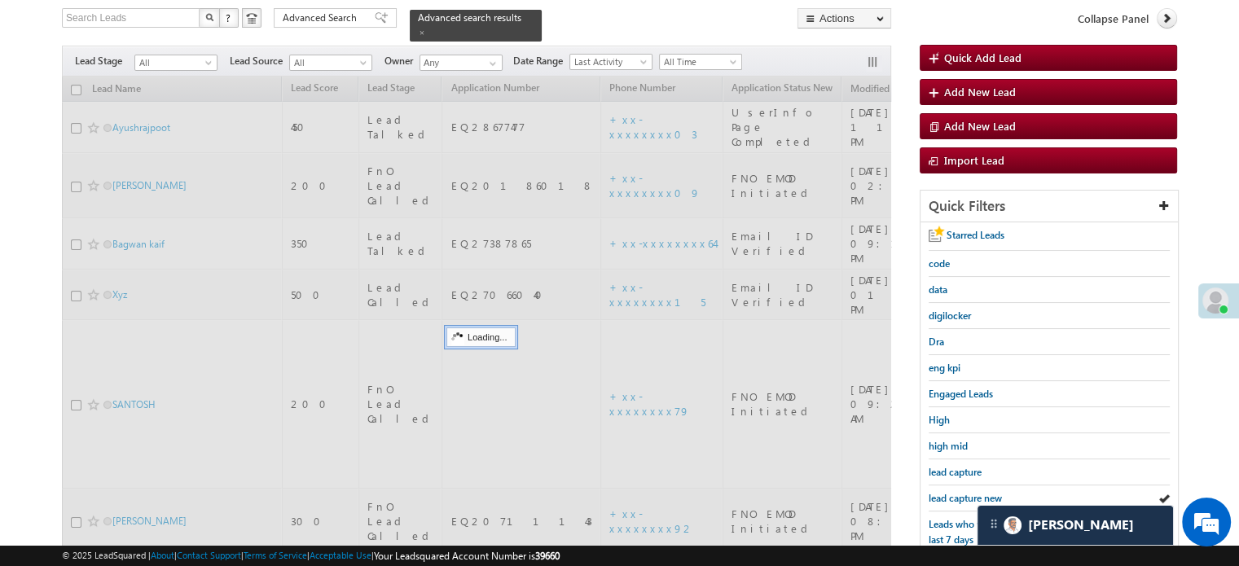
click at [955, 492] on span "lead capture new" at bounding box center [965, 498] width 73 height 12
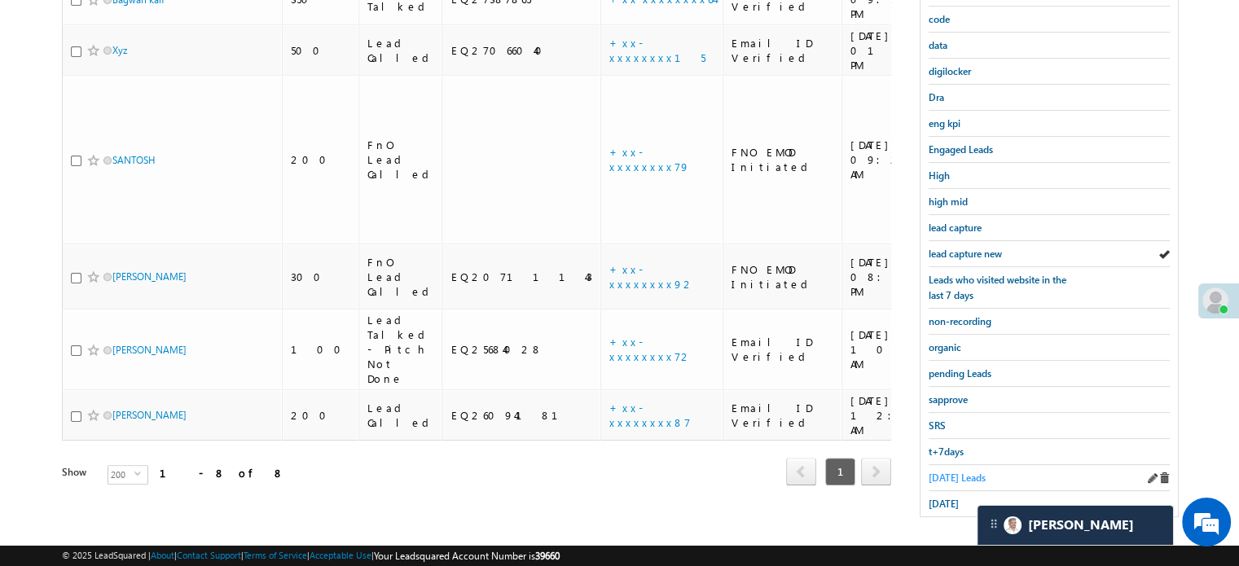
click at [948, 473] on span "Today's Leads" at bounding box center [957, 478] width 57 height 12
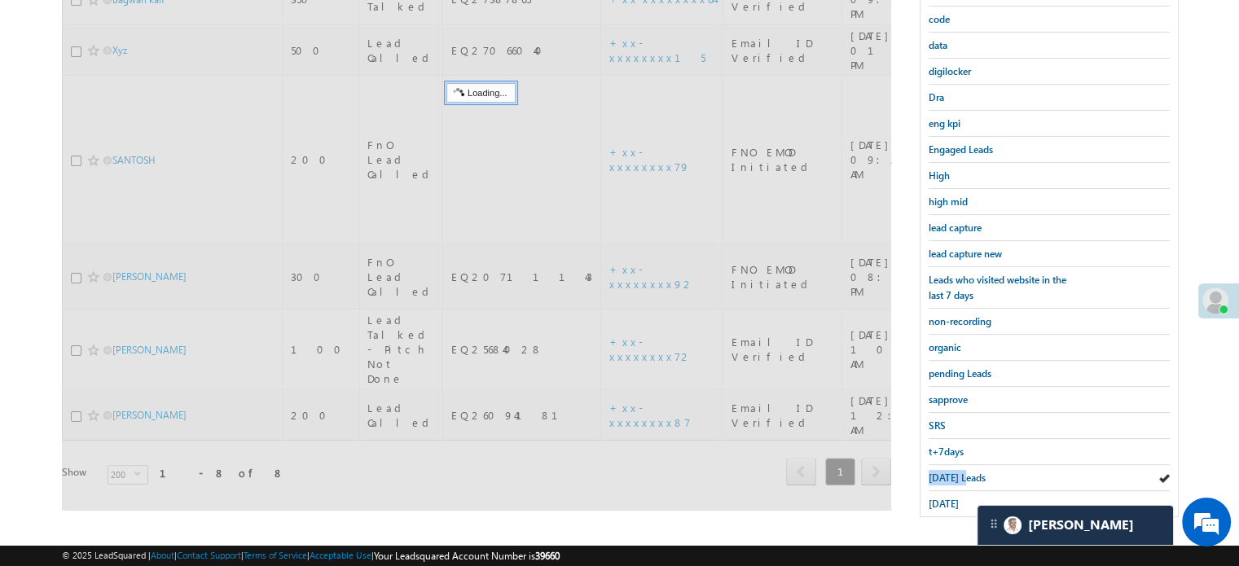
click at [948, 473] on span "Today's Leads" at bounding box center [957, 478] width 57 height 12
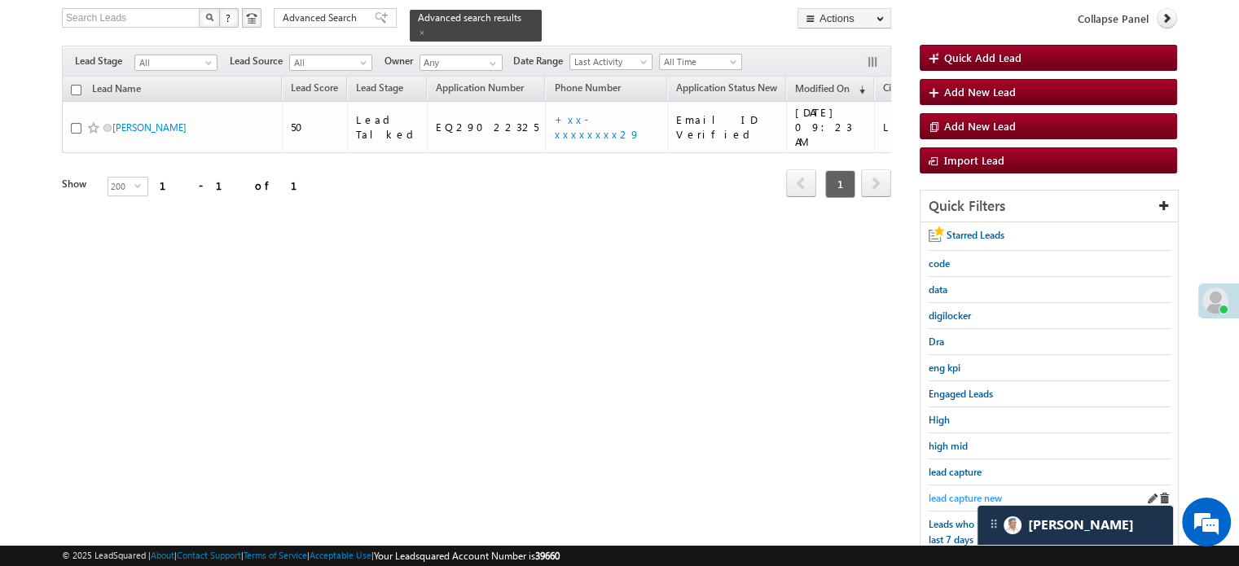
click at [949, 498] on span "lead capture new" at bounding box center [965, 498] width 73 height 12
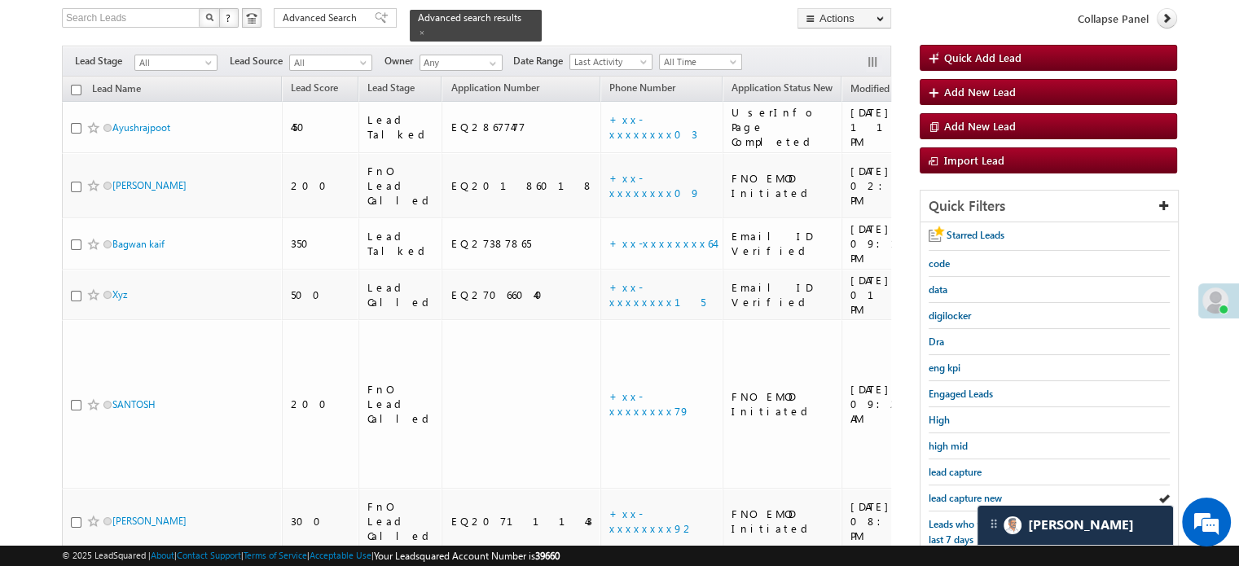
scroll to position [350, 0]
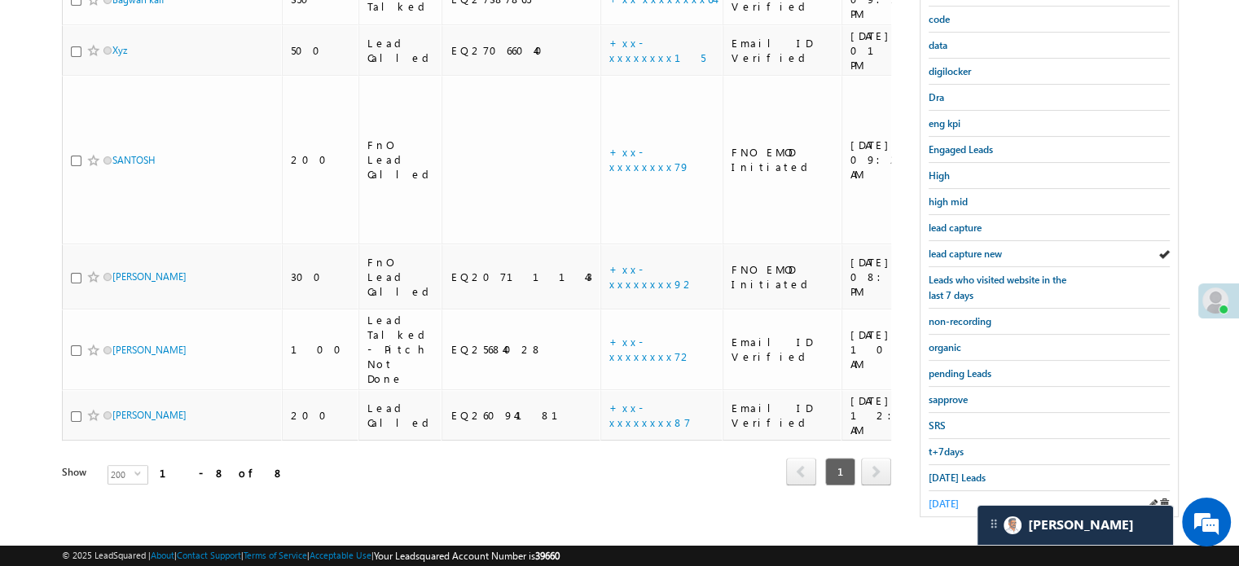
click at [955, 500] on span "yesterday" at bounding box center [944, 504] width 30 height 12
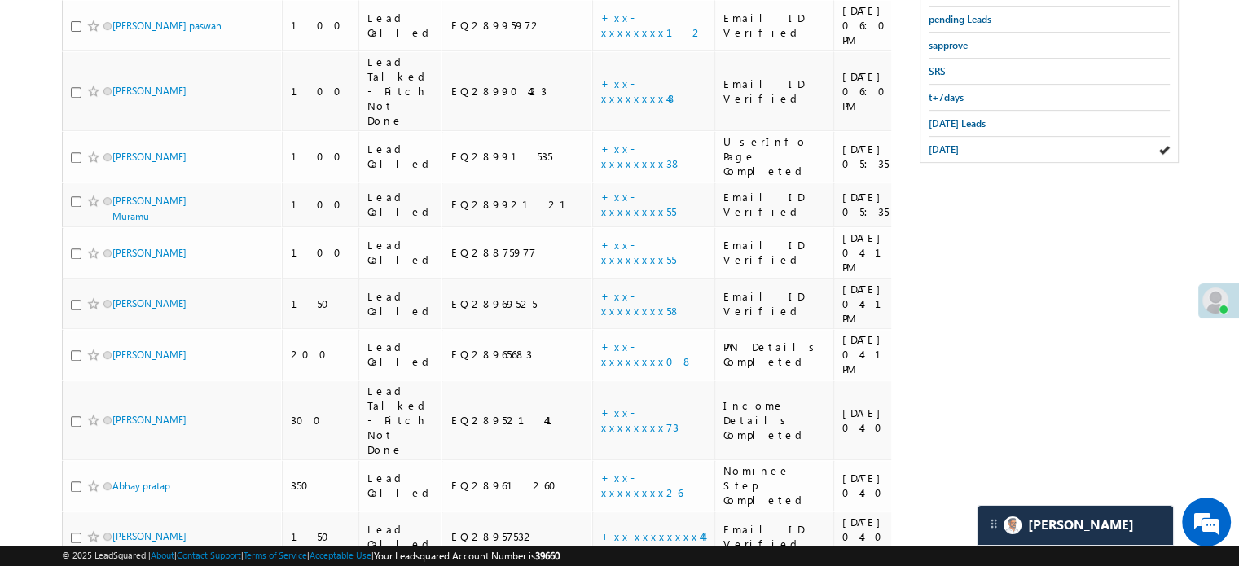
scroll to position [1026, 0]
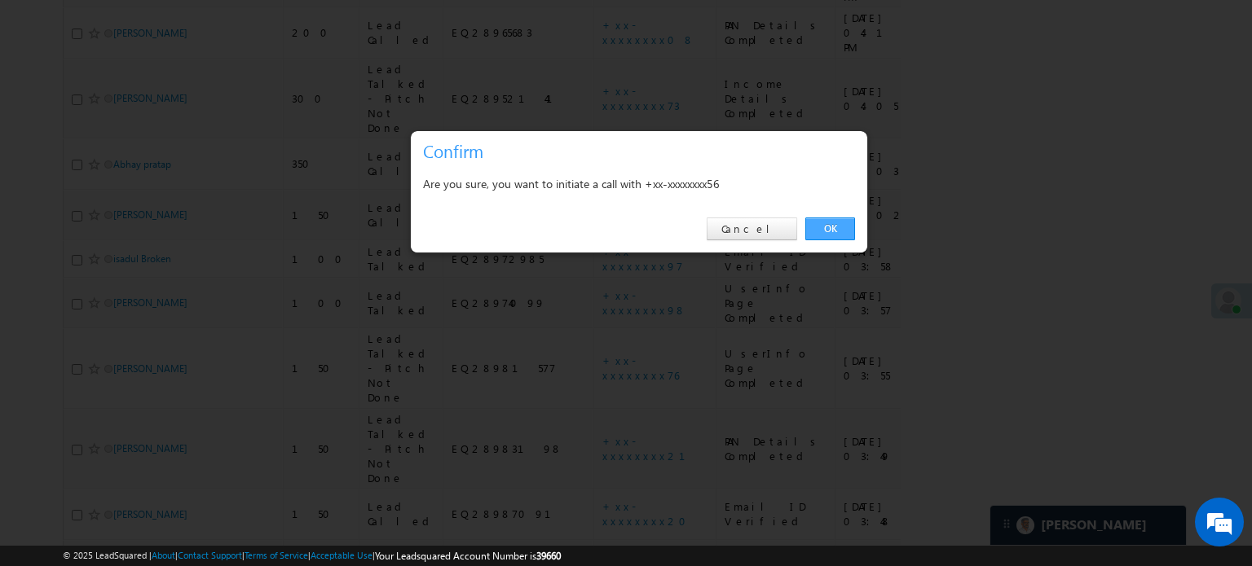
click at [817, 231] on link "OK" at bounding box center [830, 229] width 50 height 23
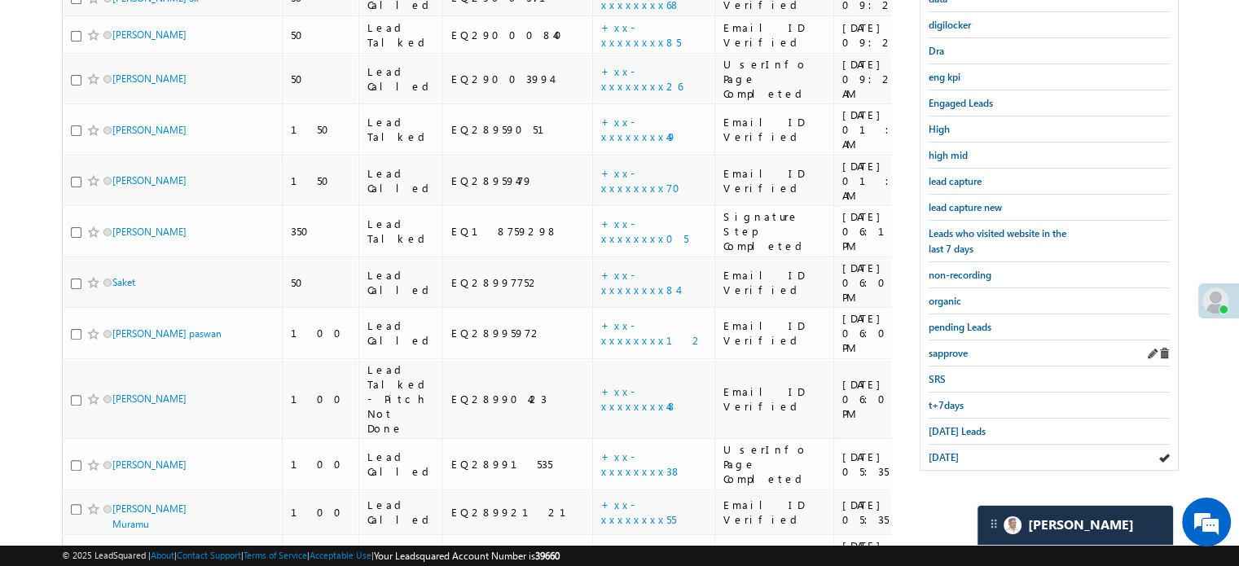
scroll to position [499, 0]
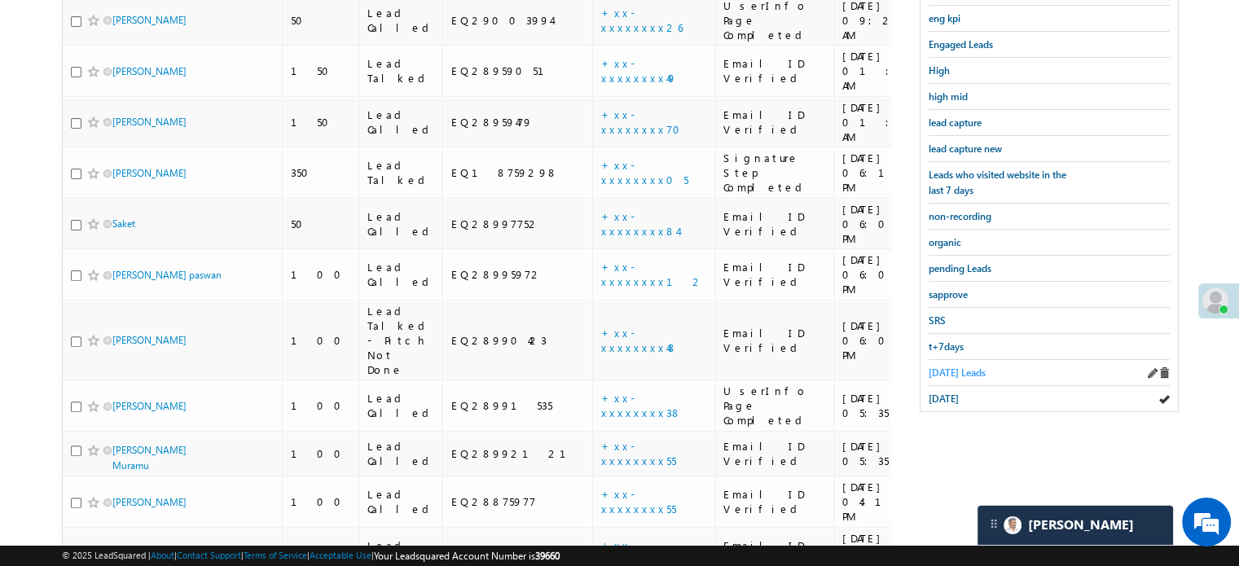
click at [955, 367] on span "Today's Leads" at bounding box center [957, 373] width 57 height 12
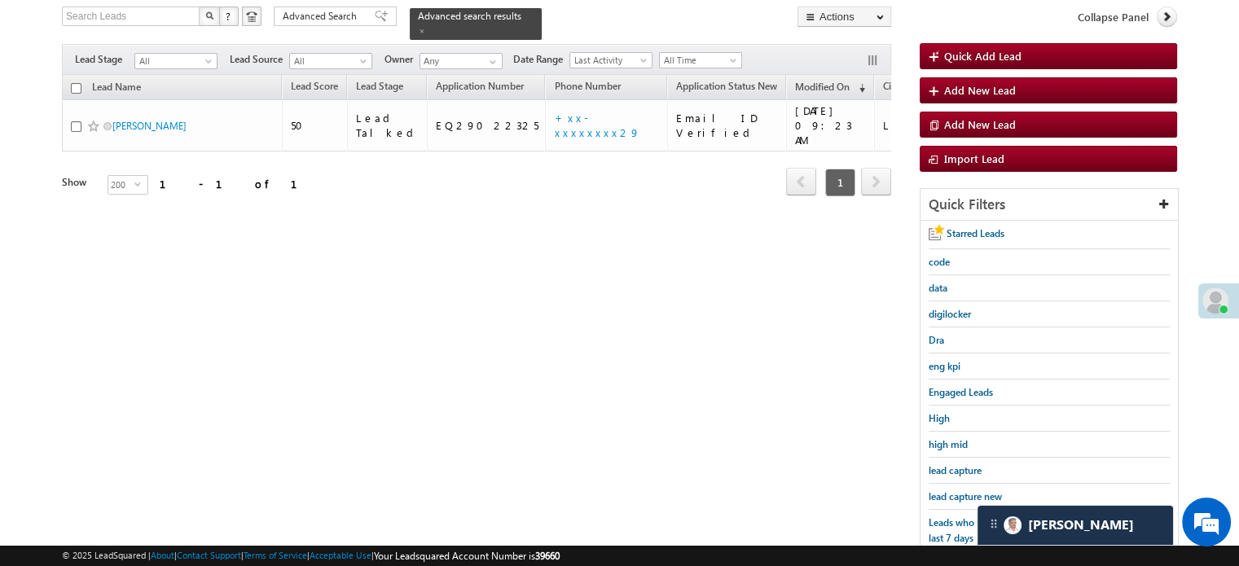
scroll to position [244, 0]
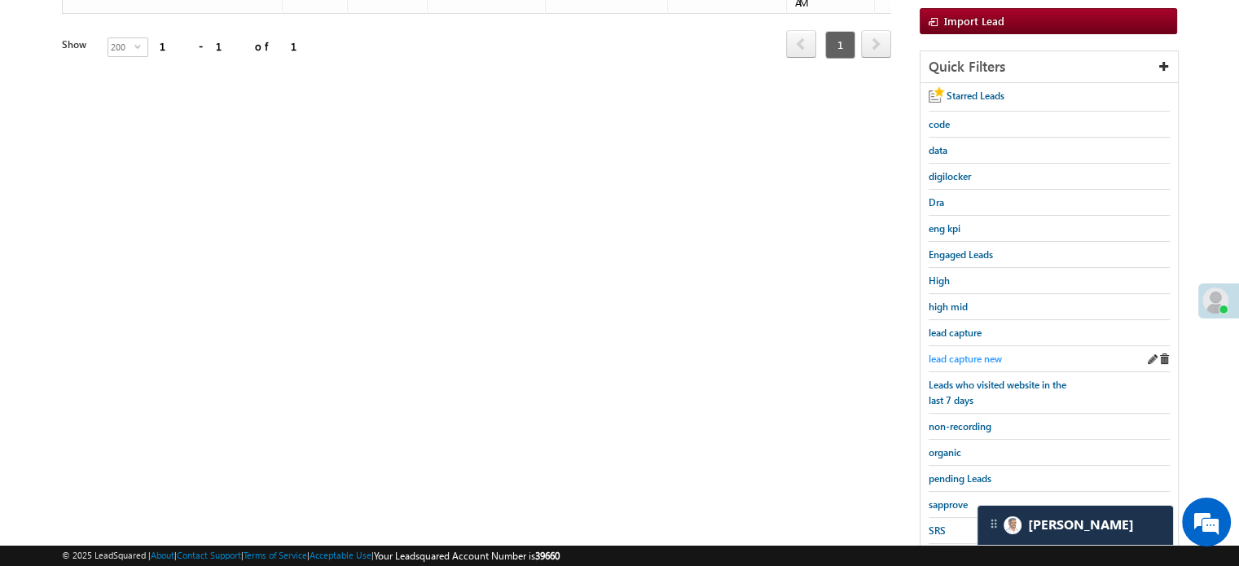
click at [963, 351] on link "lead capture new" at bounding box center [965, 358] width 73 height 15
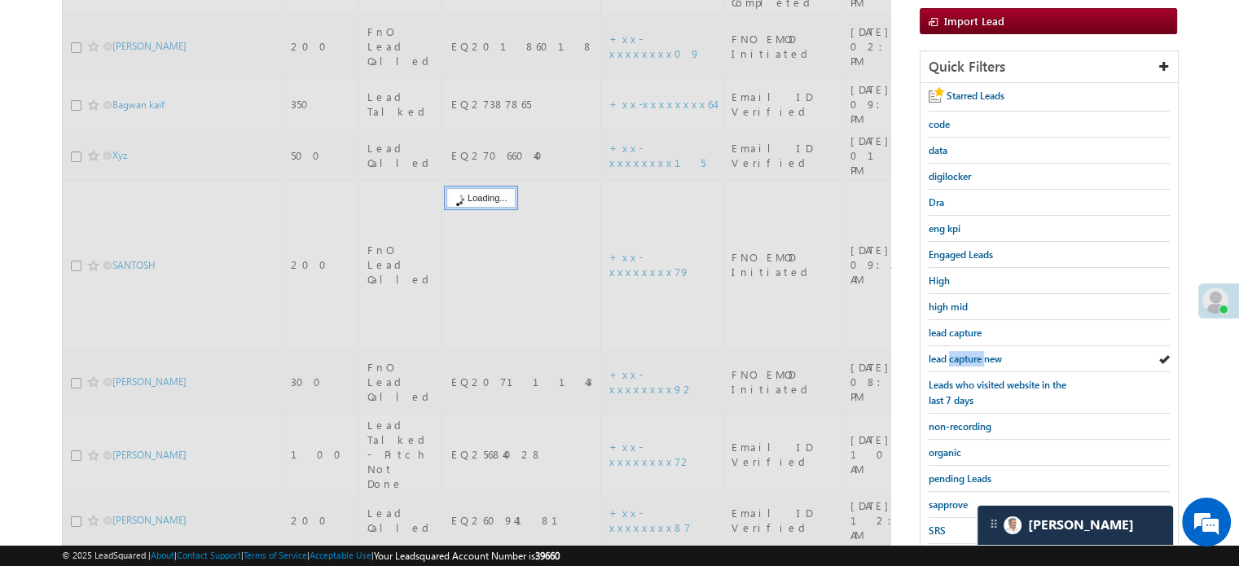
click at [957, 357] on span "lead capture new" at bounding box center [965, 359] width 73 height 12
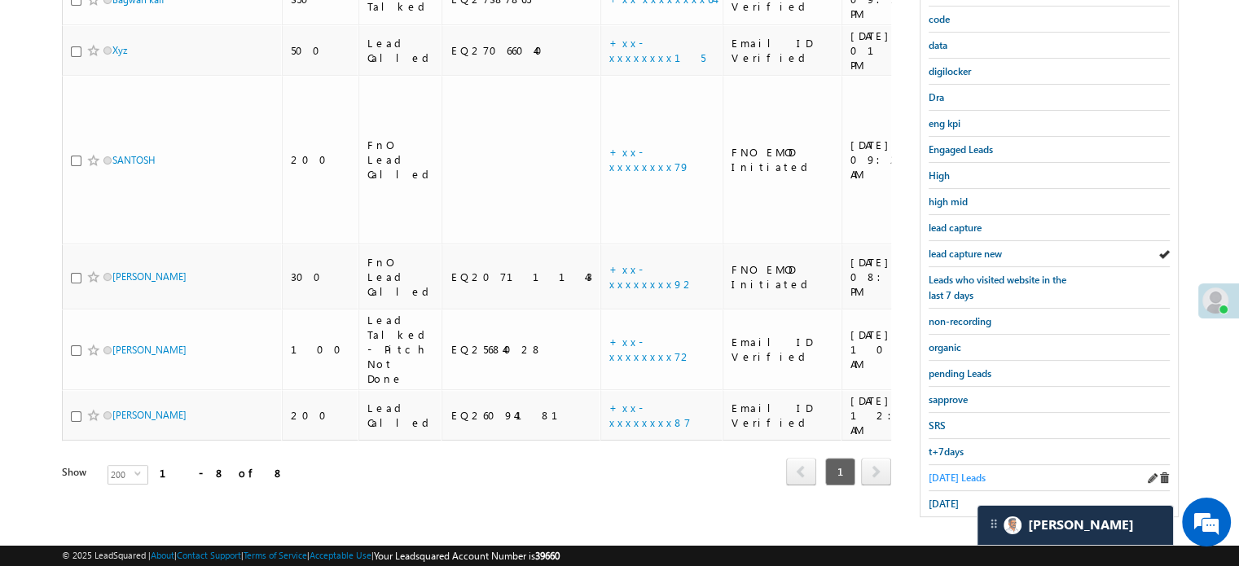
click at [944, 477] on span "Today's Leads" at bounding box center [957, 478] width 57 height 12
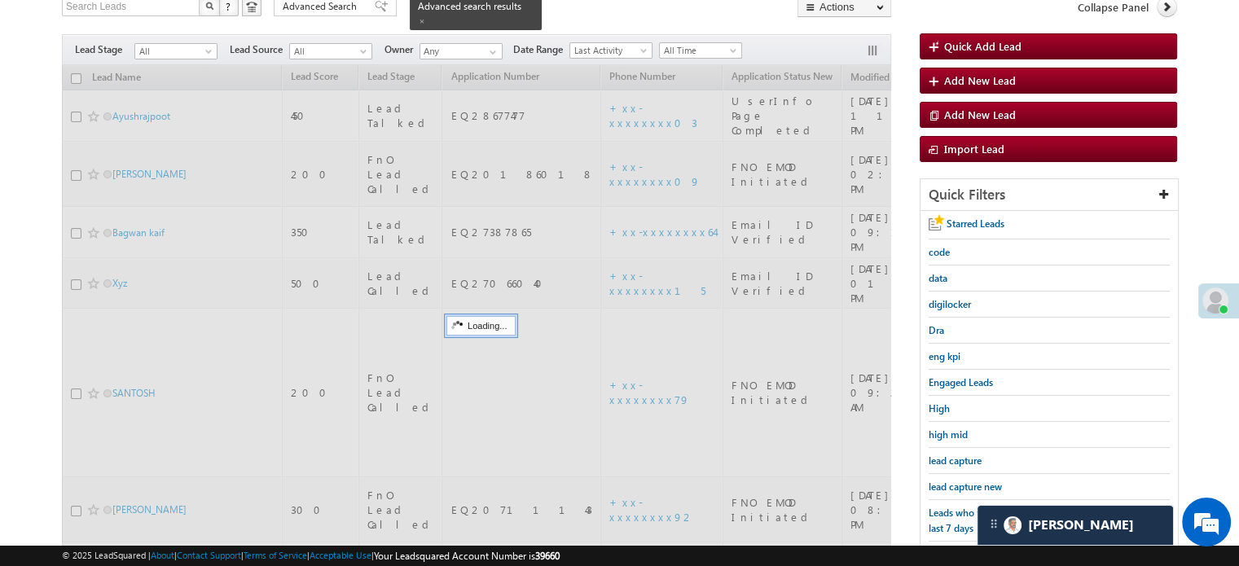
scroll to position [105, 0]
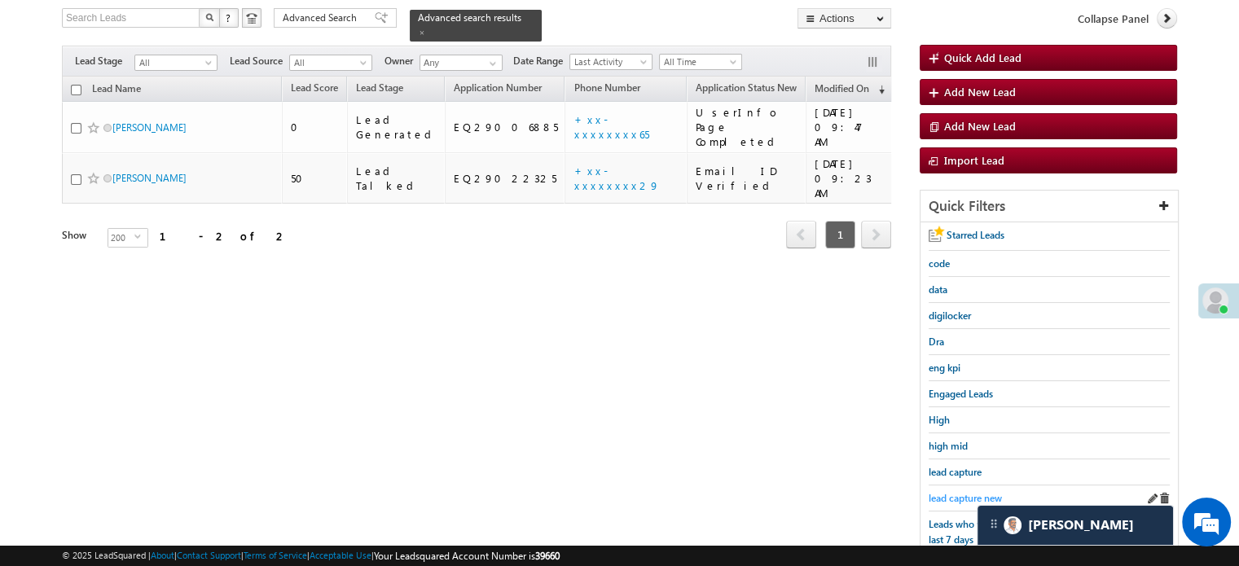
click at [945, 492] on span "lead capture new" at bounding box center [965, 498] width 73 height 12
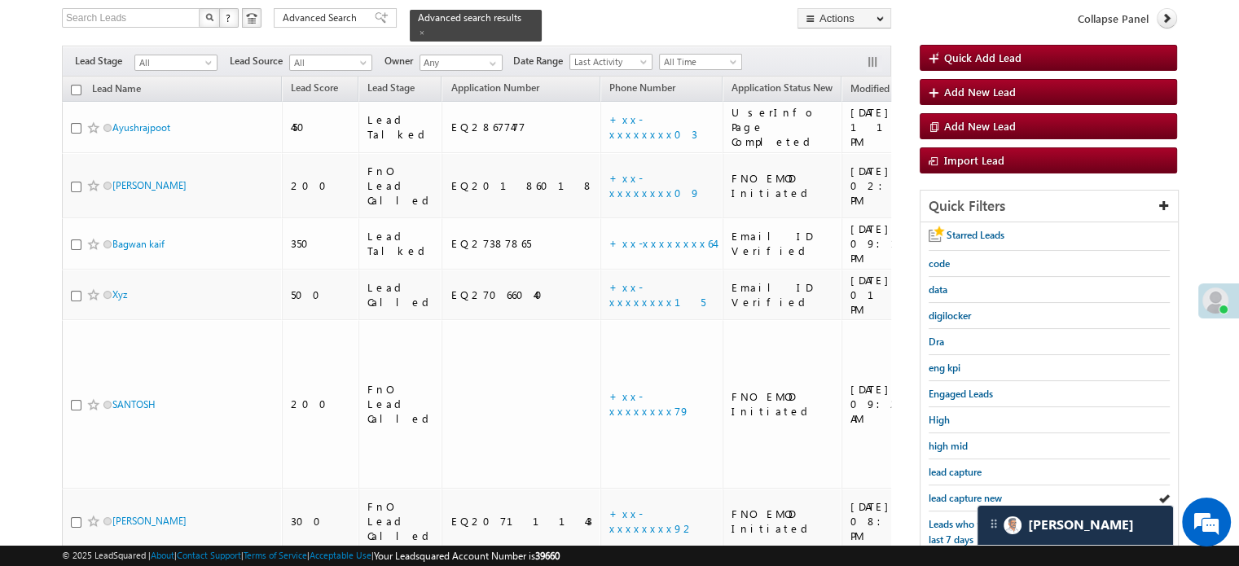
click at [945, 492] on span "lead capture new" at bounding box center [965, 498] width 73 height 12
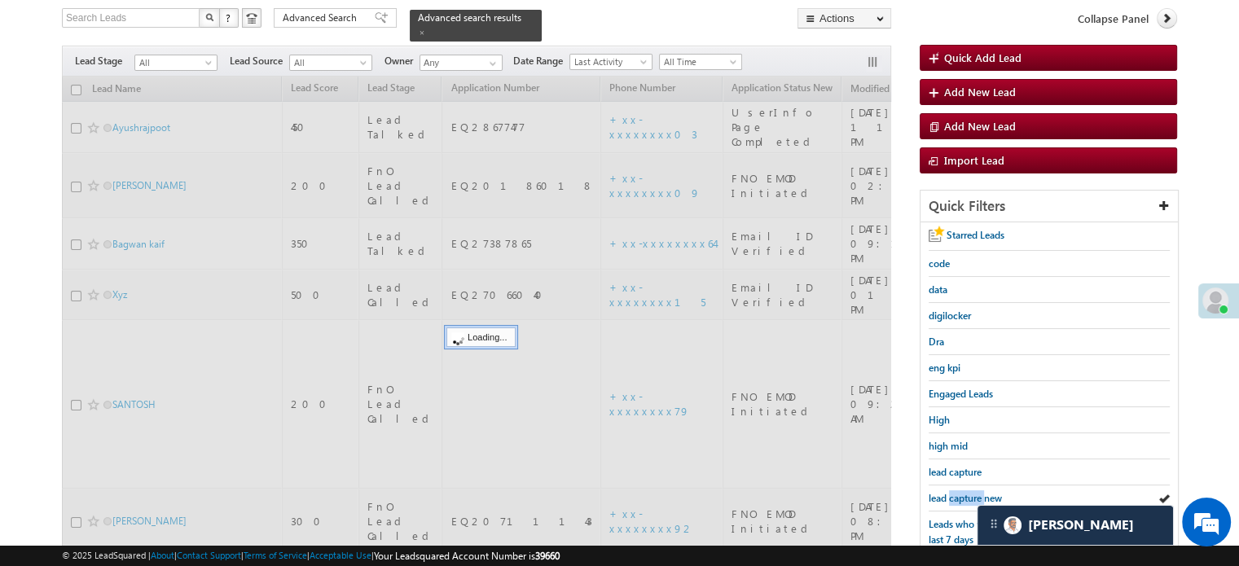
click at [957, 495] on span "lead capture new" at bounding box center [965, 498] width 73 height 12
click at [940, 494] on span "lead capture new" at bounding box center [965, 498] width 73 height 12
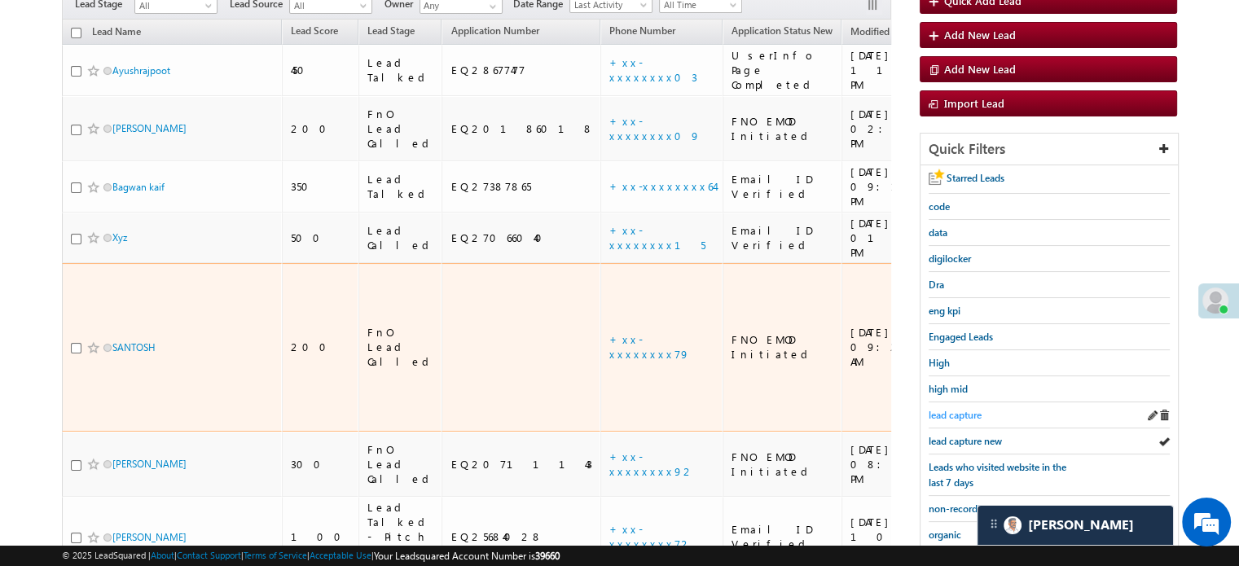
scroll to position [187, 0]
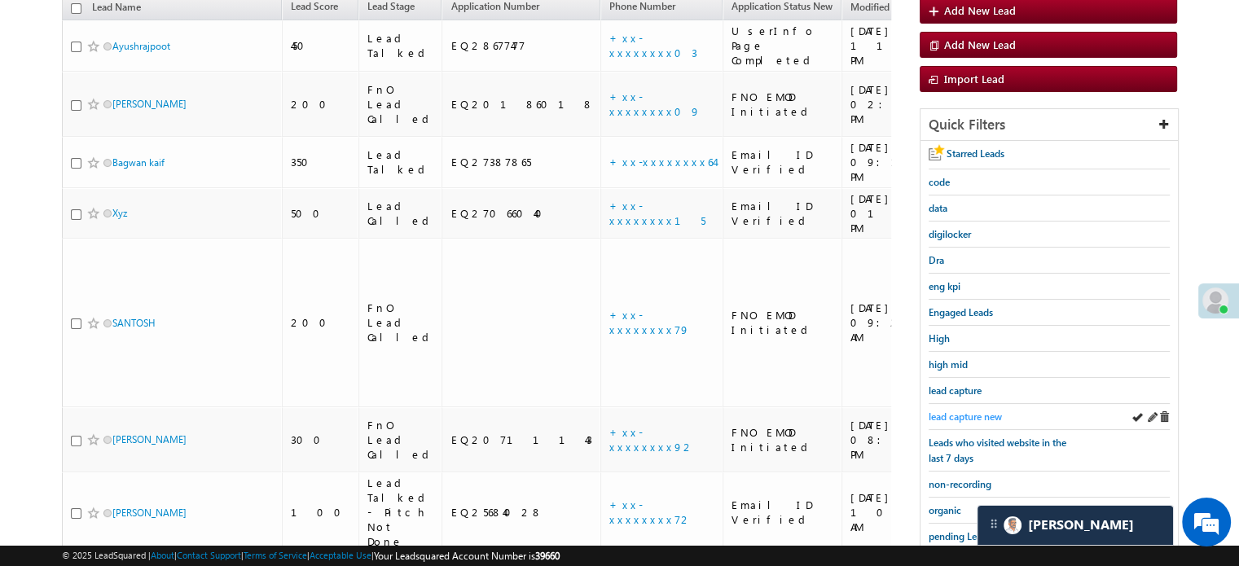
click at [962, 411] on span "lead capture new" at bounding box center [965, 417] width 73 height 12
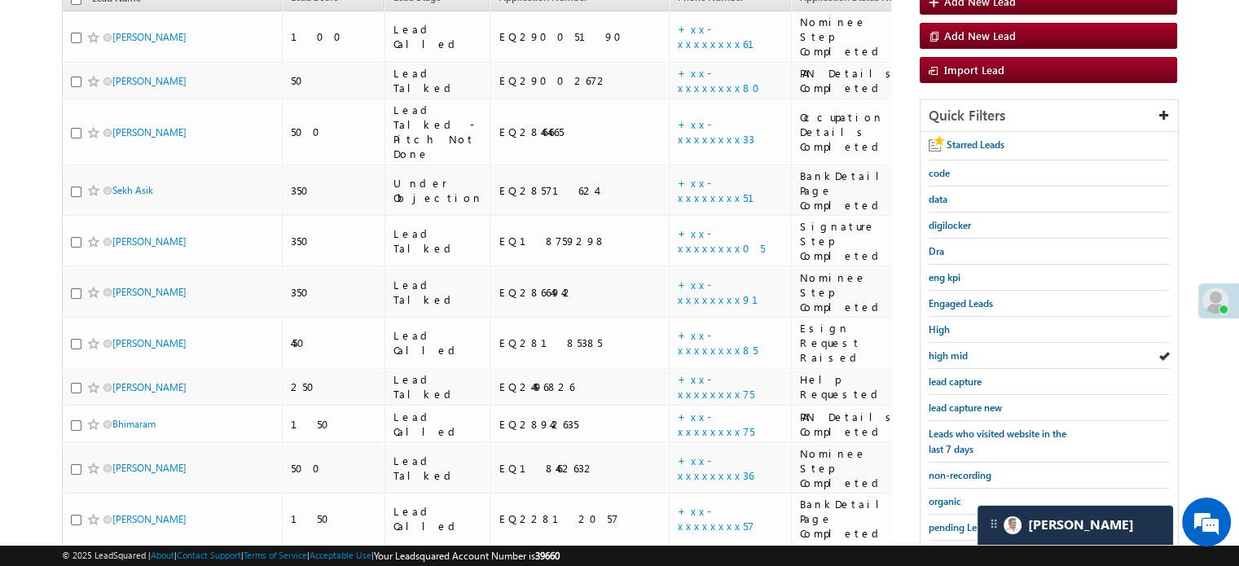
scroll to position [154, 0]
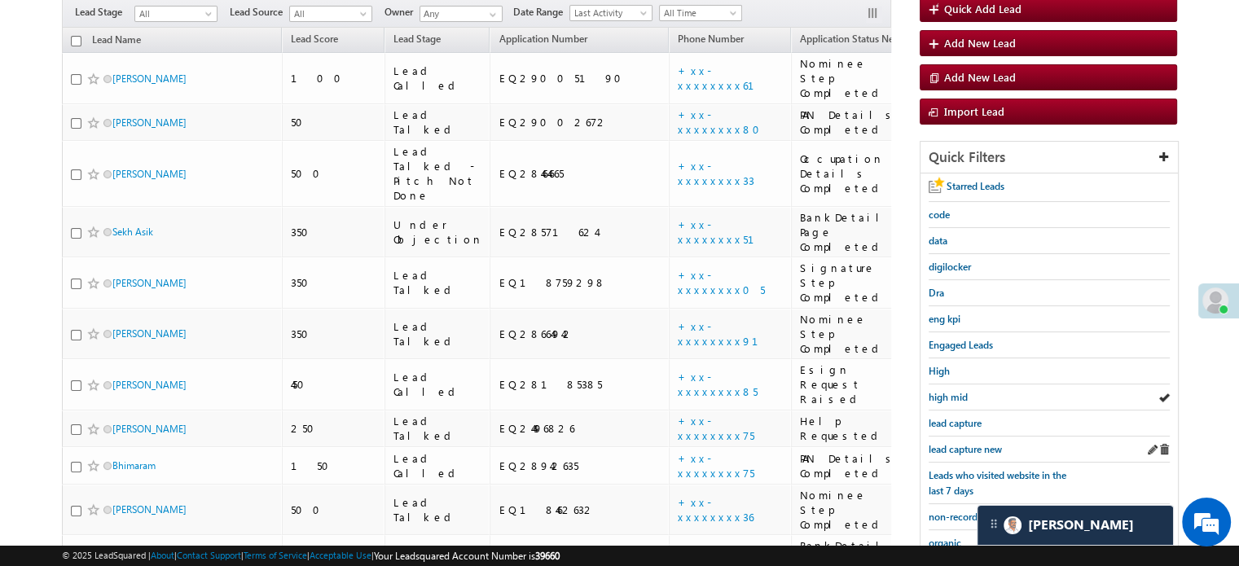
click at [959, 452] on div "lead capture new" at bounding box center [1049, 450] width 241 height 26
click at [964, 445] on span "lead capture new" at bounding box center [965, 449] width 73 height 12
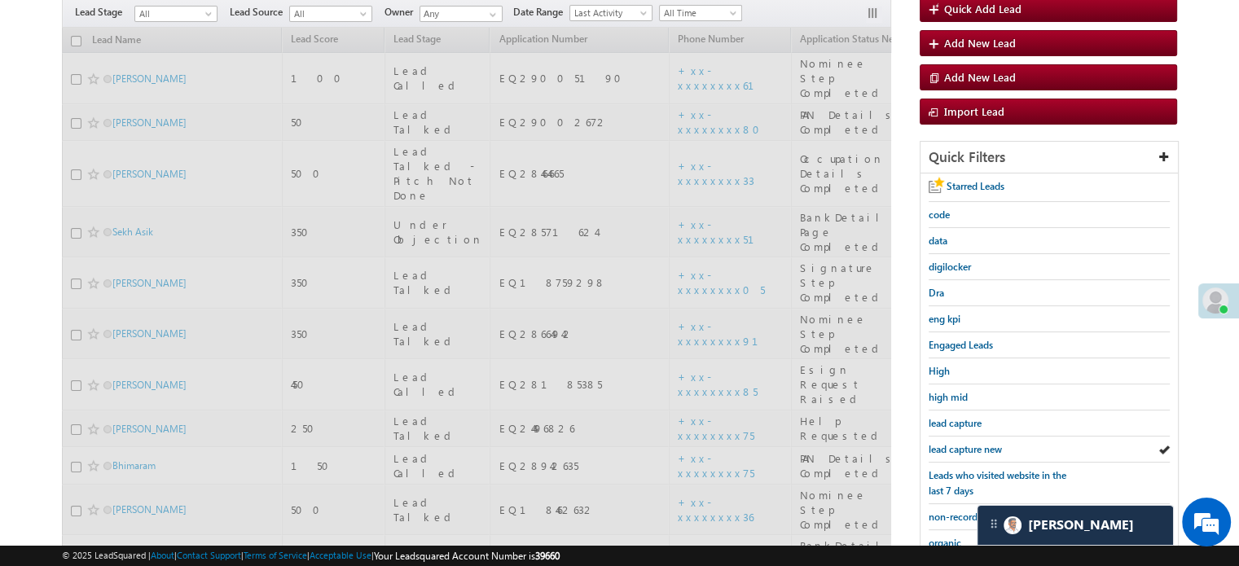
click at [964, 445] on span "lead capture new" at bounding box center [965, 449] width 73 height 12
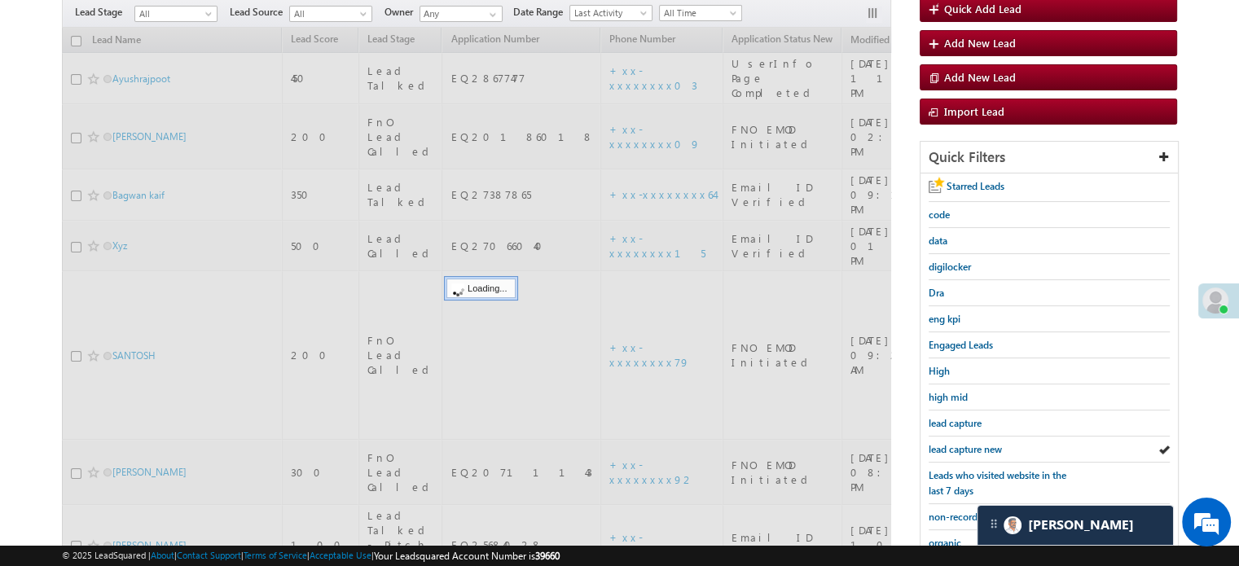
click at [981, 443] on span "lead capture new" at bounding box center [965, 449] width 73 height 12
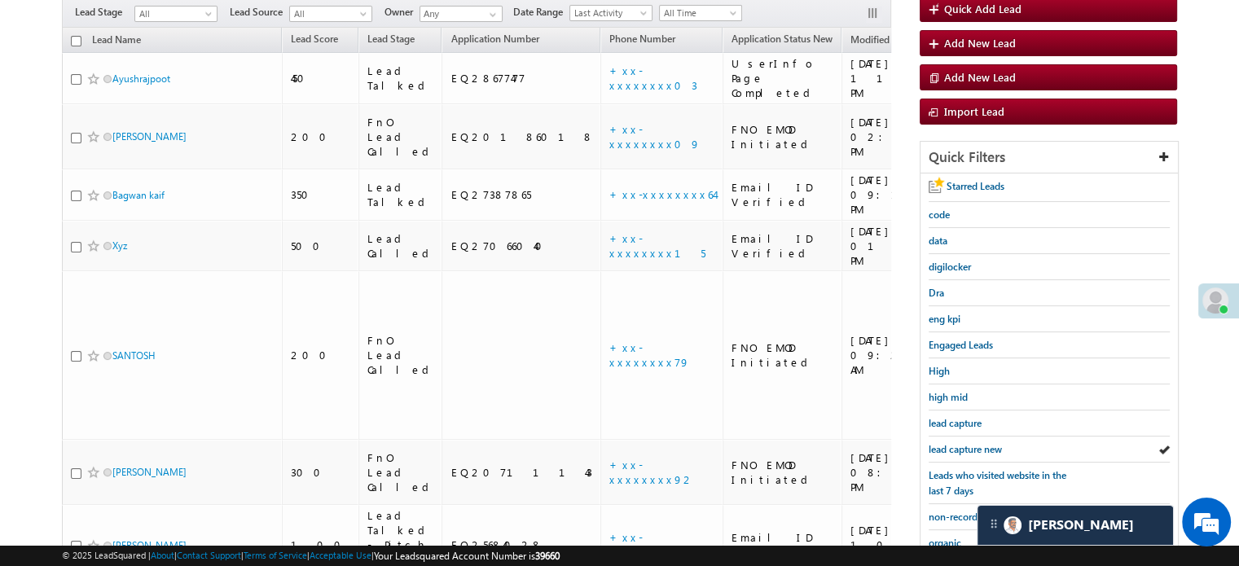
click at [981, 443] on span "lead capture new" at bounding box center [965, 449] width 73 height 12
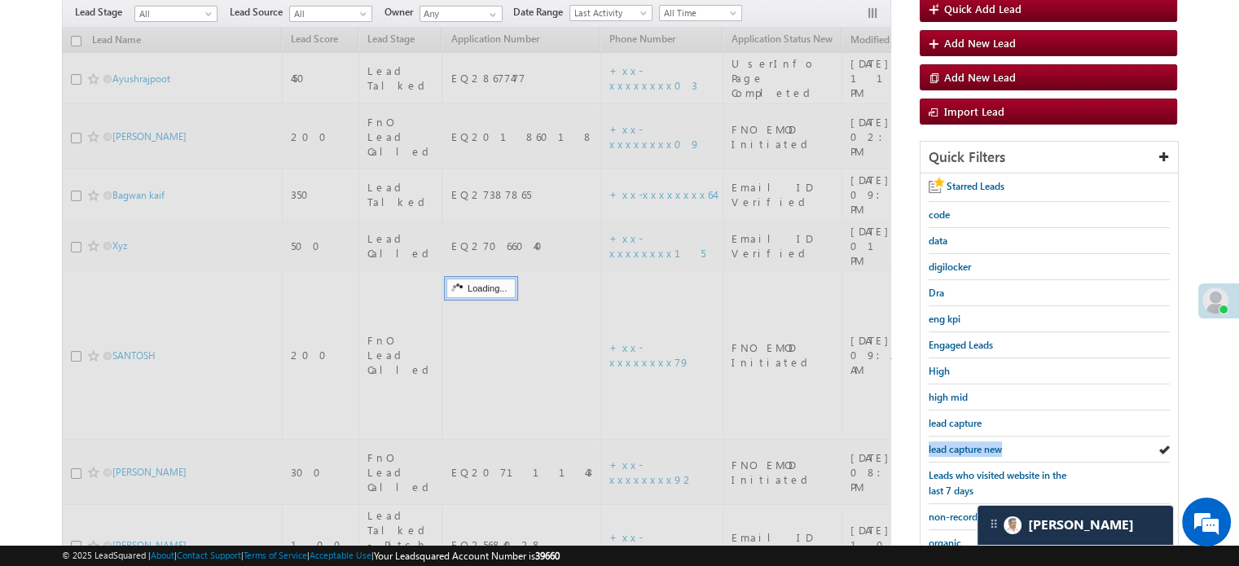
click at [981, 443] on span "lead capture new" at bounding box center [965, 449] width 73 height 12
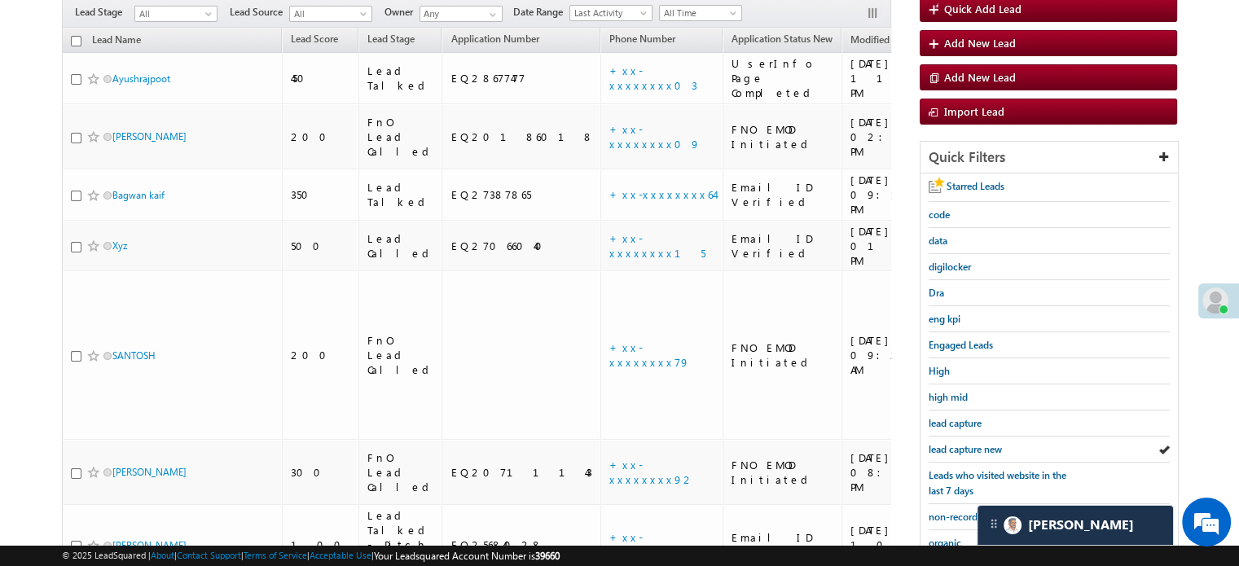
click at [981, 443] on span "lead capture new" at bounding box center [965, 449] width 73 height 12
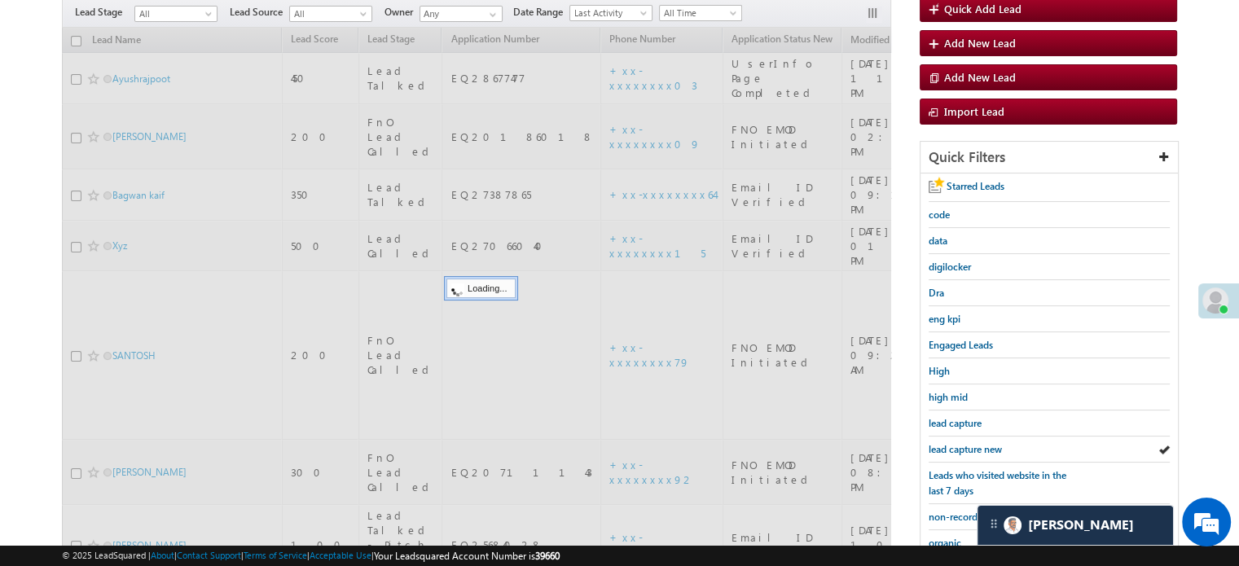
click at [981, 443] on span "lead capture new" at bounding box center [965, 449] width 73 height 12
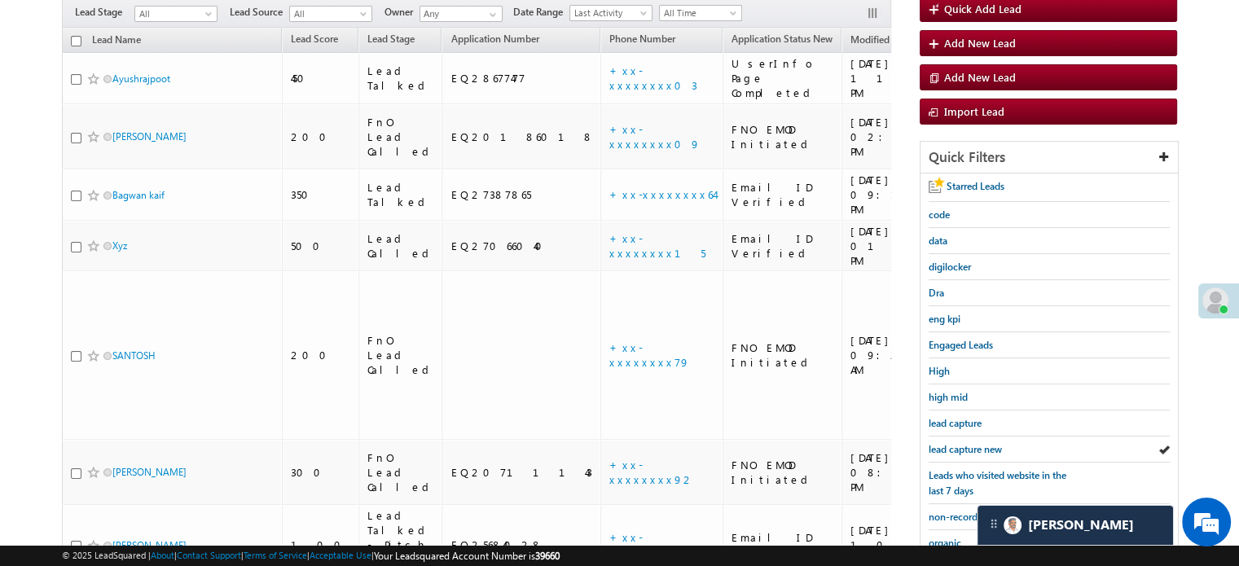
click at [981, 443] on span "lead capture new" at bounding box center [965, 449] width 73 height 12
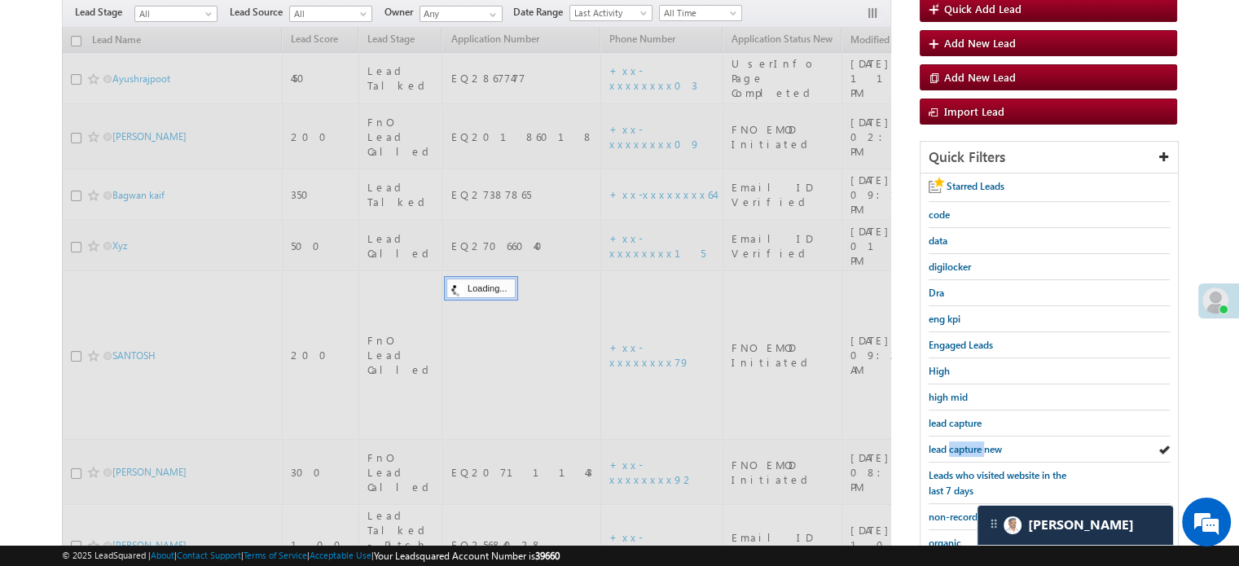
click at [981, 443] on span "lead capture new" at bounding box center [965, 449] width 73 height 12
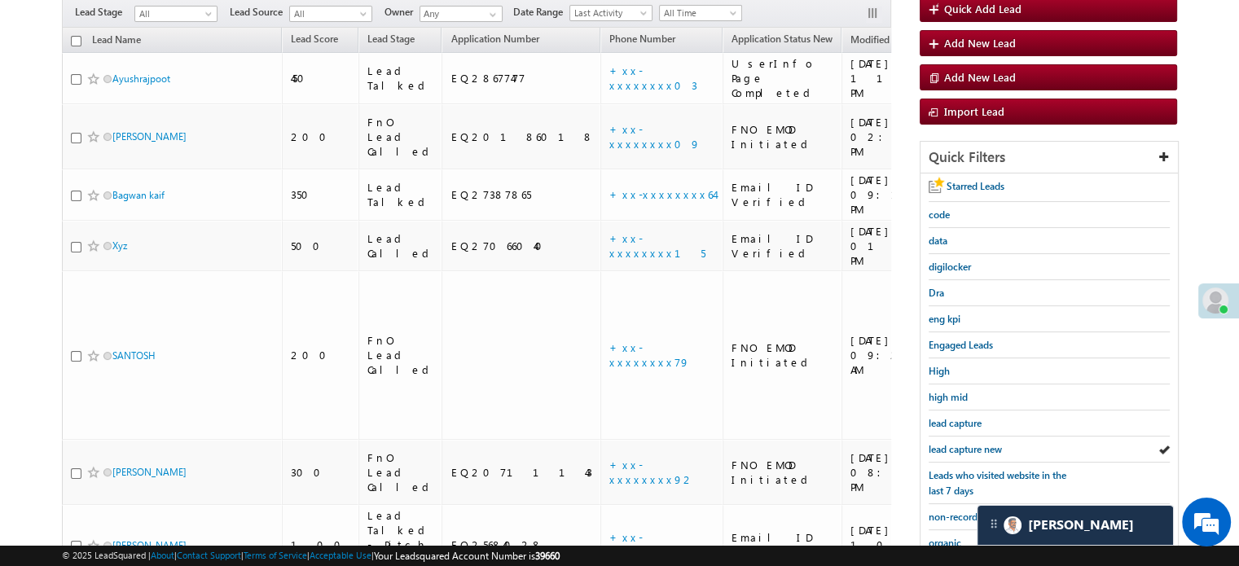
click at [981, 443] on span "lead capture new" at bounding box center [965, 449] width 73 height 12
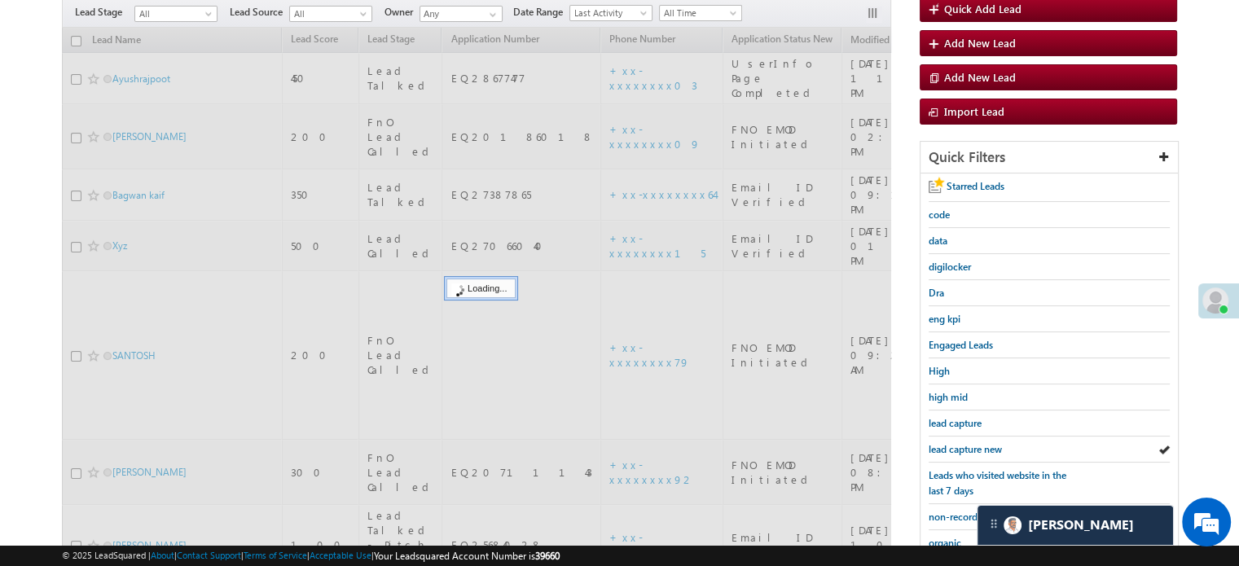
click at [981, 443] on span "lead capture new" at bounding box center [965, 449] width 73 height 12
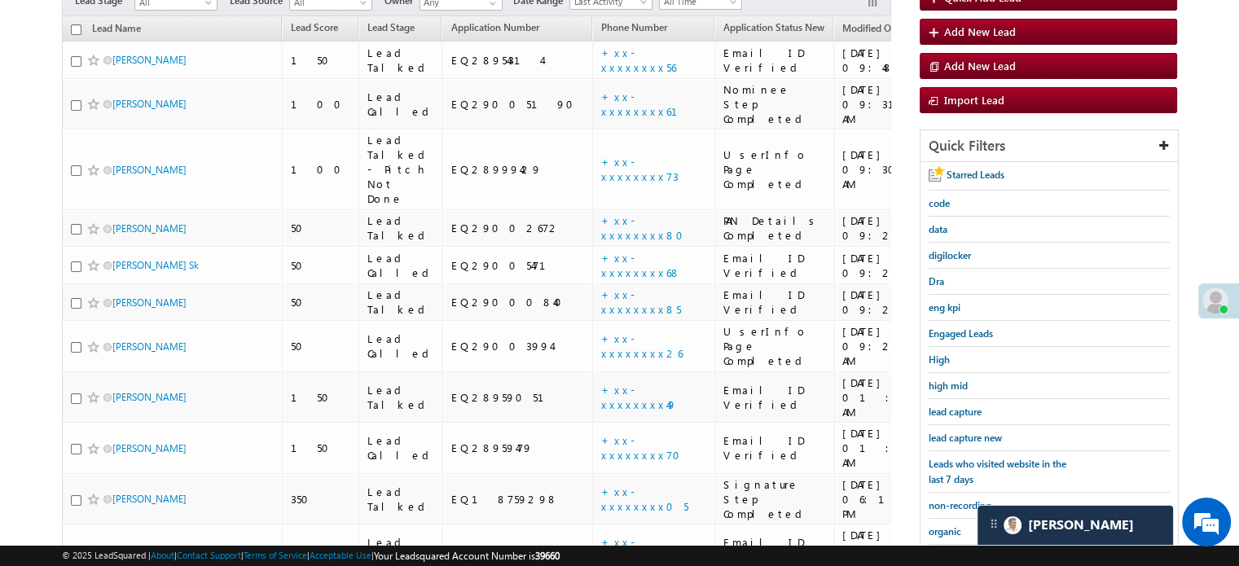
scroll to position [105, 0]
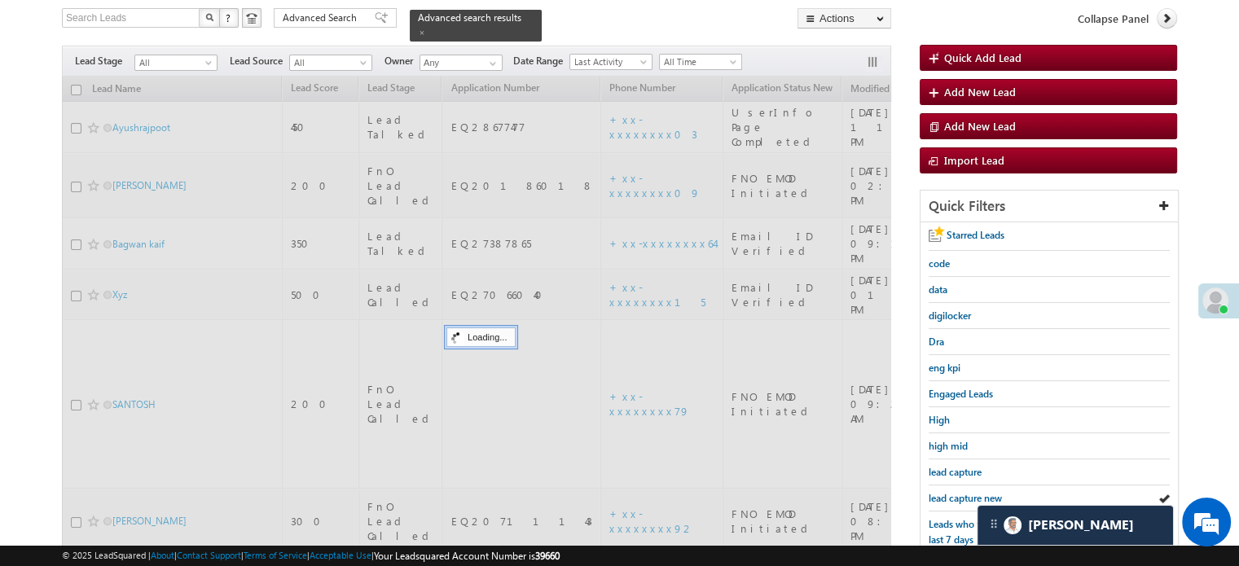
click at [962, 499] on span "lead capture new" at bounding box center [965, 498] width 73 height 12
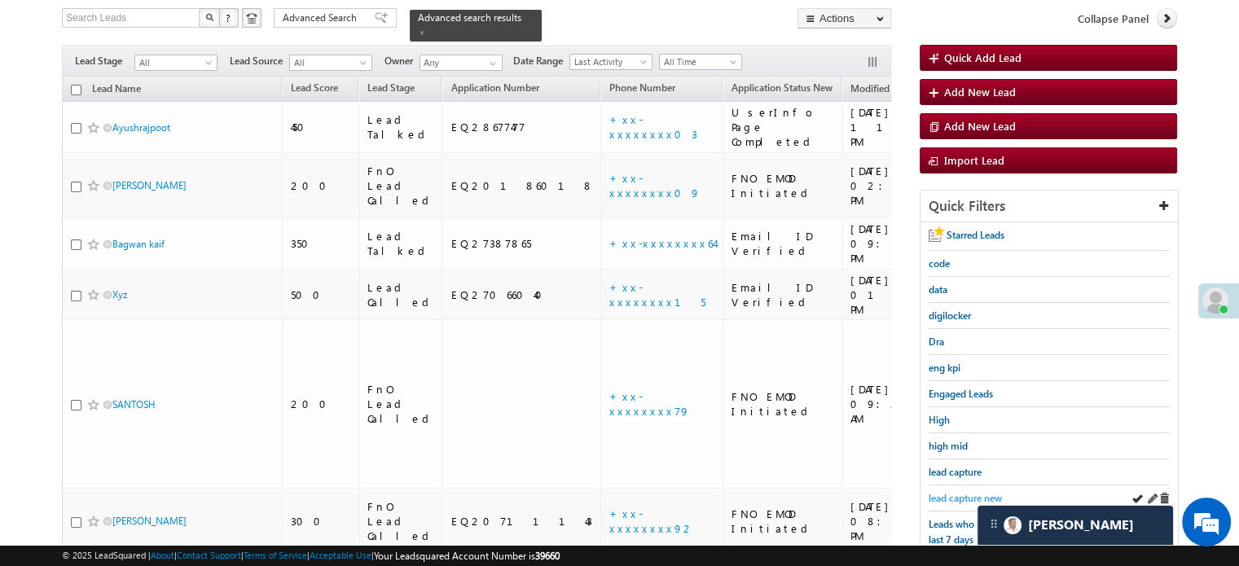
click at [953, 492] on span "lead capture new" at bounding box center [965, 498] width 73 height 12
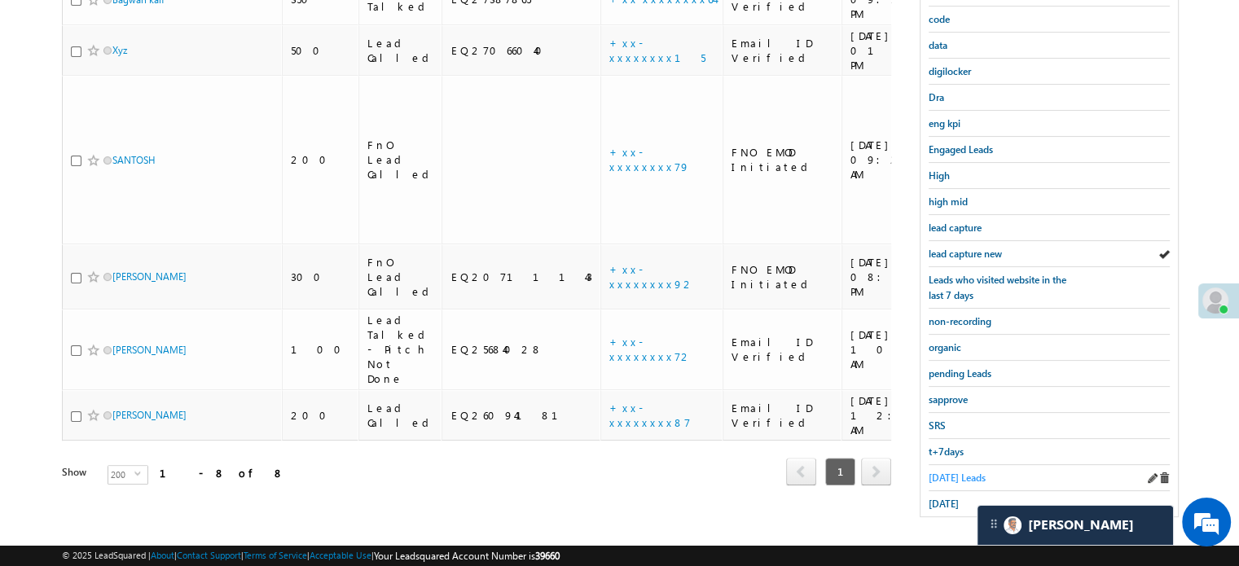
click at [952, 472] on span "Today's Leads" at bounding box center [957, 478] width 57 height 12
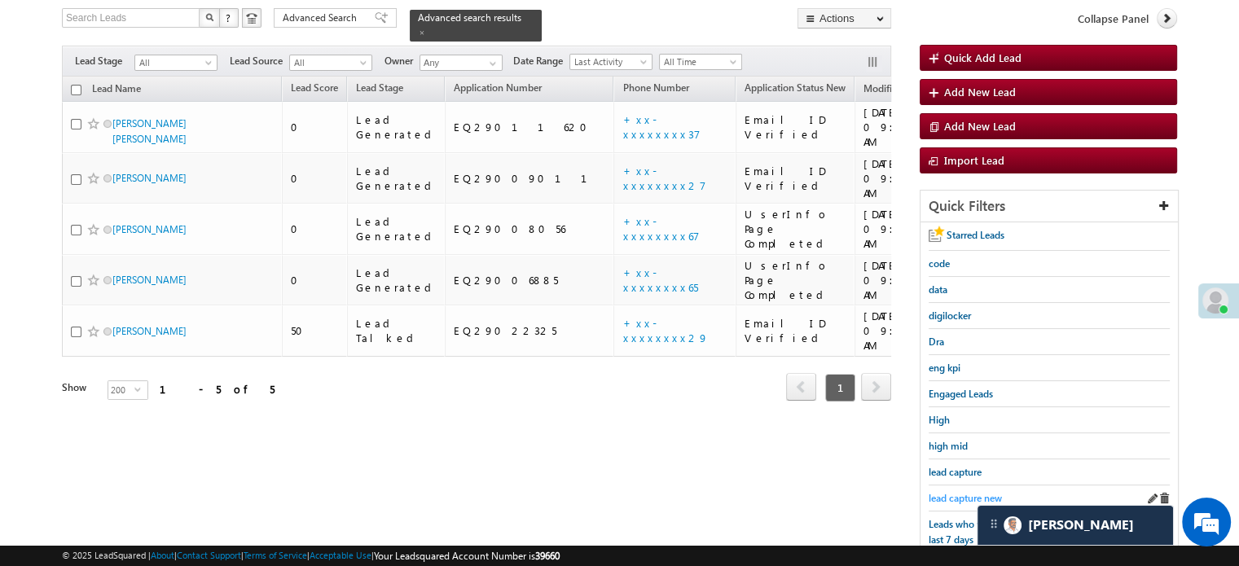
click at [965, 492] on span "lead capture new" at bounding box center [965, 498] width 73 height 12
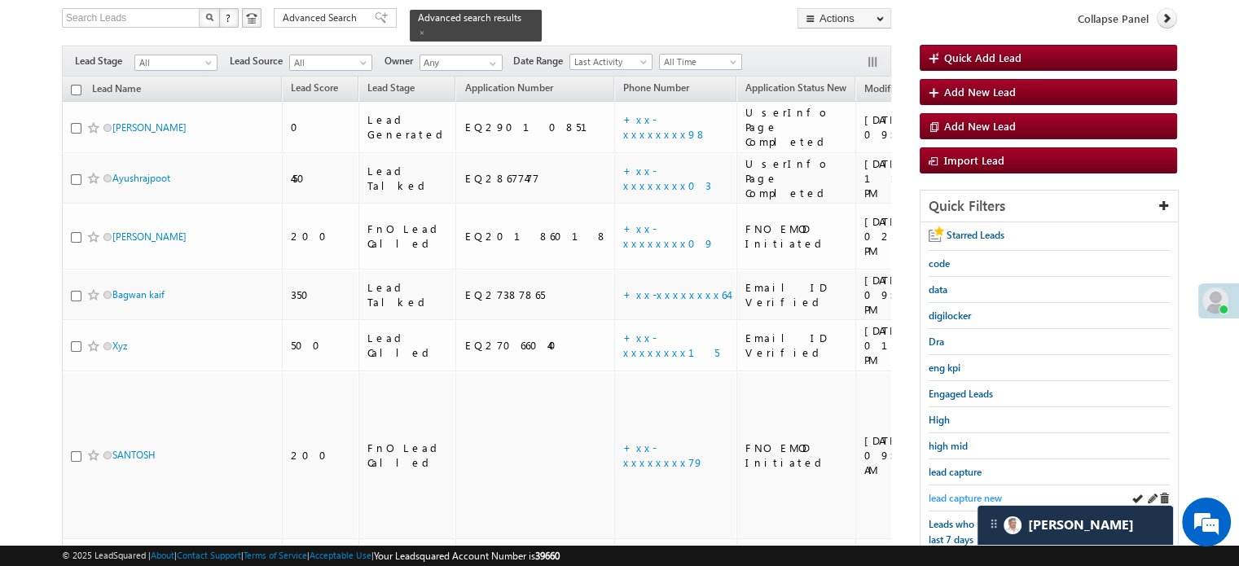
click at [958, 495] on span "lead capture new" at bounding box center [965, 498] width 73 height 12
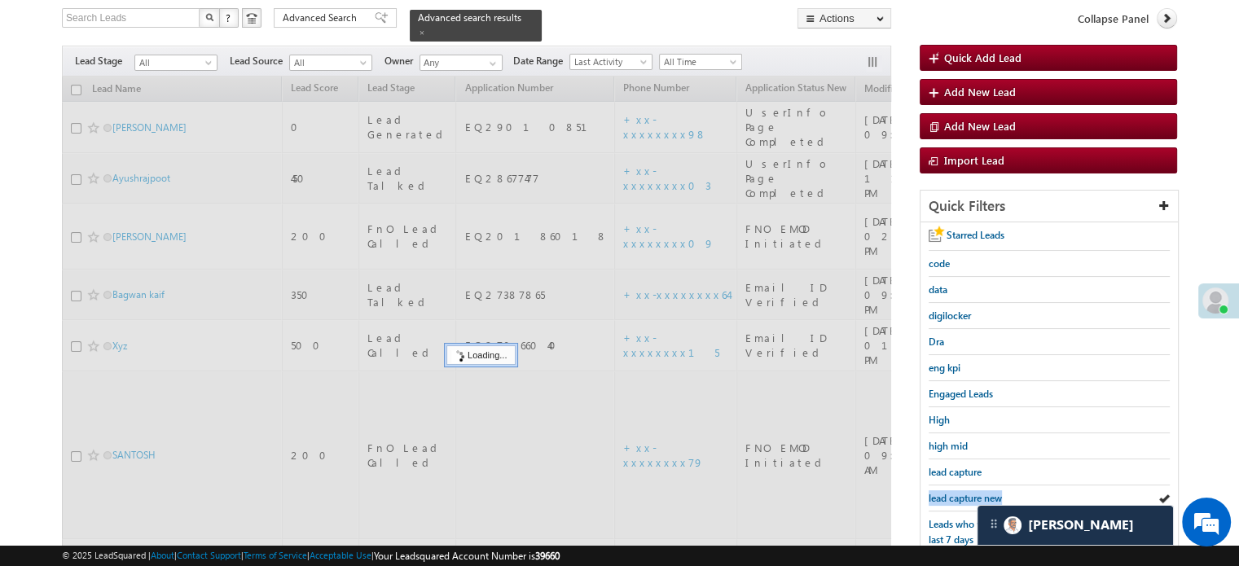
click at [958, 495] on span "lead capture new" at bounding box center [965, 498] width 73 height 12
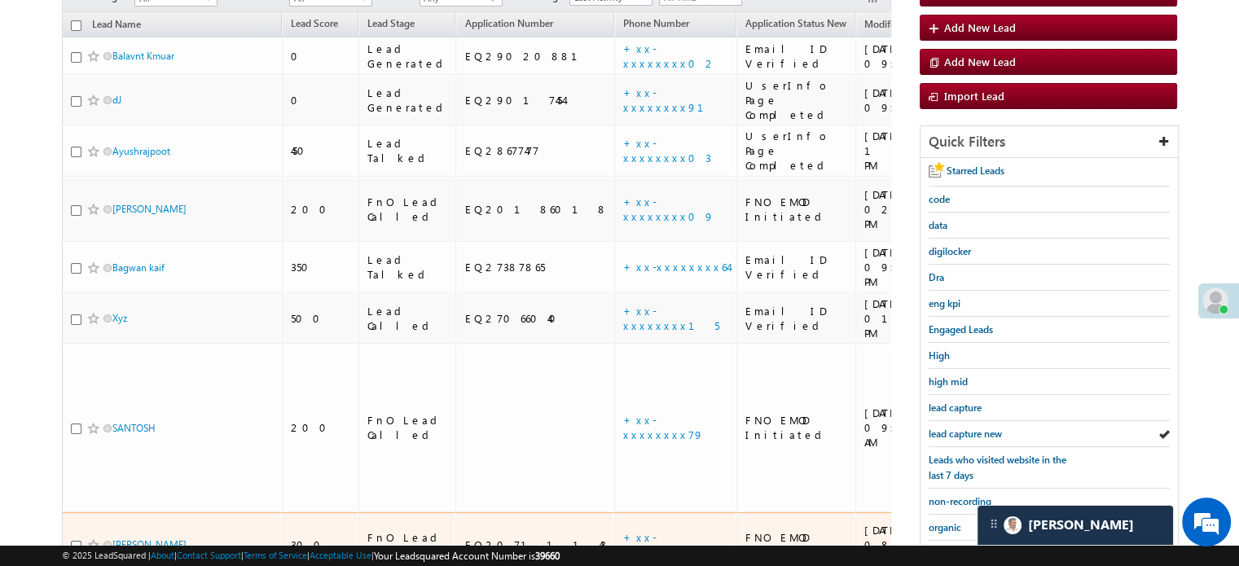
scroll to position [268, 0]
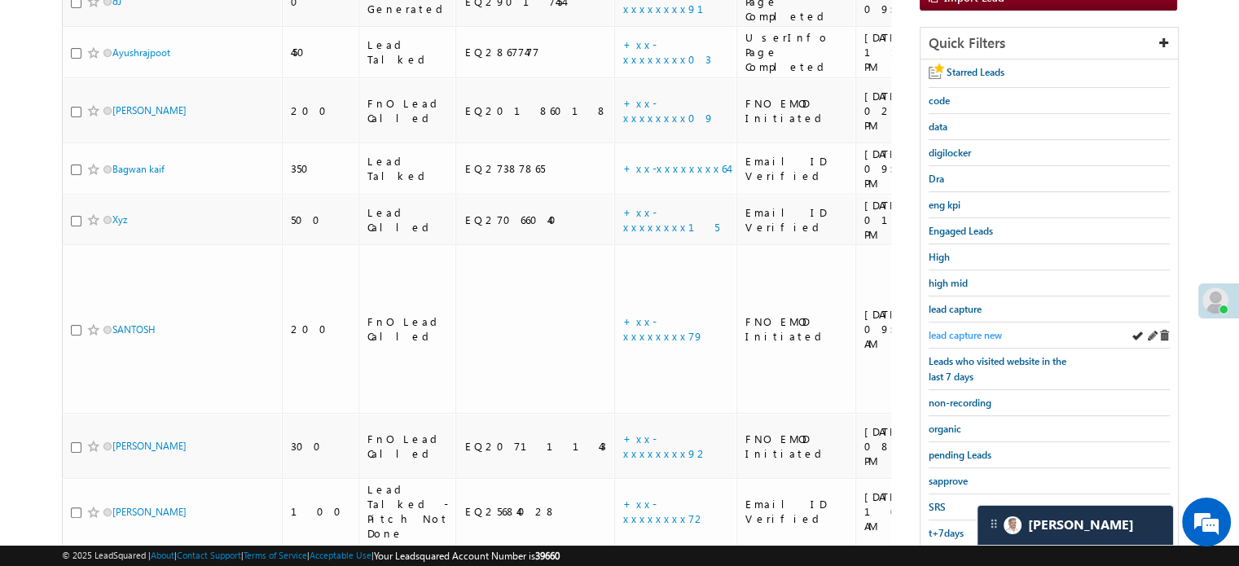
click at [940, 329] on span "lead capture new" at bounding box center [965, 335] width 73 height 12
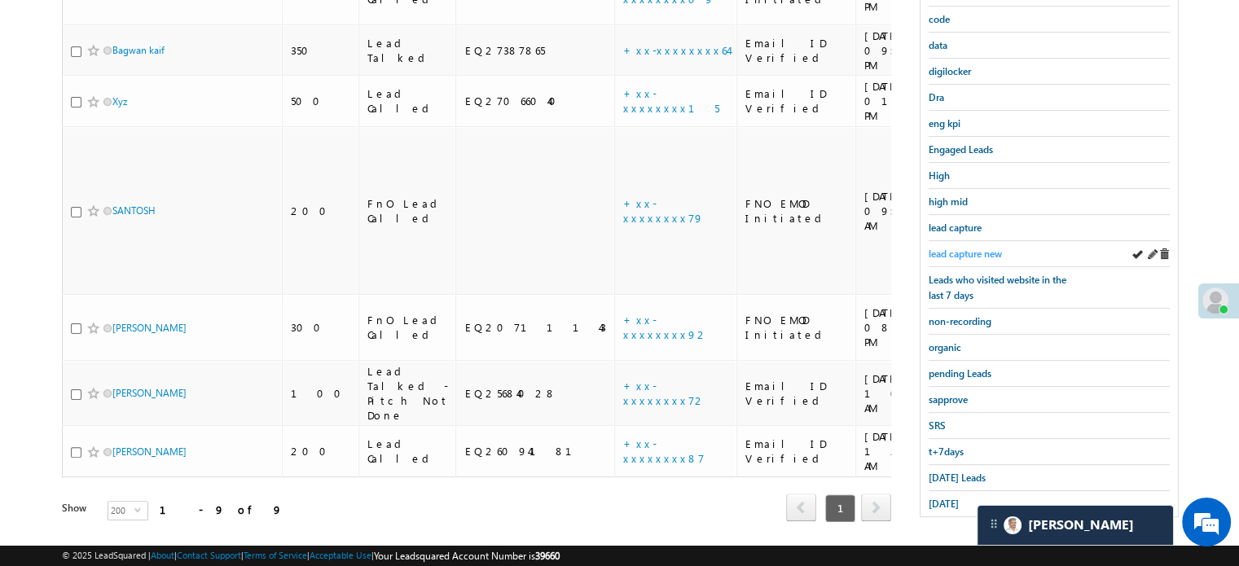
click at [973, 252] on span "lead capture new" at bounding box center [965, 254] width 73 height 12
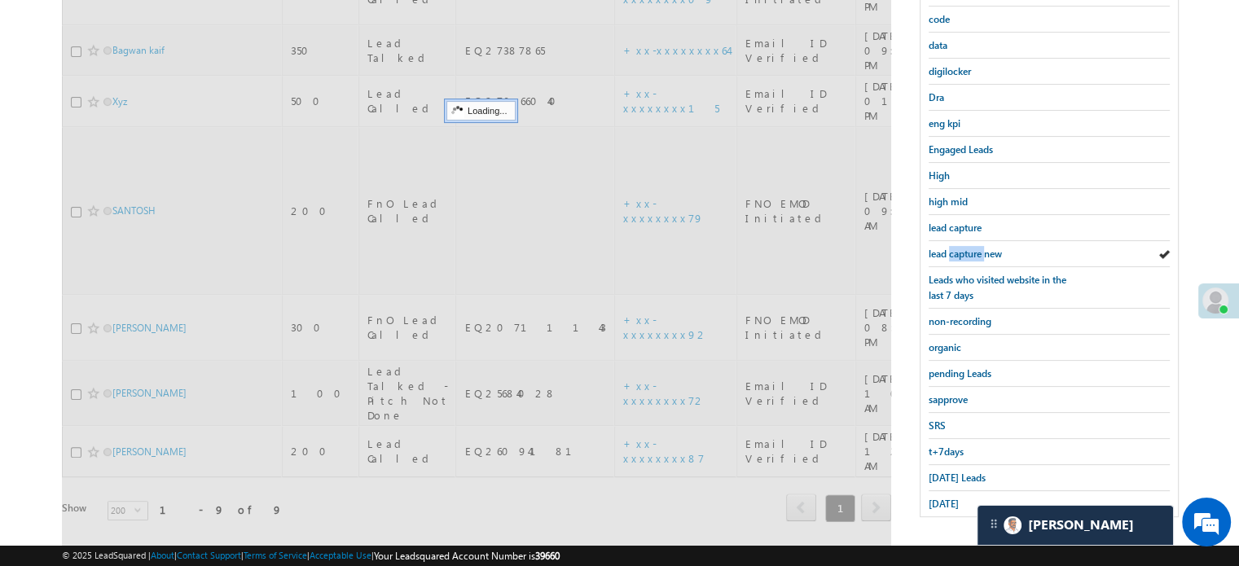
click at [973, 252] on span "lead capture new" at bounding box center [965, 254] width 73 height 12
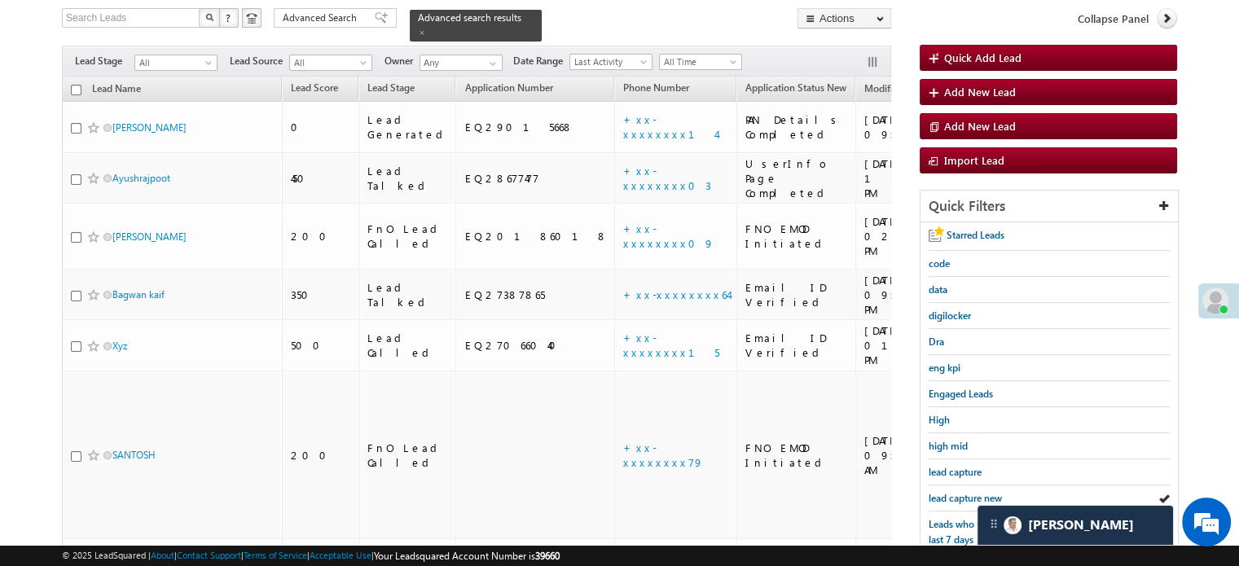
scroll to position [350, 0]
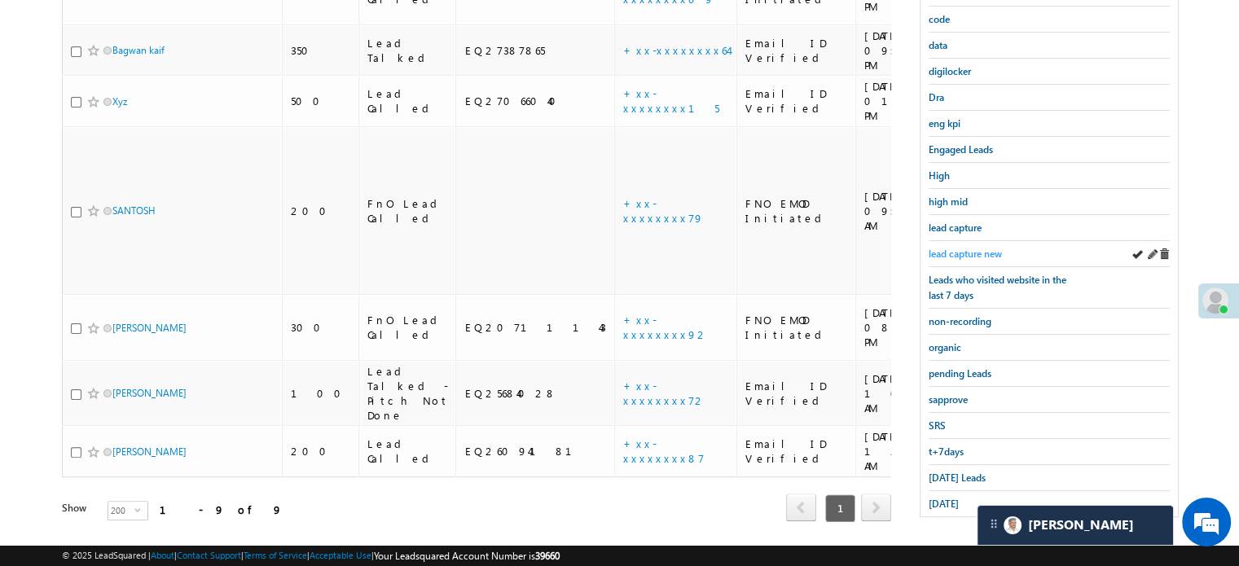
click at [988, 249] on span "lead capture new" at bounding box center [965, 254] width 73 height 12
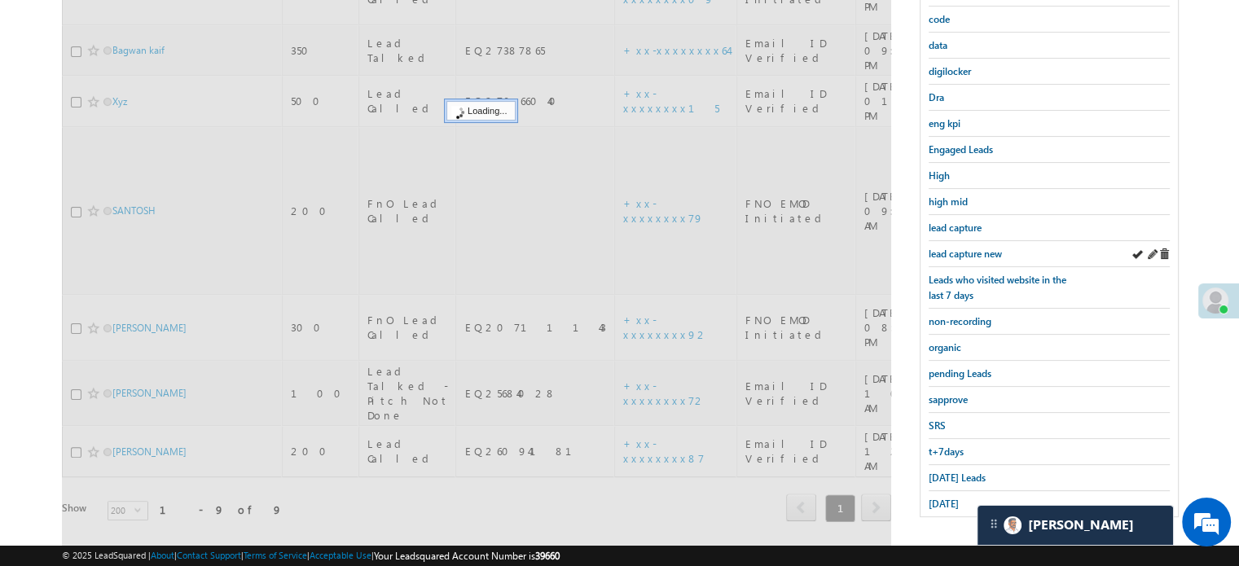
scroll to position [187, 0]
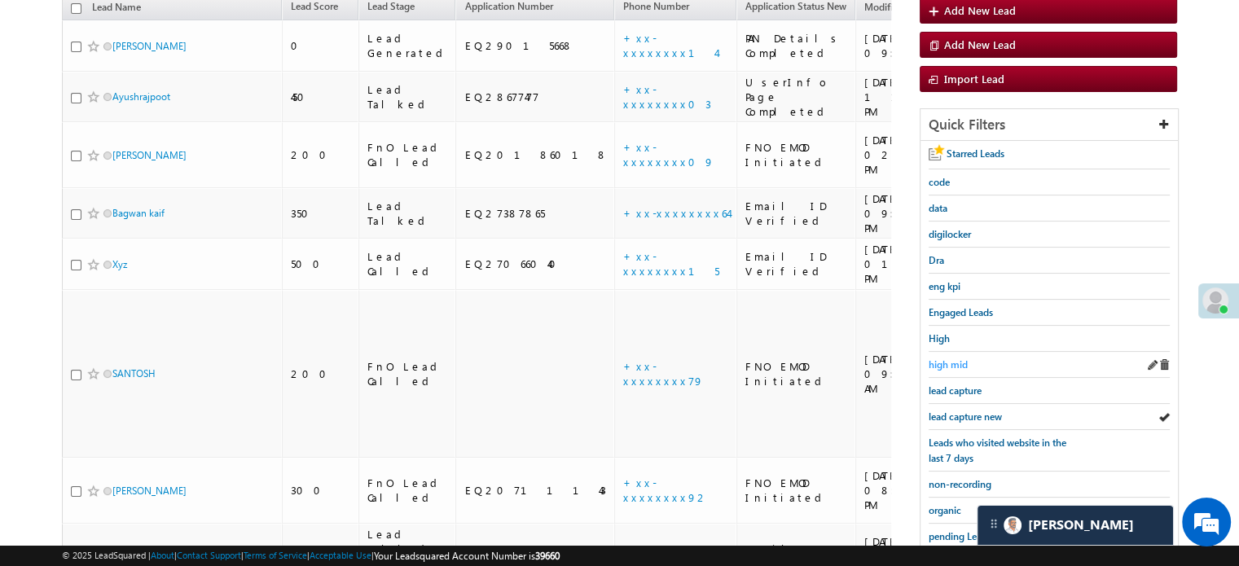
click at [940, 360] on span "high mid" at bounding box center [948, 365] width 39 height 12
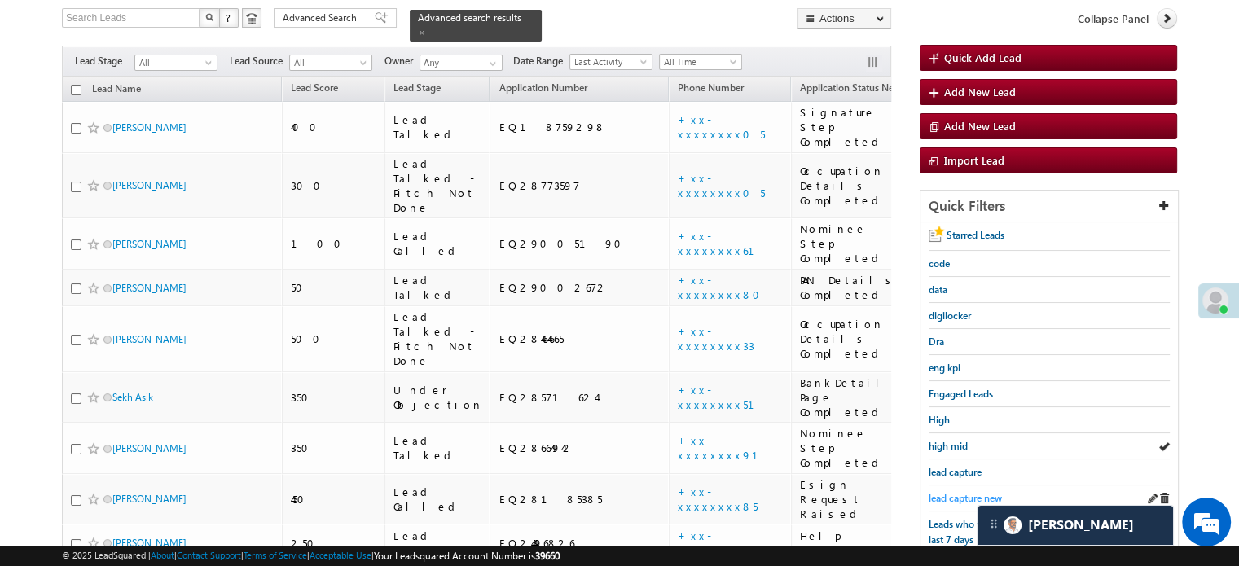
click at [952, 492] on span "lead capture new" at bounding box center [965, 498] width 73 height 12
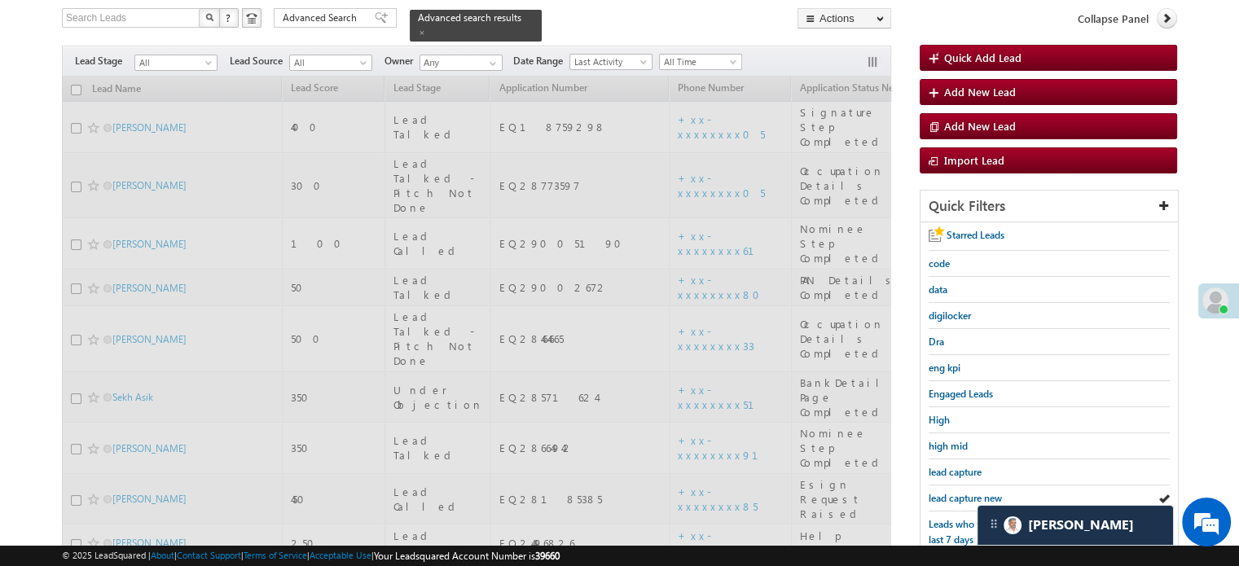
click at [950, 492] on span "lead capture new" at bounding box center [965, 498] width 73 height 12
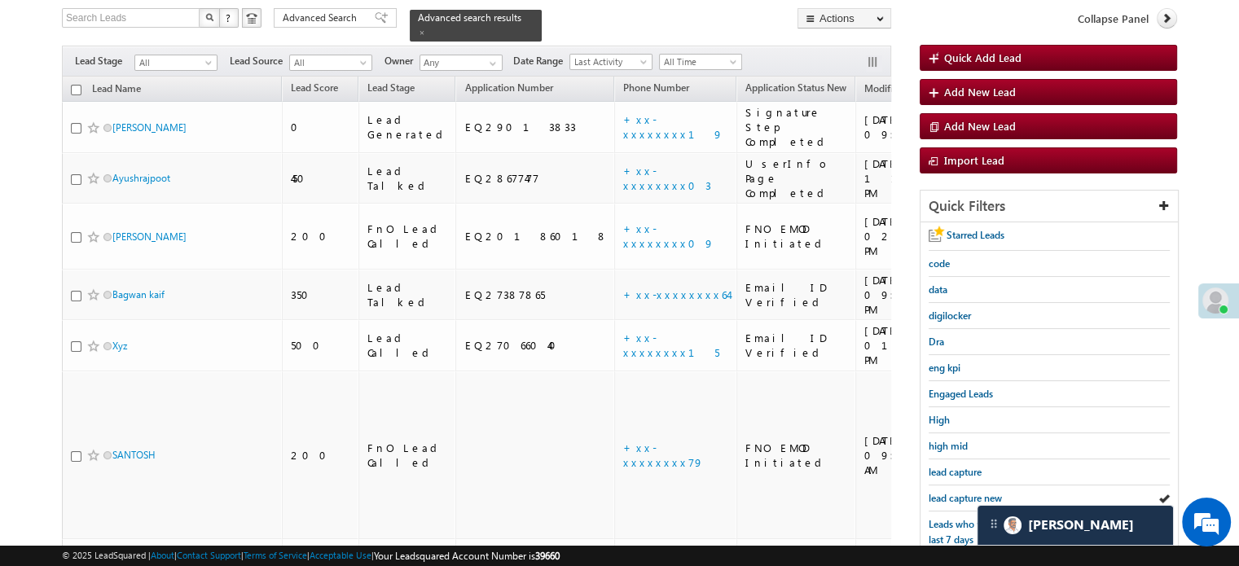
click at [950, 492] on span "lead capture new" at bounding box center [965, 498] width 73 height 12
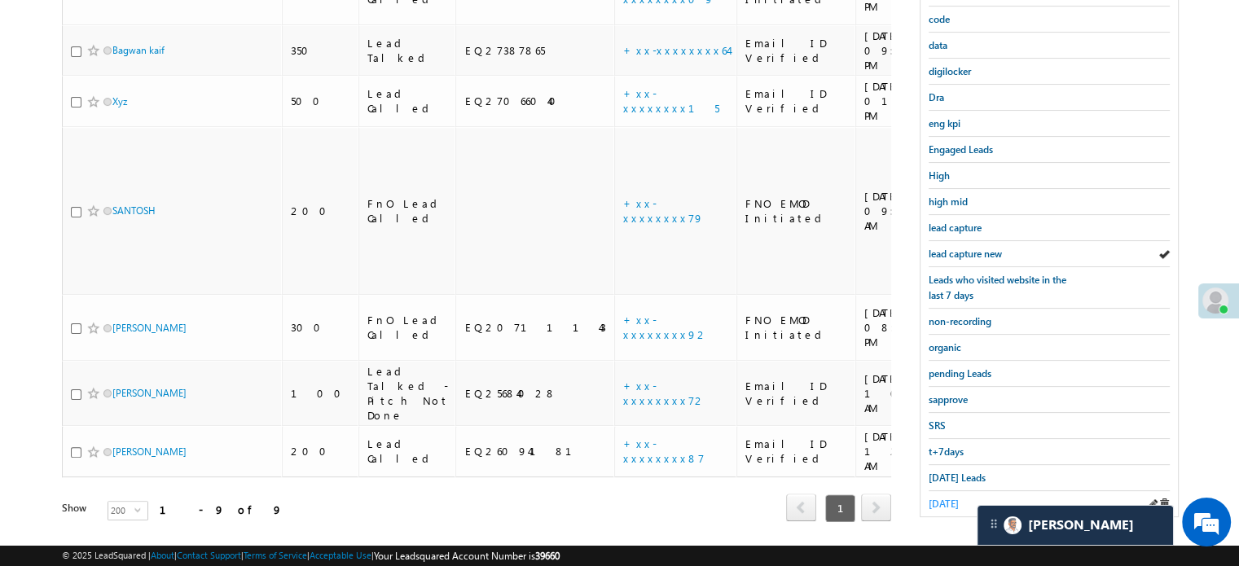
click at [940, 498] on span "yesterday" at bounding box center [944, 504] width 30 height 12
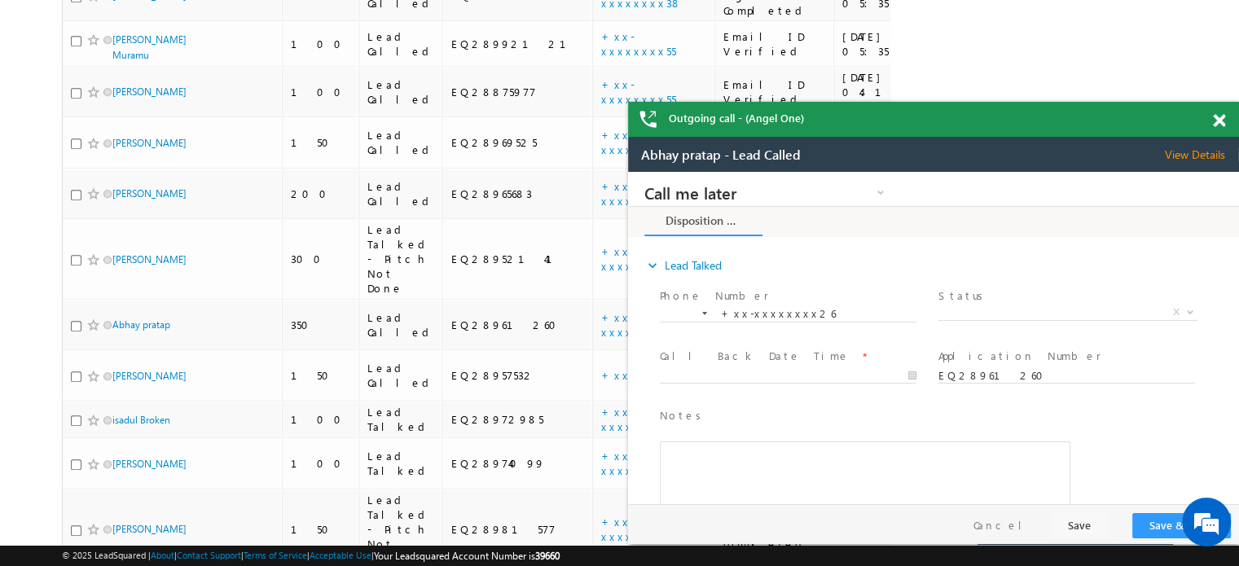
scroll to position [0, 0]
click at [1217, 123] on span at bounding box center [1219, 121] width 12 height 14
